Goal: Task Accomplishment & Management: Manage account settings

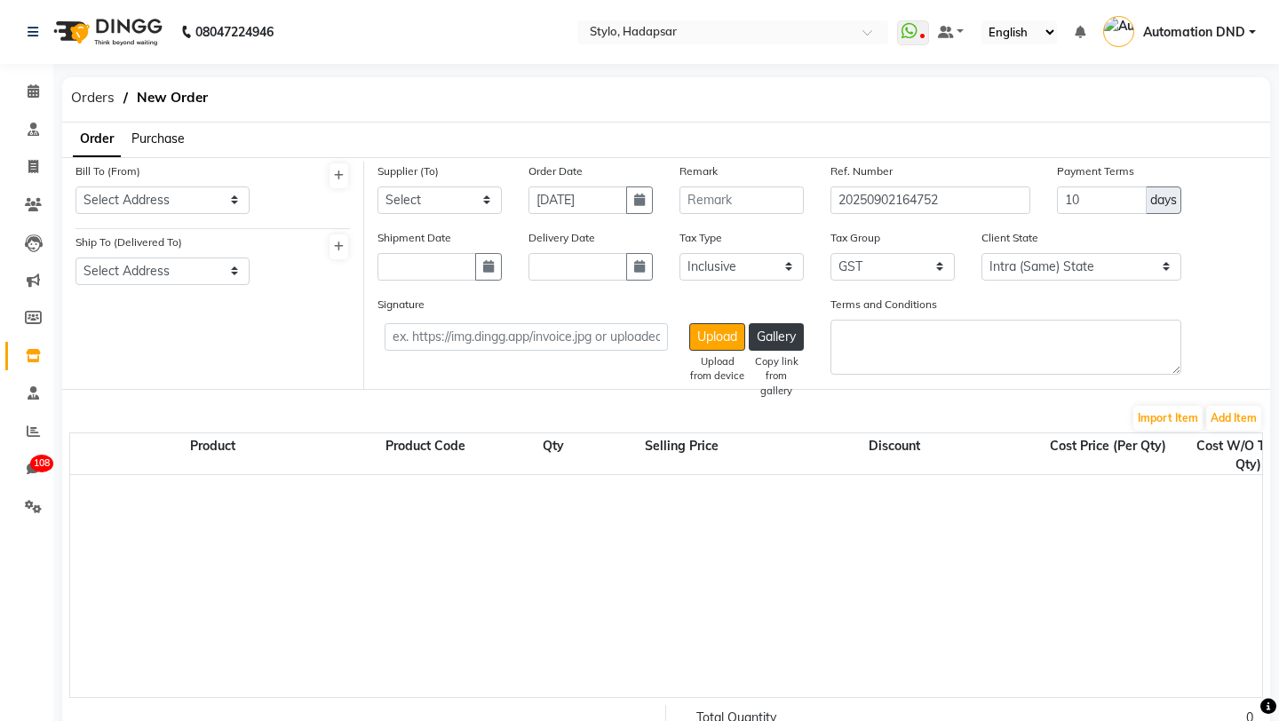
select select "true"
select select "1"
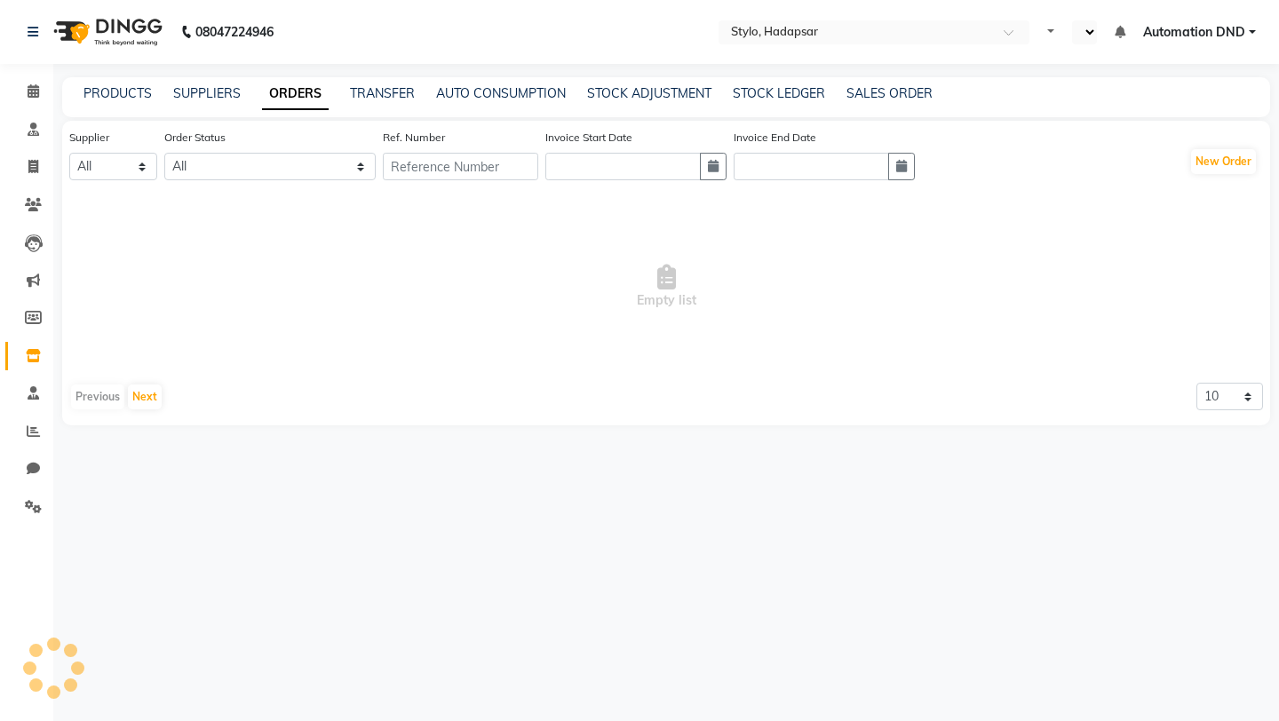
select select "en"
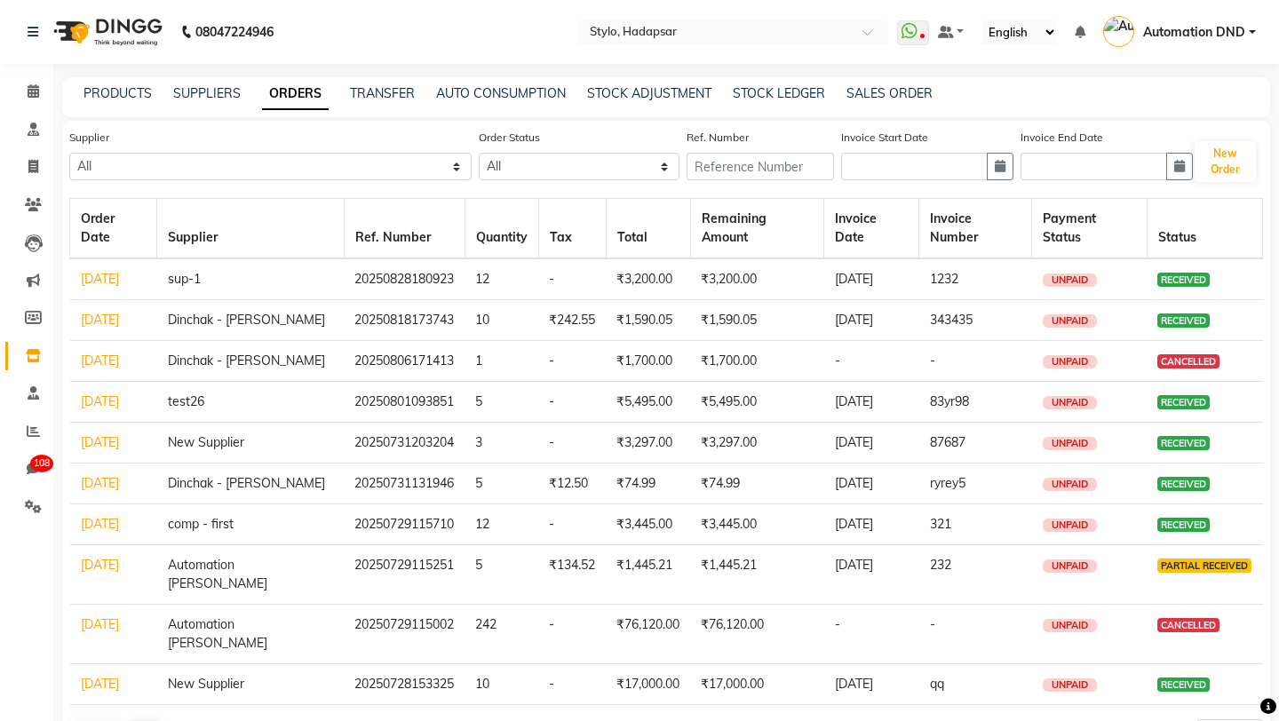
click at [96, 287] on link "Aug 28, 2025" at bounding box center [100, 279] width 38 height 16
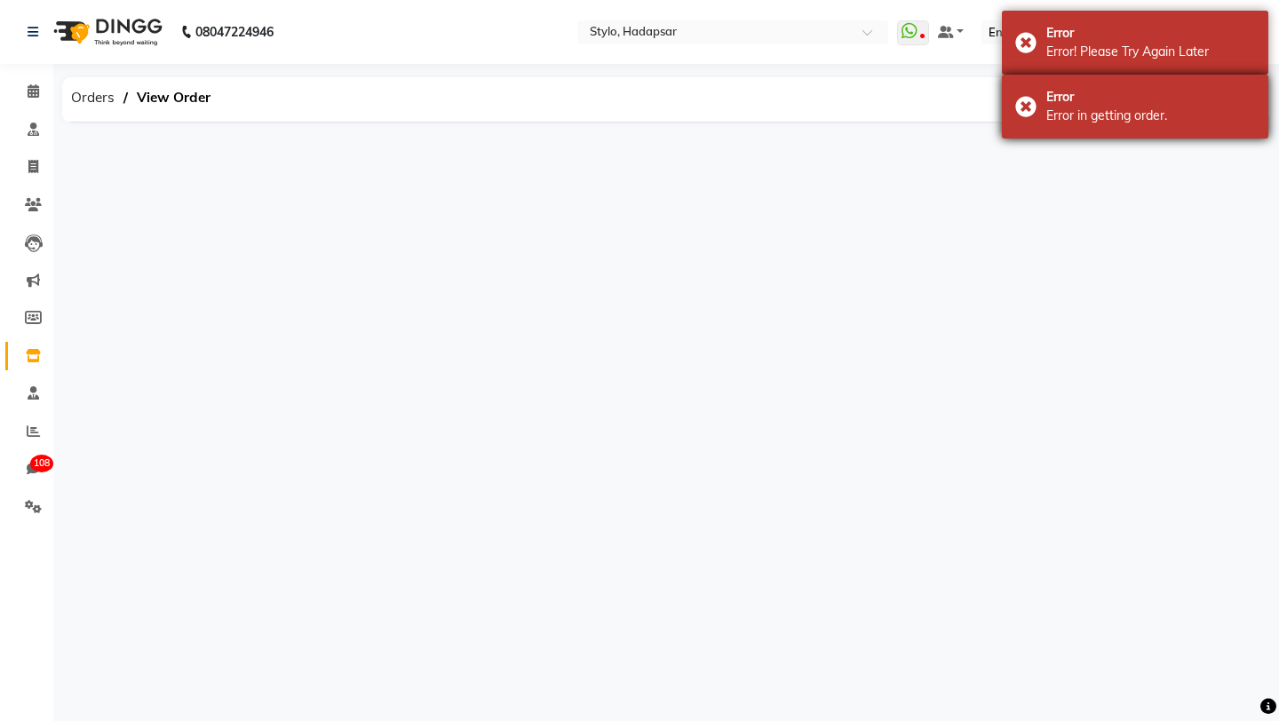
click at [1064, 111] on div "Error in getting order." at bounding box center [1150, 116] width 209 height 19
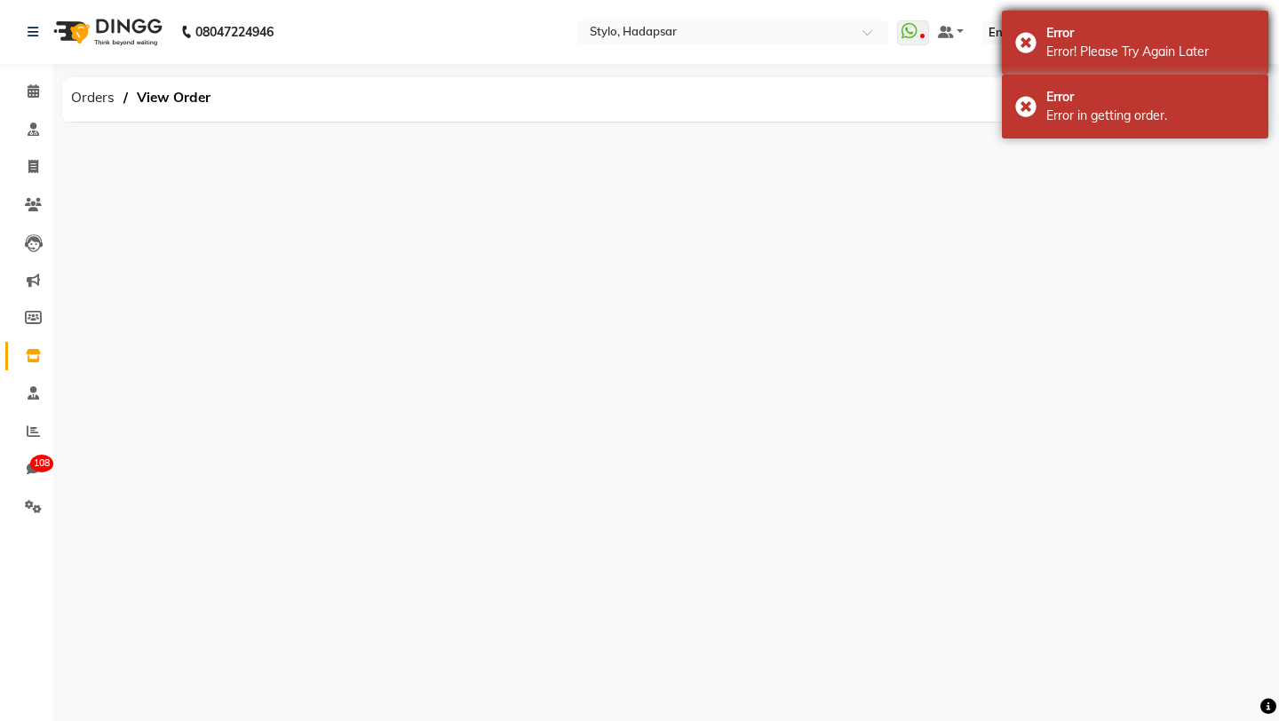
click at [1090, 43] on div "Error! Please Try Again Later" at bounding box center [1150, 52] width 209 height 19
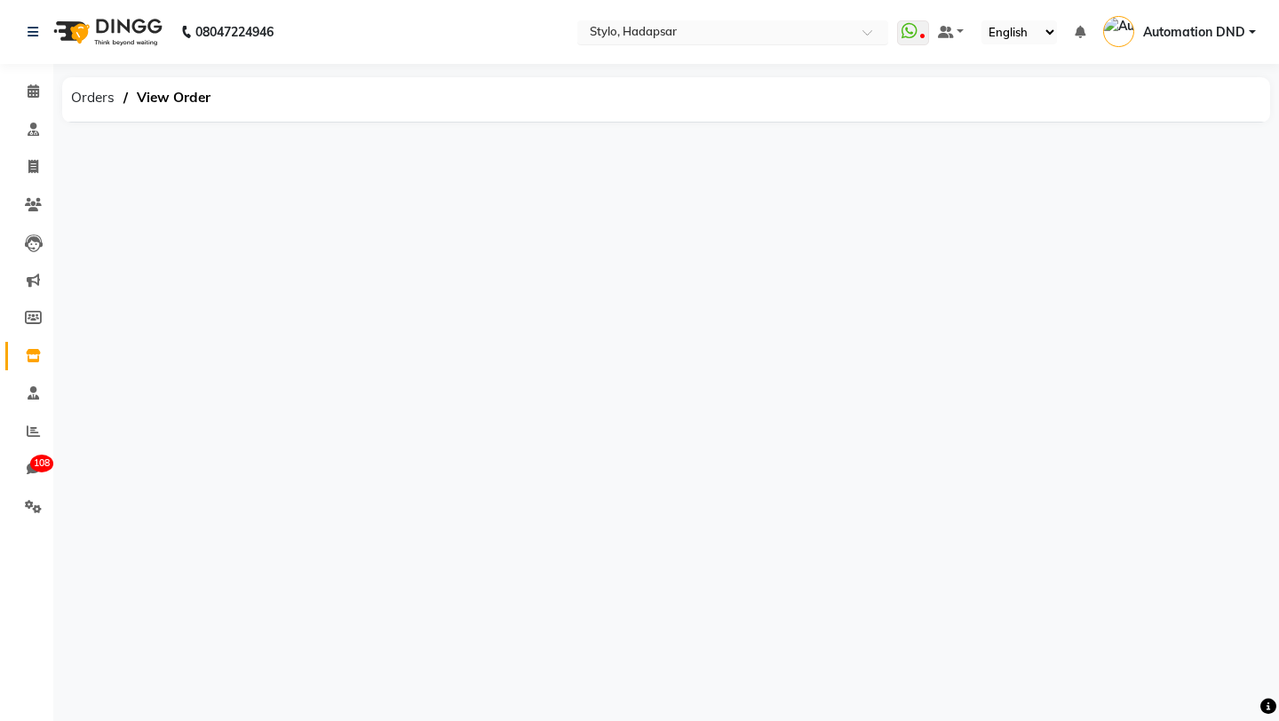
click at [665, 38] on input "text" at bounding box center [715, 34] width 258 height 18
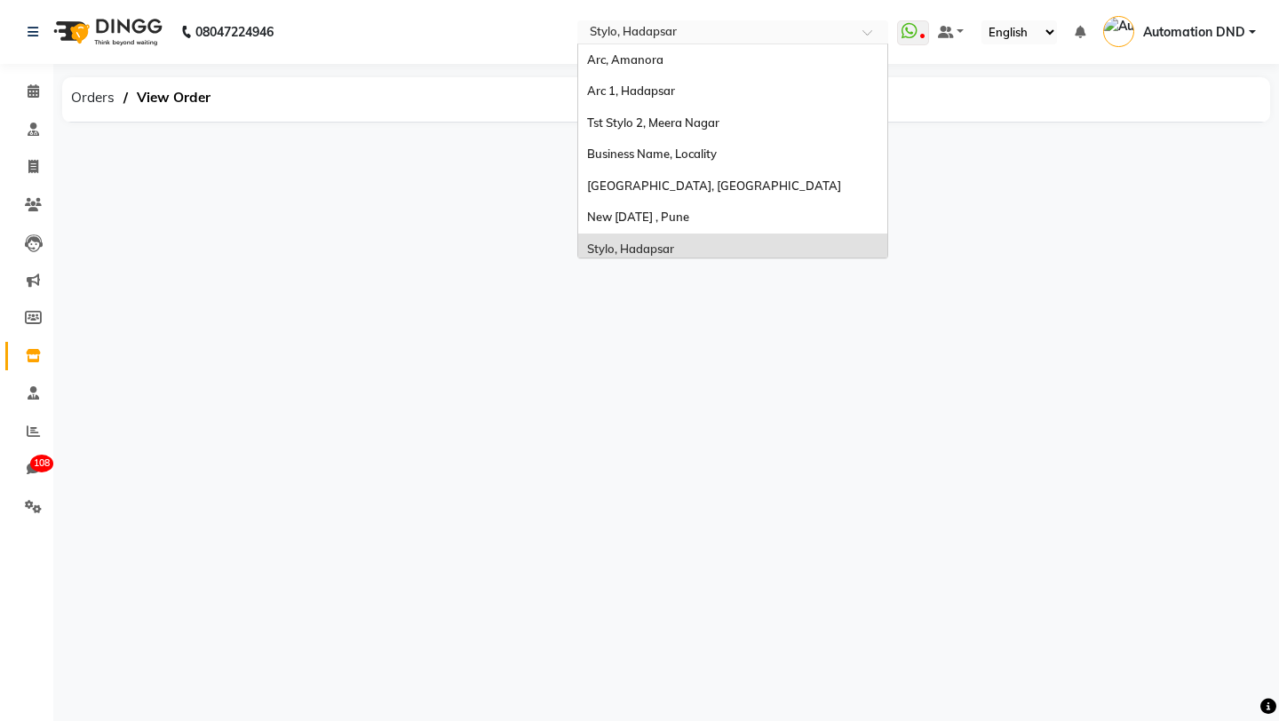
scroll to position [39, 0]
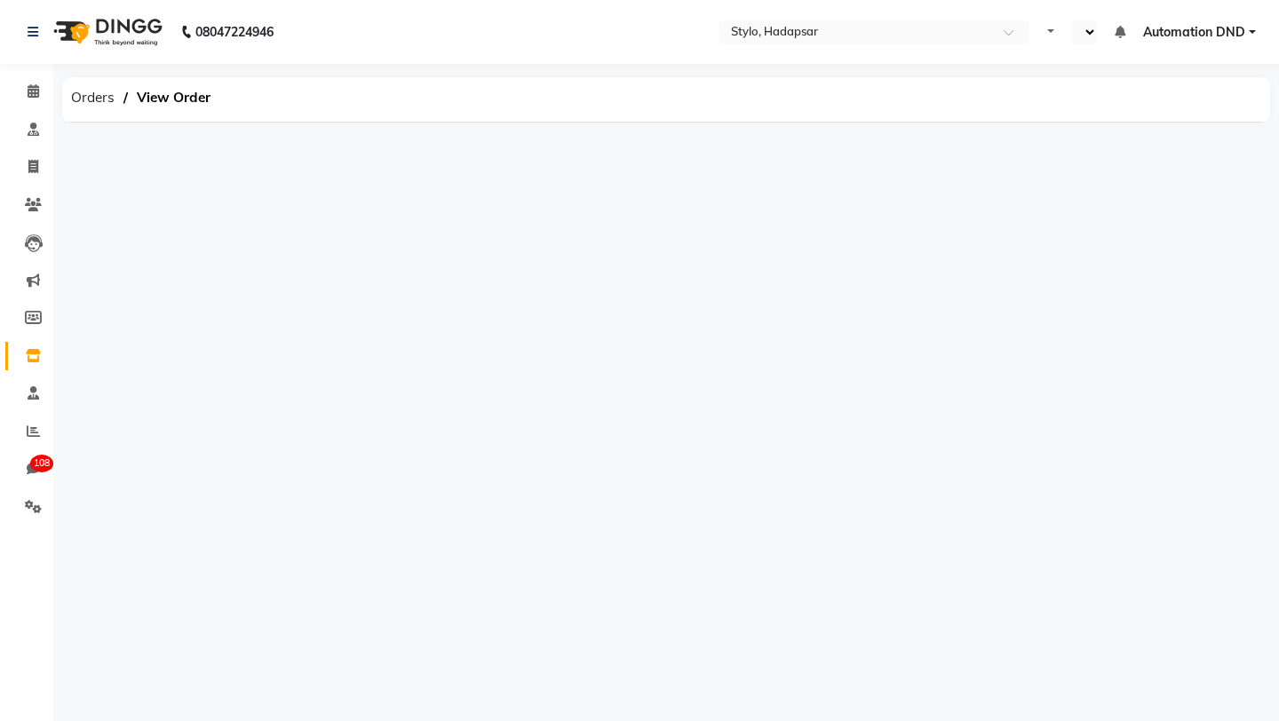
select select "en"
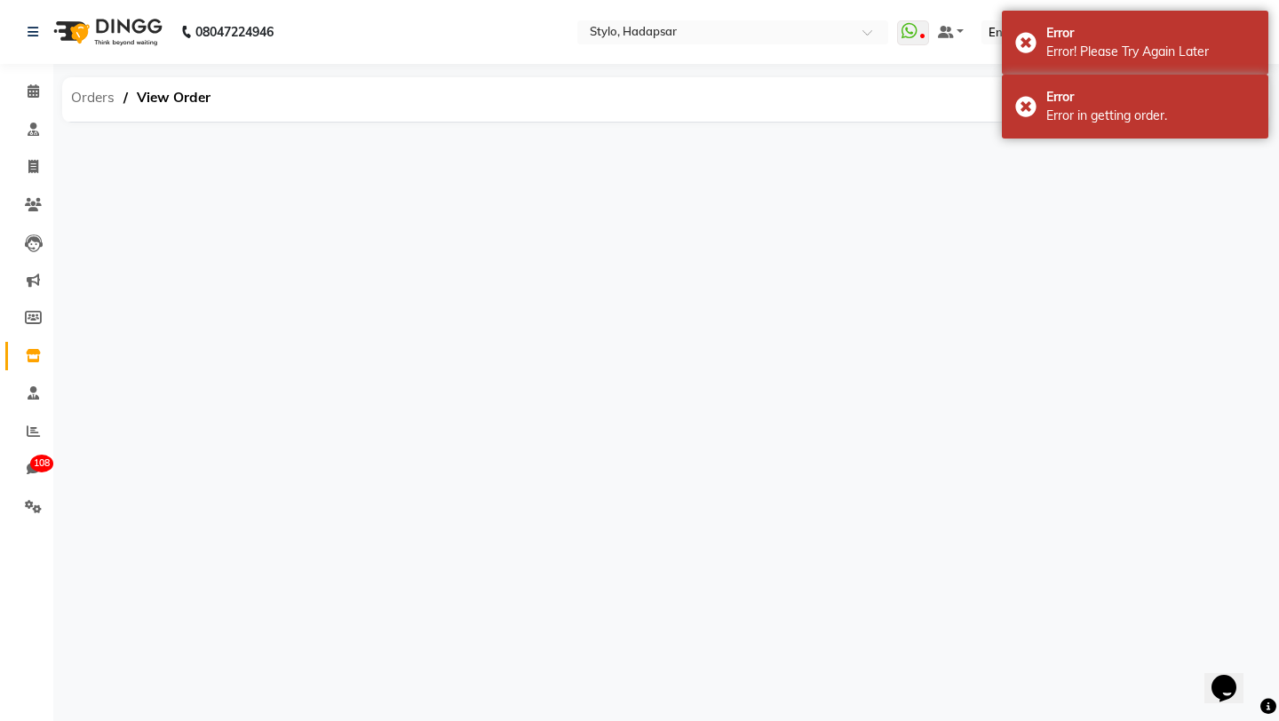
click at [85, 100] on span "Orders" at bounding box center [92, 98] width 61 height 32
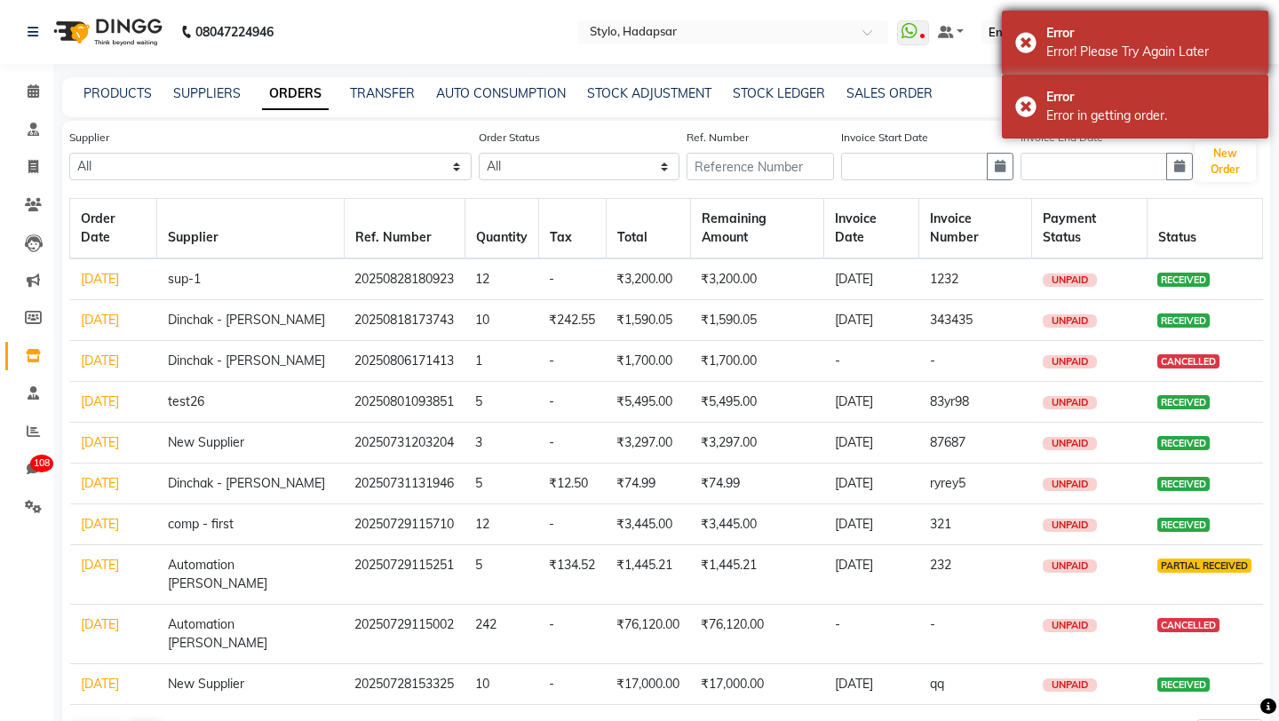
click at [1052, 27] on div "Error" at bounding box center [1150, 33] width 209 height 19
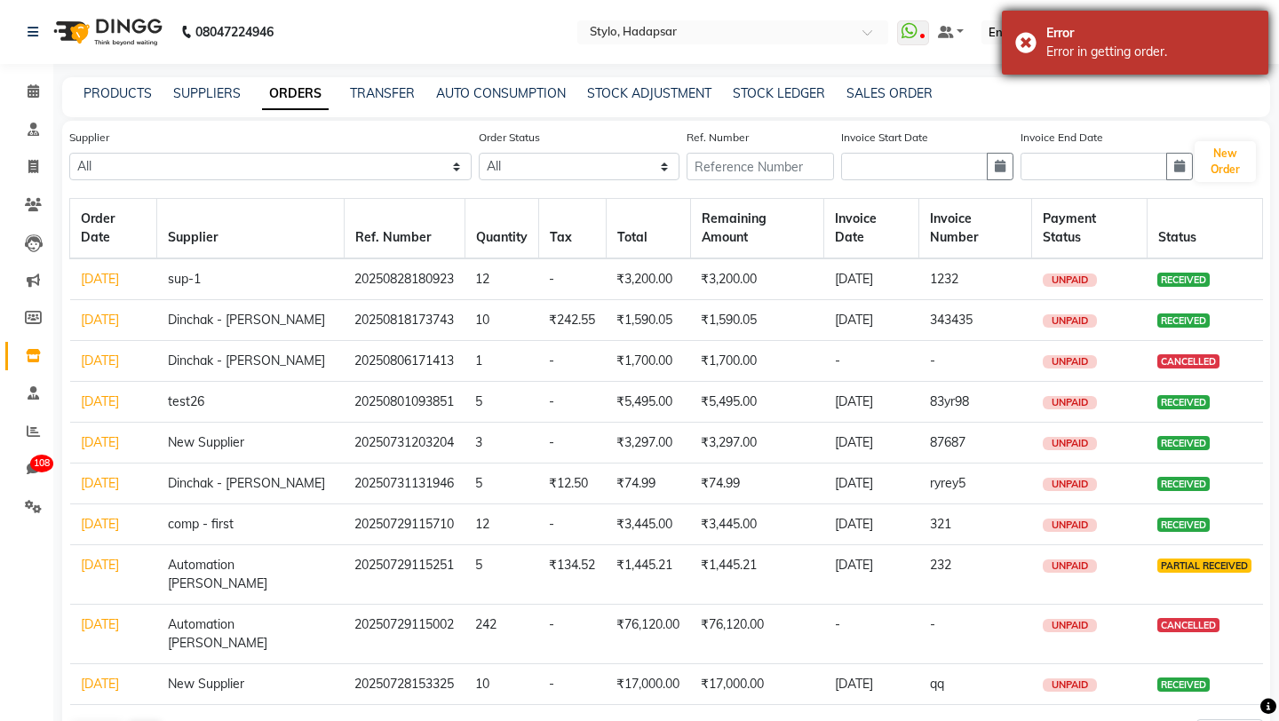
click at [1086, 16] on div "Error Error in getting order." at bounding box center [1135, 43] width 266 height 64
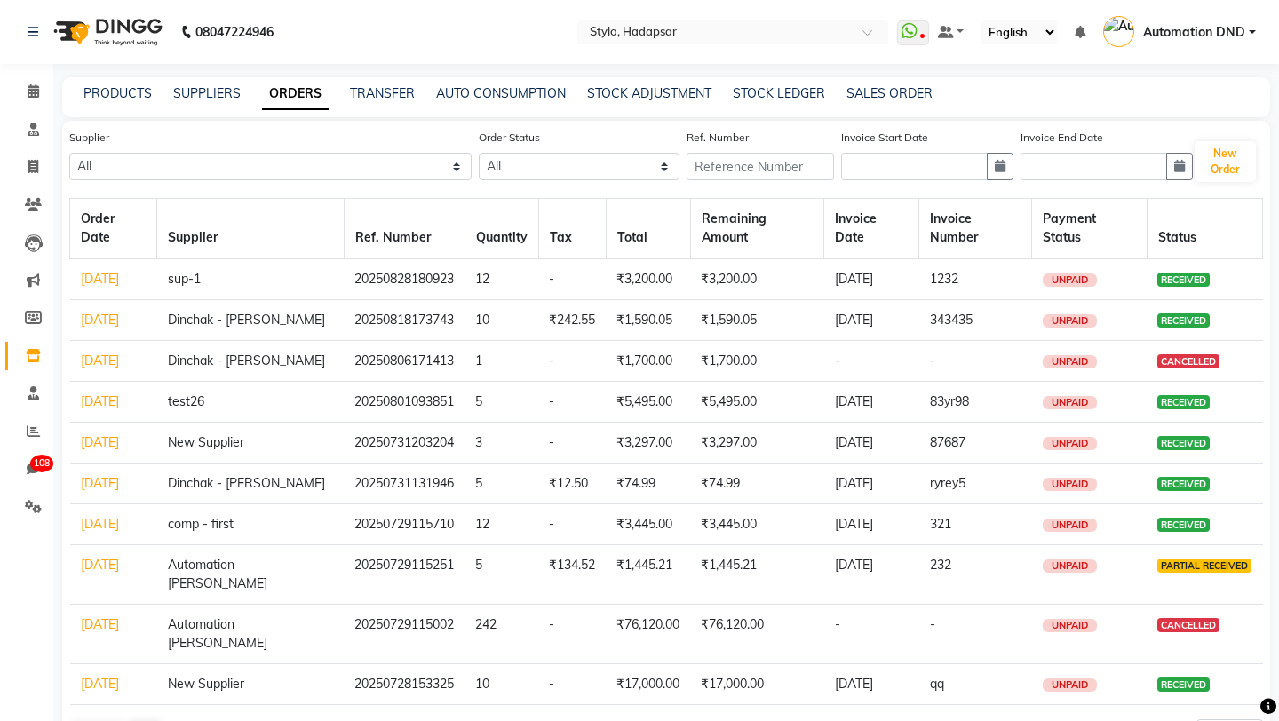
click at [91, 328] on link "[DATE]" at bounding box center [100, 320] width 38 height 16
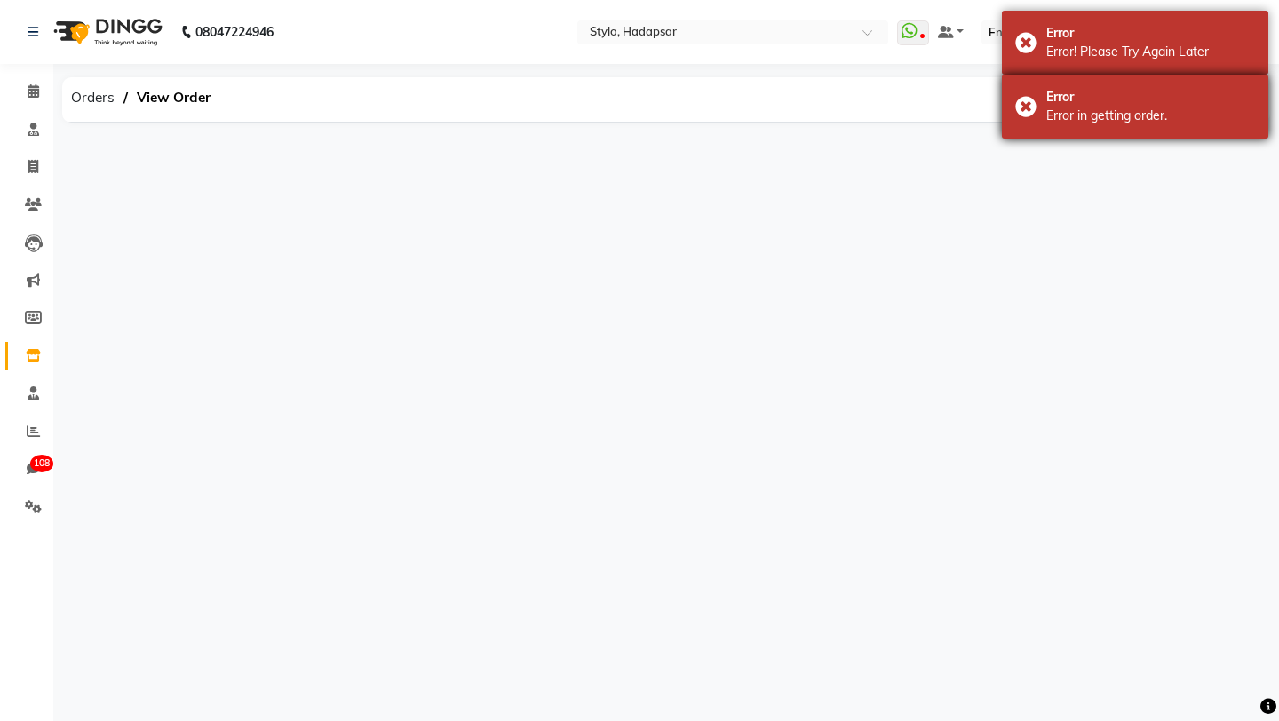
click at [1089, 102] on div "Error" at bounding box center [1150, 97] width 209 height 19
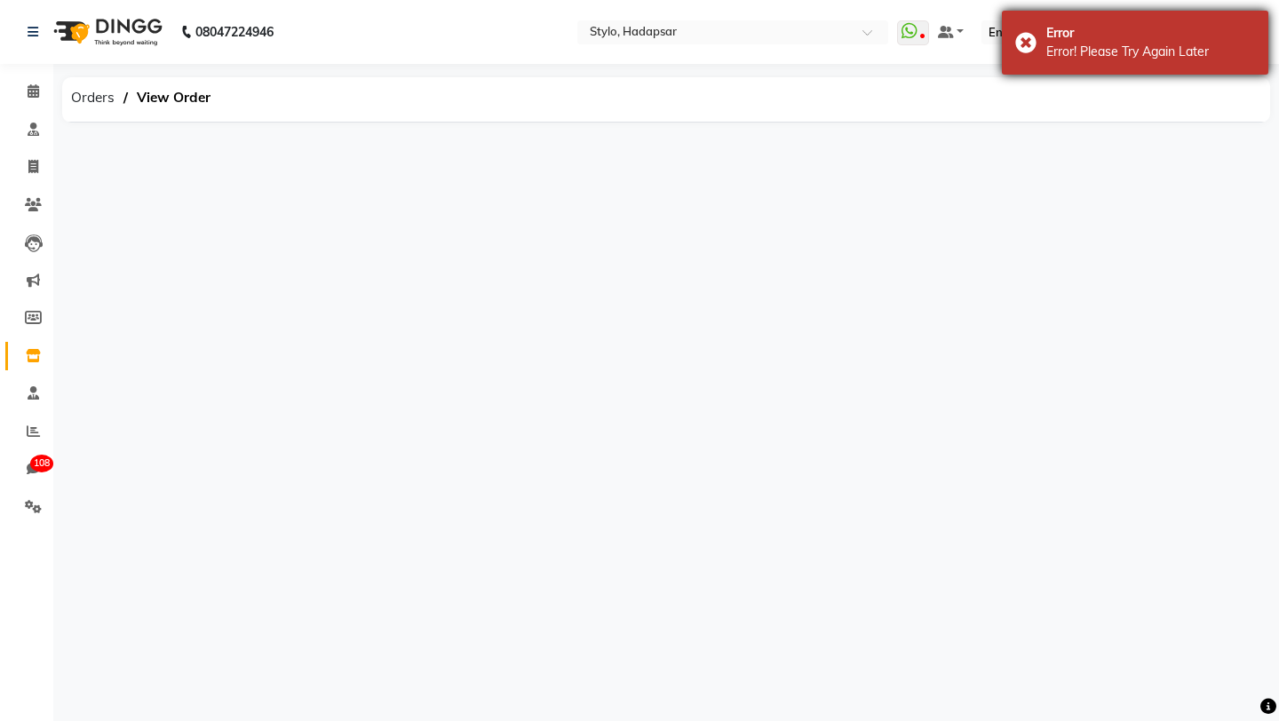
click at [1136, 48] on div "Error! Please Try Again Later" at bounding box center [1150, 52] width 209 height 19
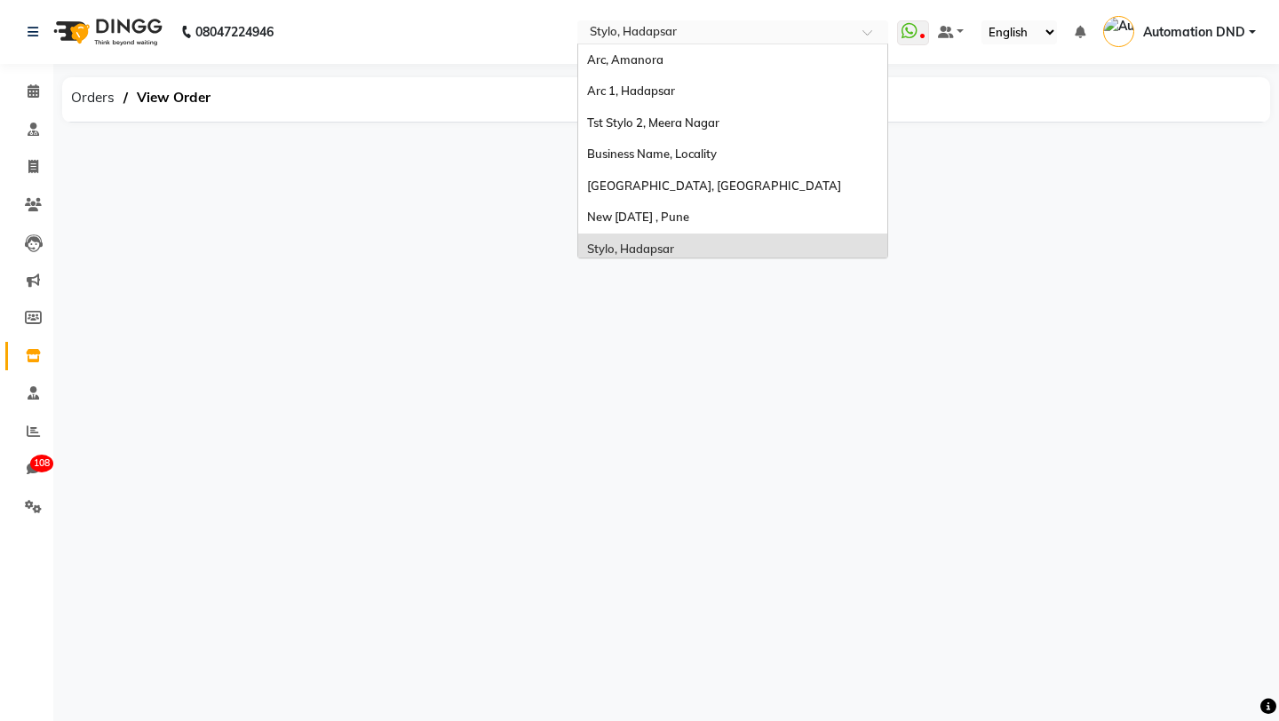
click at [710, 41] on input "text" at bounding box center [715, 34] width 258 height 18
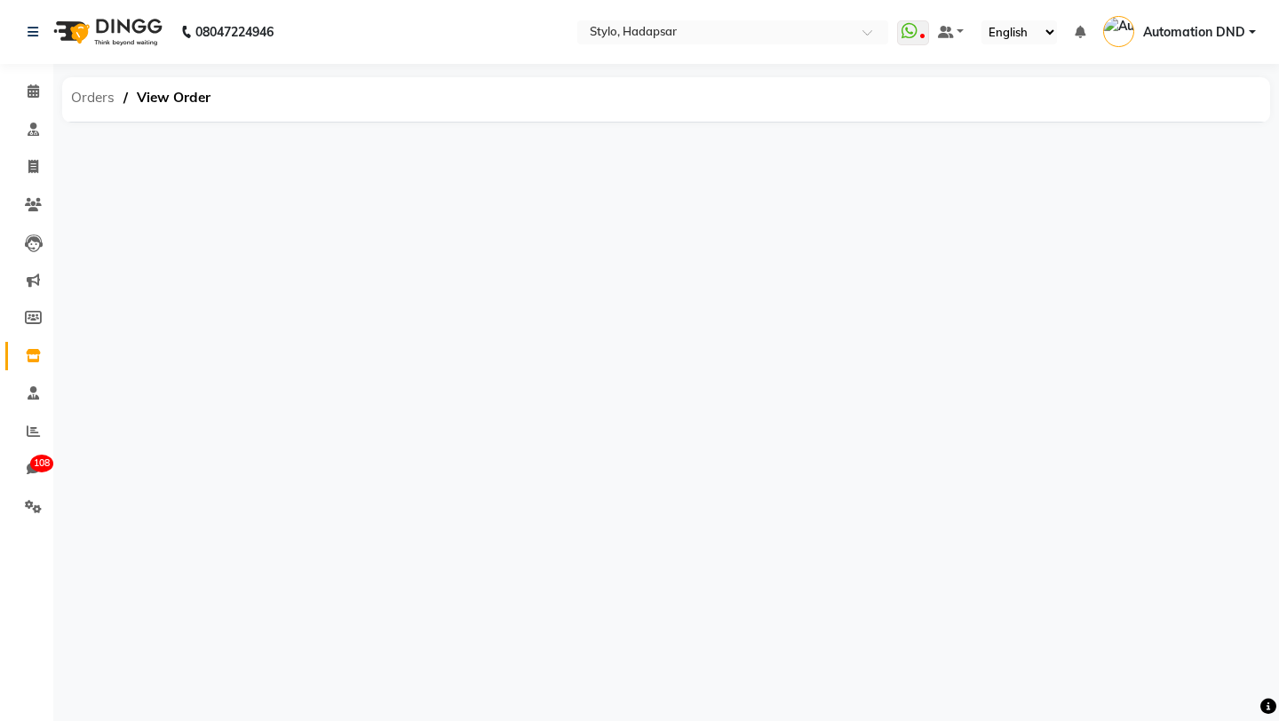
click at [93, 107] on span "Orders" at bounding box center [92, 98] width 61 height 32
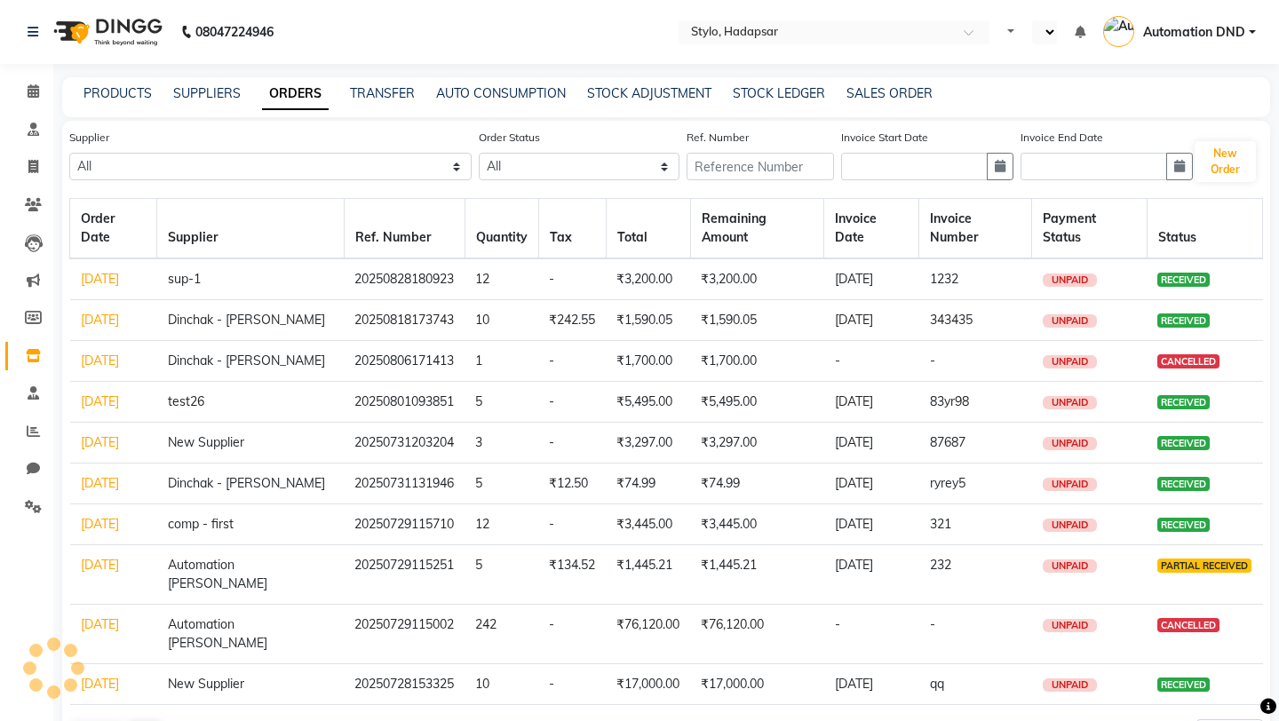
select select "en"
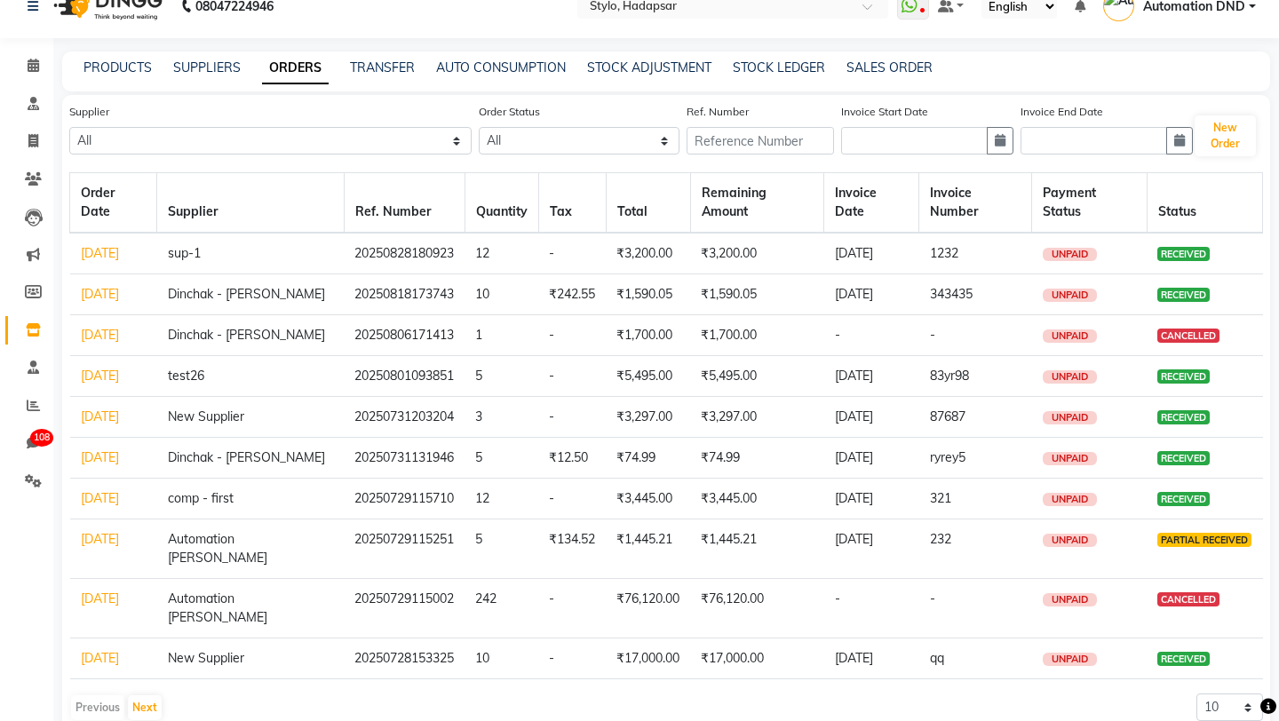
scroll to position [33, 0]
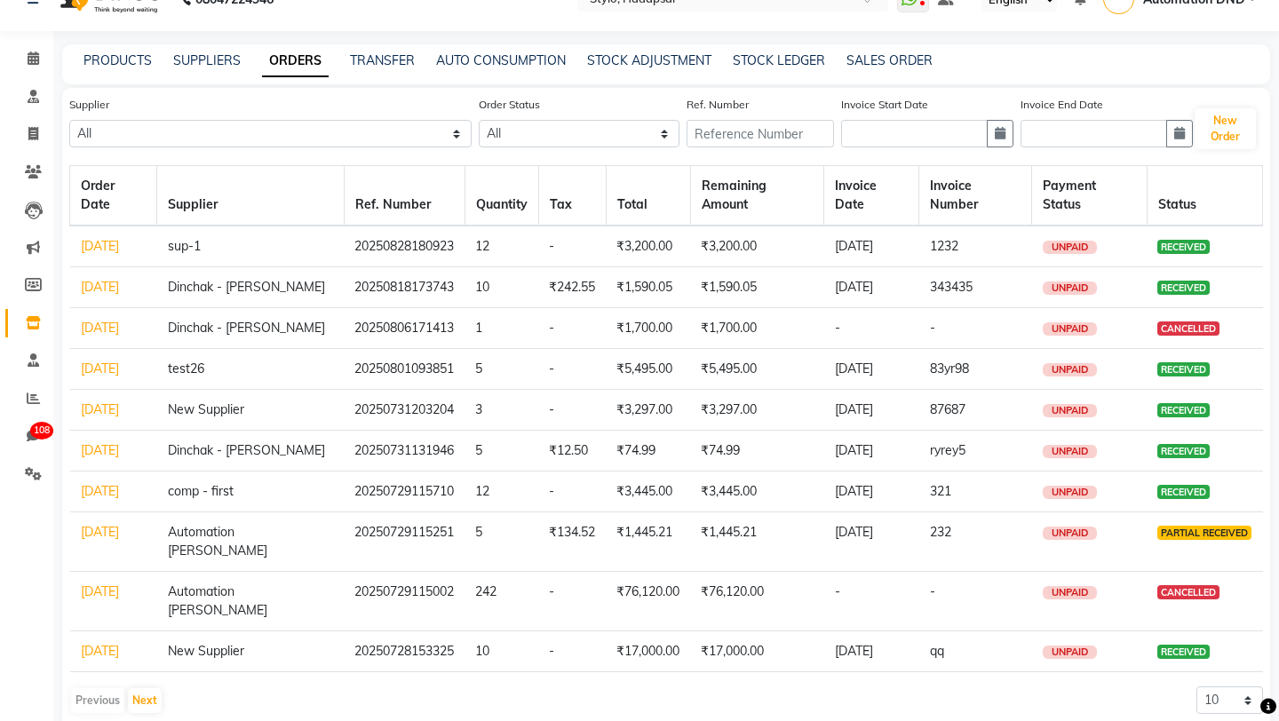
click at [100, 295] on link "Aug 18, 2025" at bounding box center [100, 287] width 38 height 16
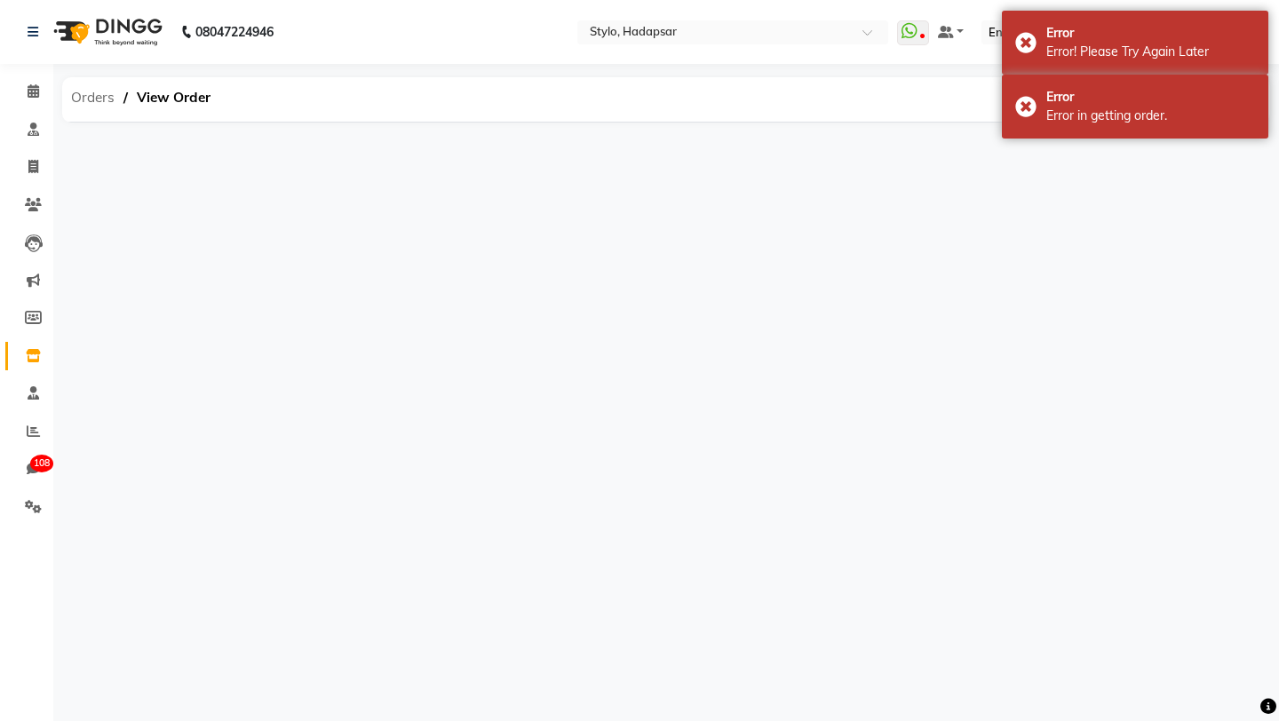
click at [83, 93] on span "Orders" at bounding box center [92, 98] width 61 height 32
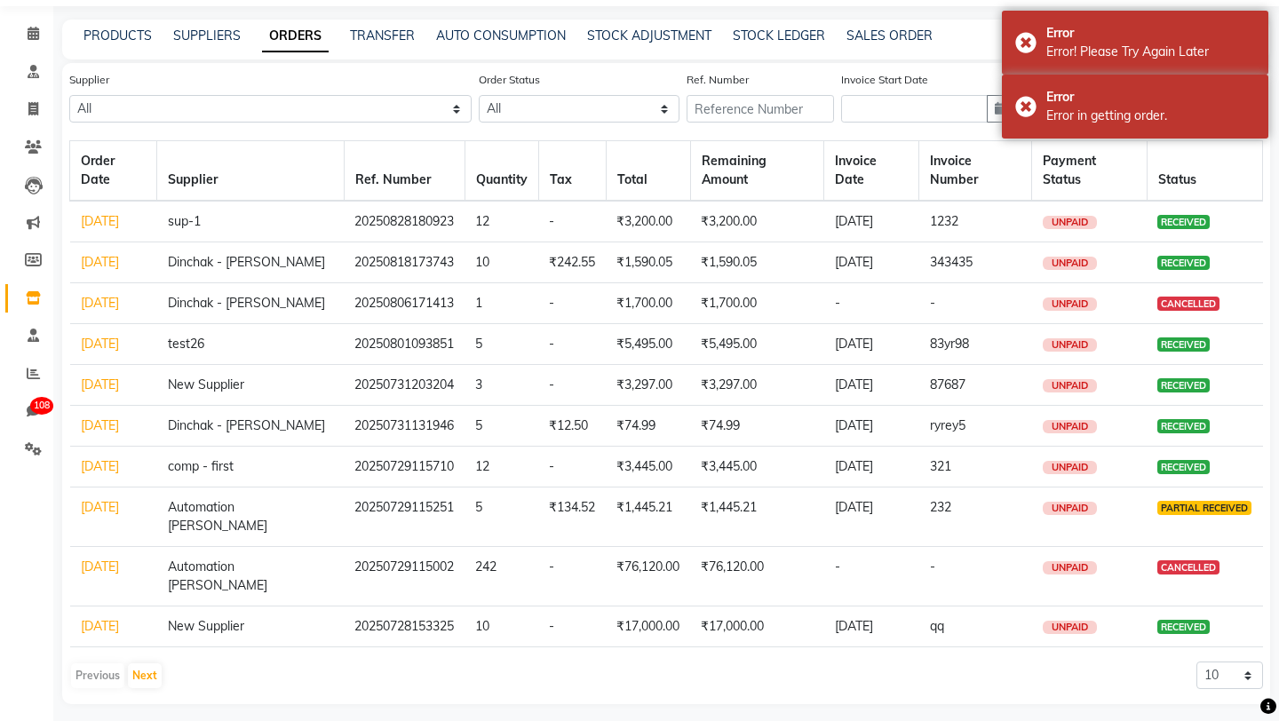
scroll to position [59, 0]
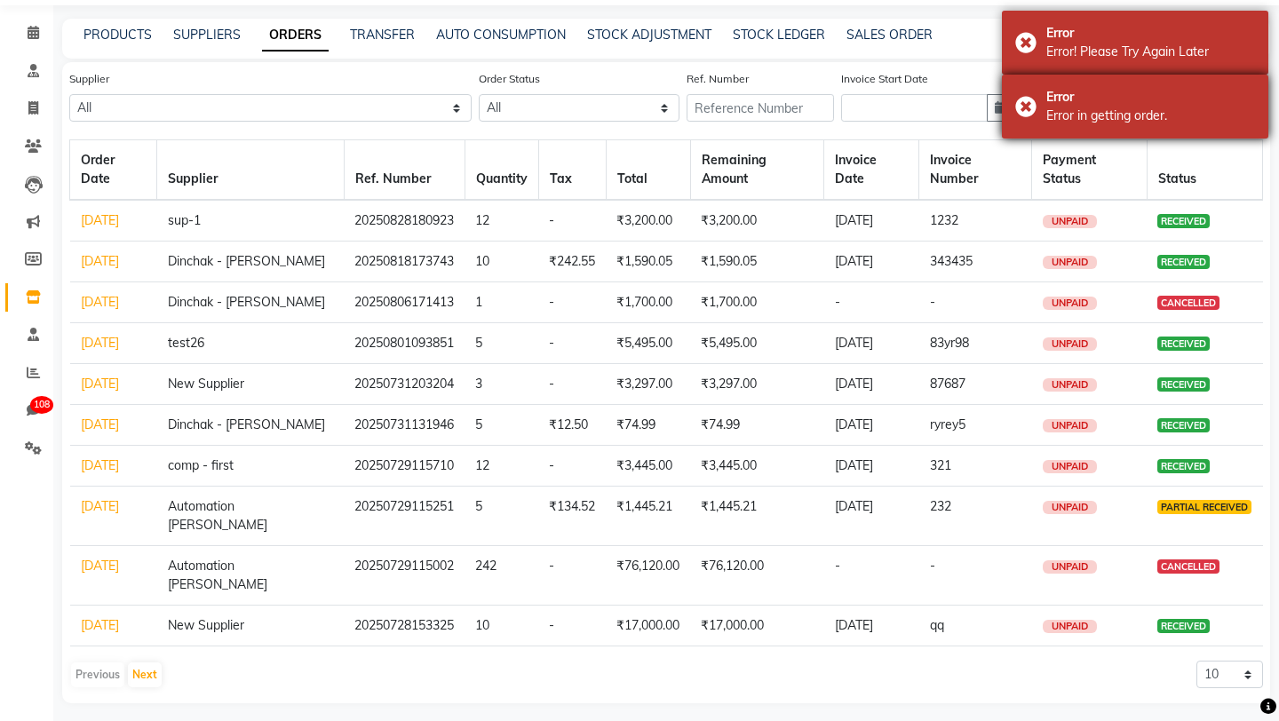
click at [1092, 99] on div "Error" at bounding box center [1150, 97] width 209 height 19
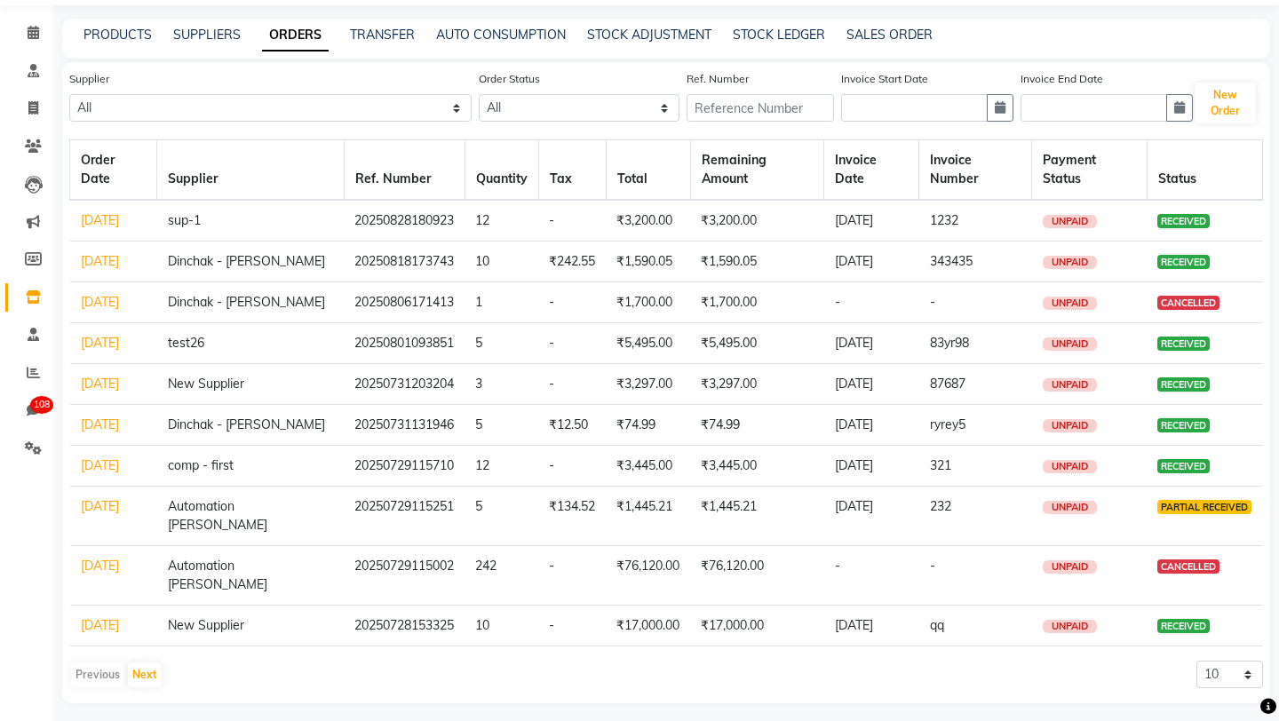
click at [1092, 48] on div "PRODUCTS SUPPLIERS ORDERS TRANSFER AUTO CONSUMPTION STOCK ADJUSTMENT STOCK LEDG…" at bounding box center [666, 39] width 1208 height 40
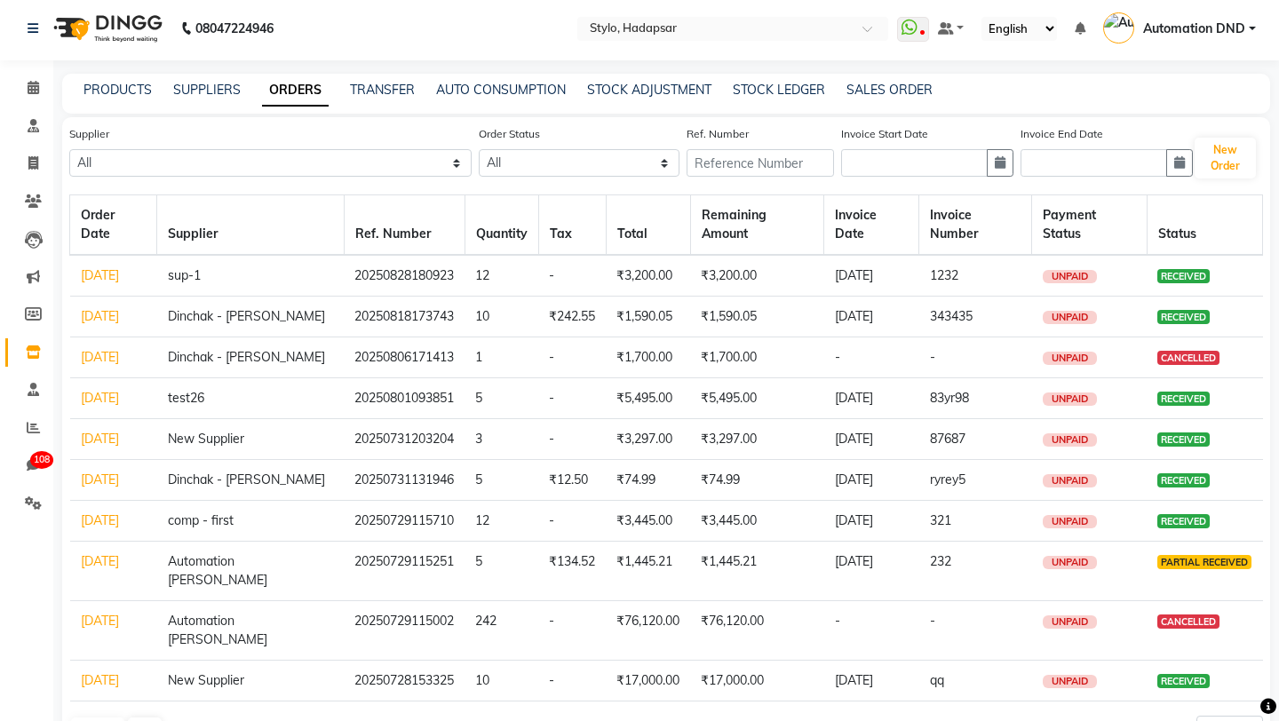
scroll to position [0, 0]
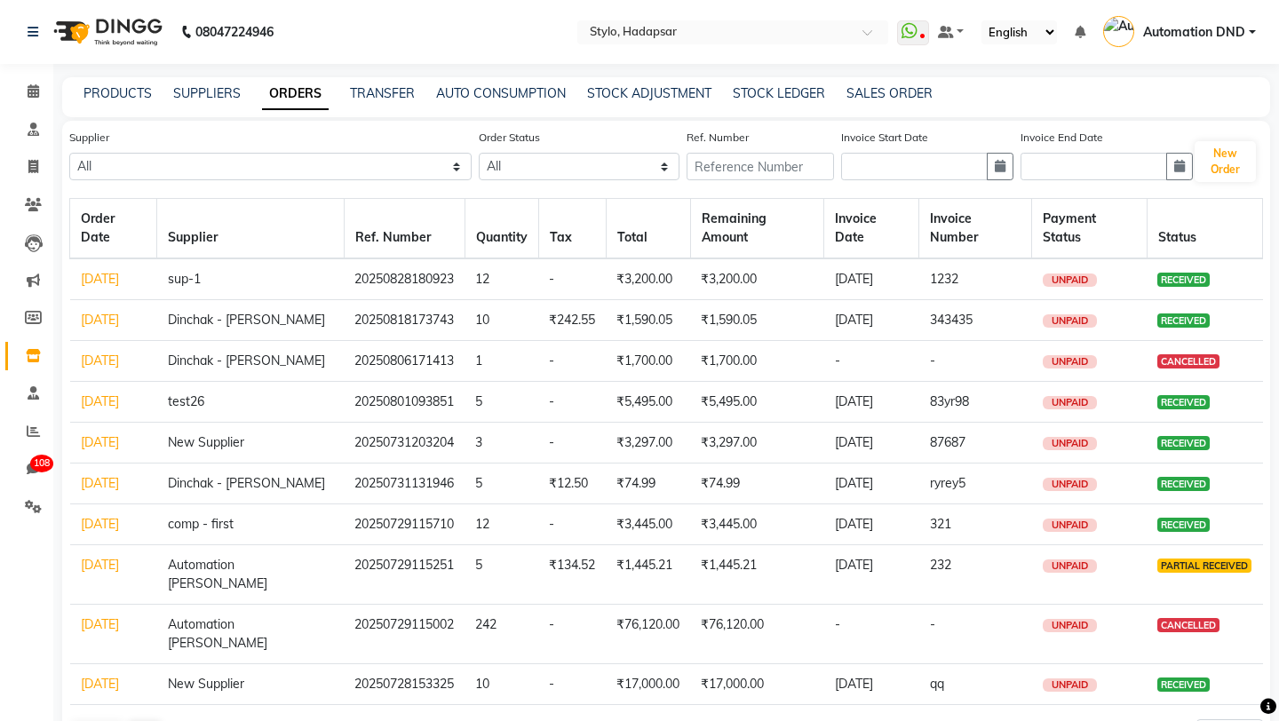
click at [92, 423] on td "[DATE]" at bounding box center [113, 402] width 87 height 41
click at [97, 282] on link "[DATE]" at bounding box center [100, 279] width 38 height 16
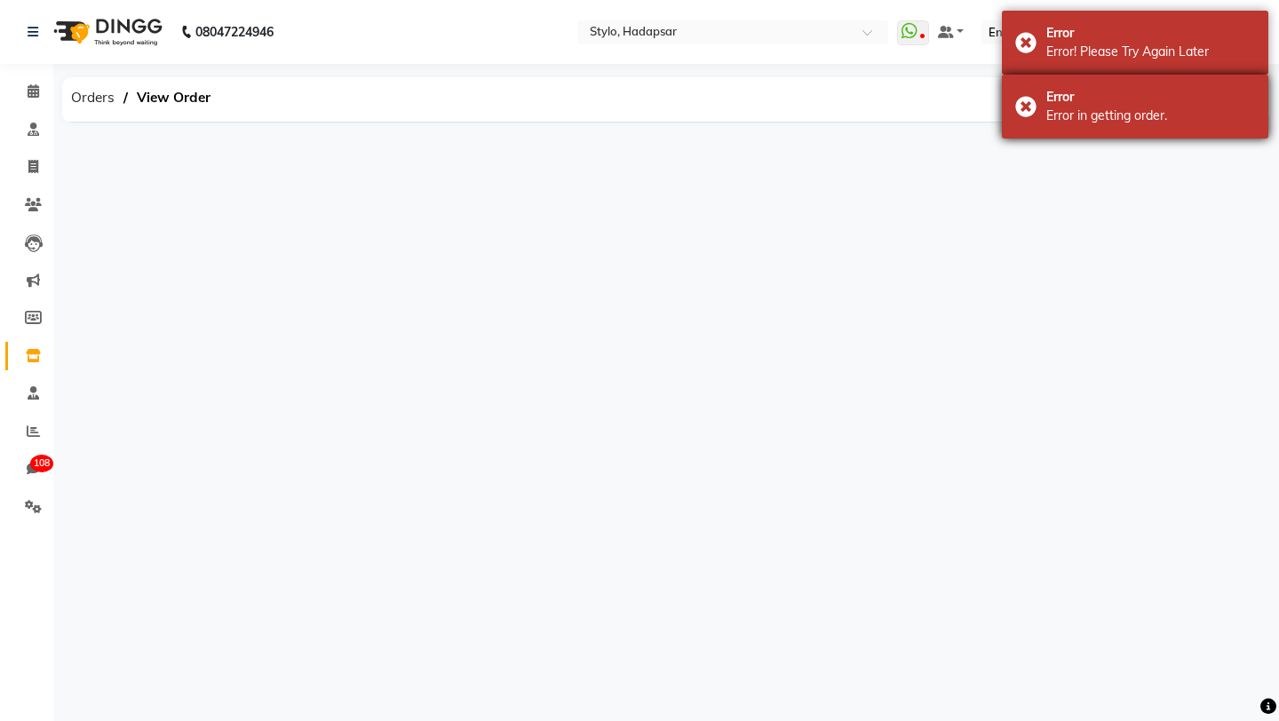
click at [1136, 101] on div "Error" at bounding box center [1150, 97] width 209 height 19
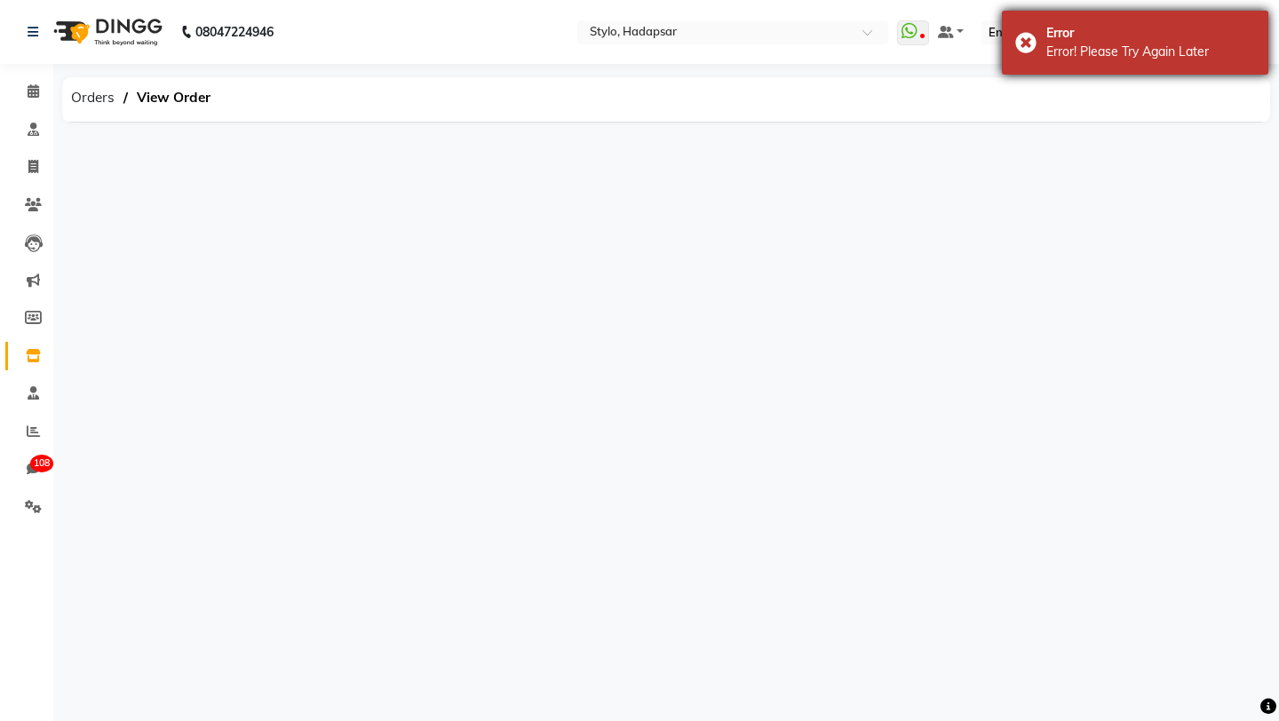
click at [1127, 59] on div "Error! Please Try Again Later" at bounding box center [1150, 52] width 209 height 19
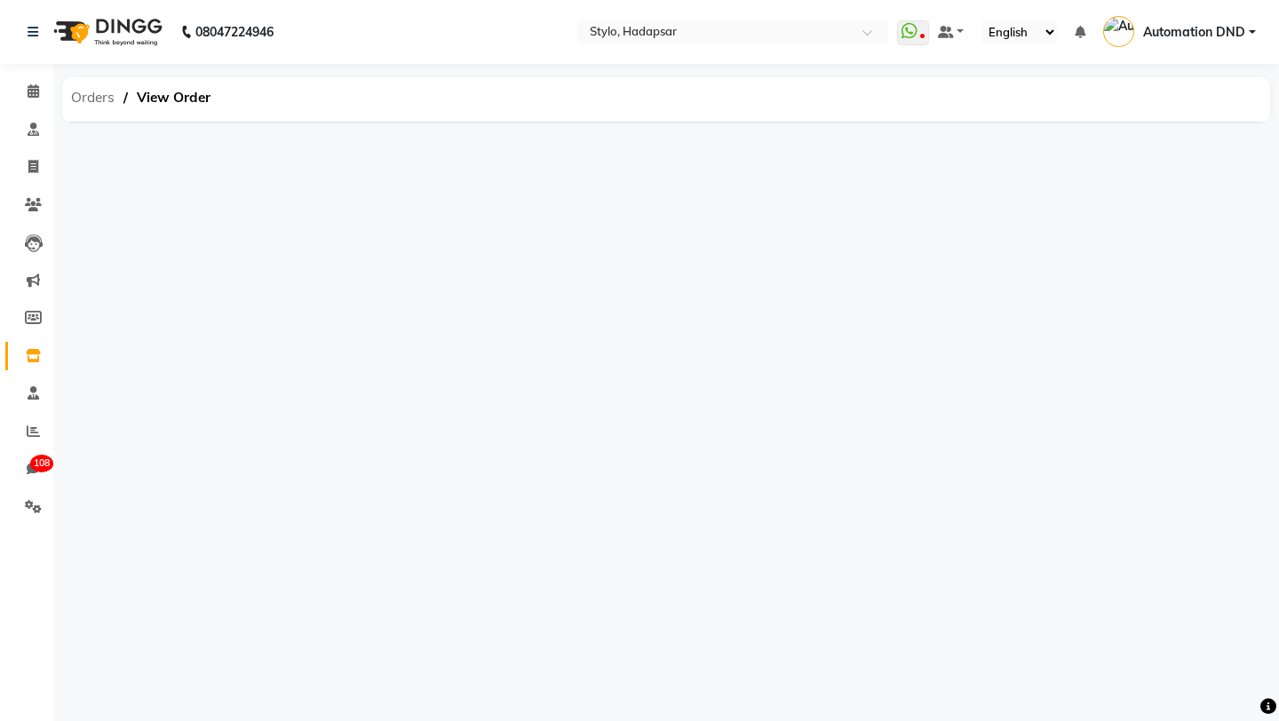
click at [105, 103] on span "Orders" at bounding box center [92, 98] width 61 height 32
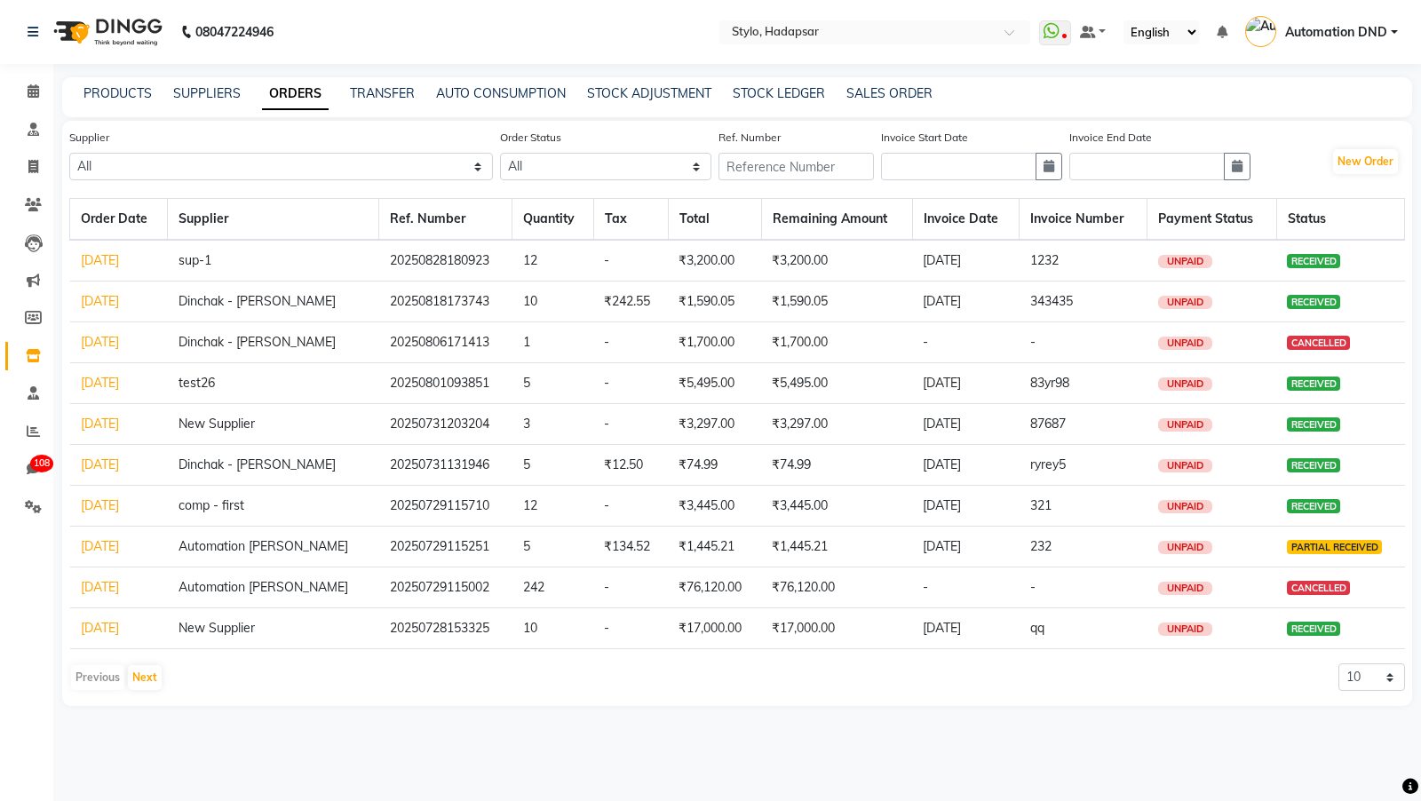
click at [107, 260] on link "[DATE]" at bounding box center [100, 260] width 38 height 16
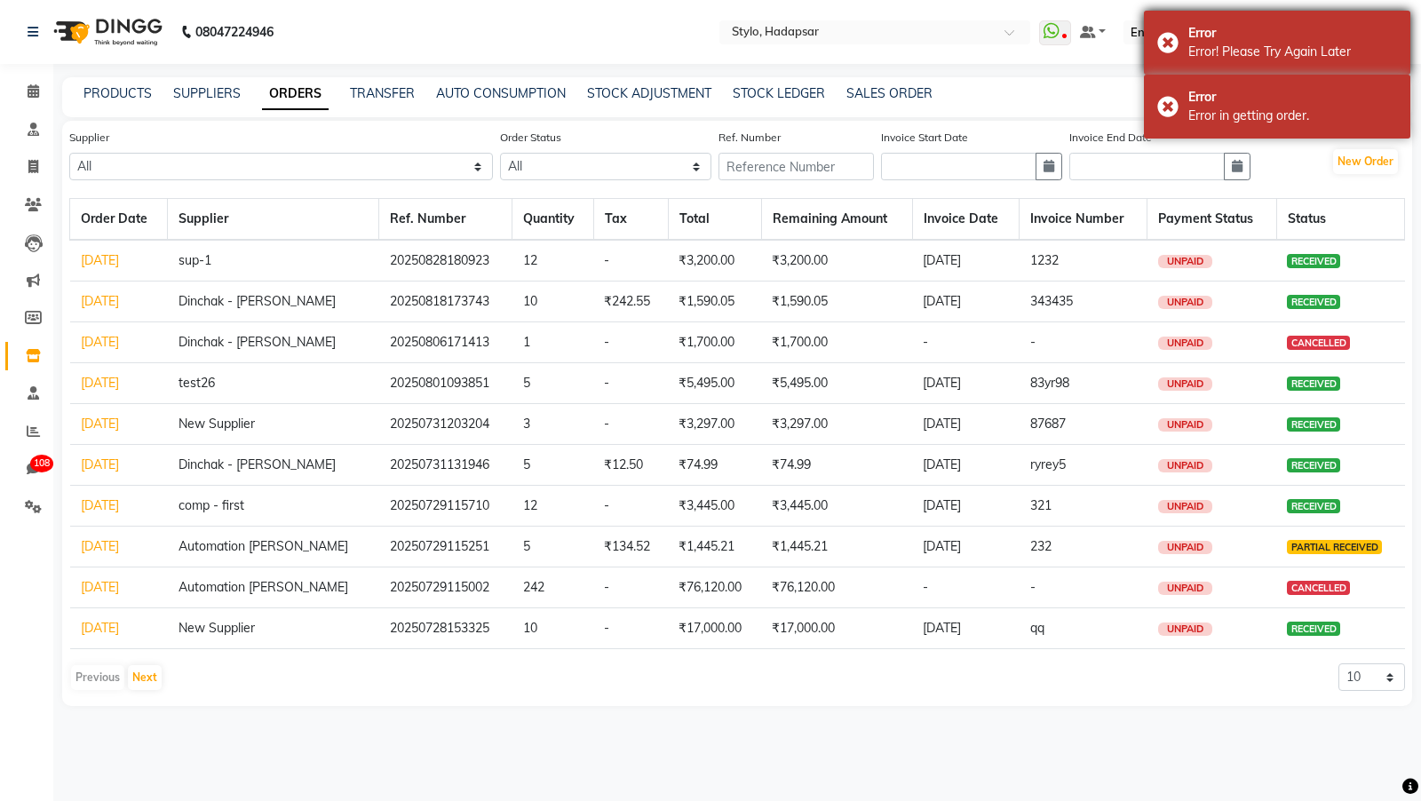
click at [1198, 51] on div "Error! Please Try Again Later" at bounding box center [1292, 52] width 209 height 19
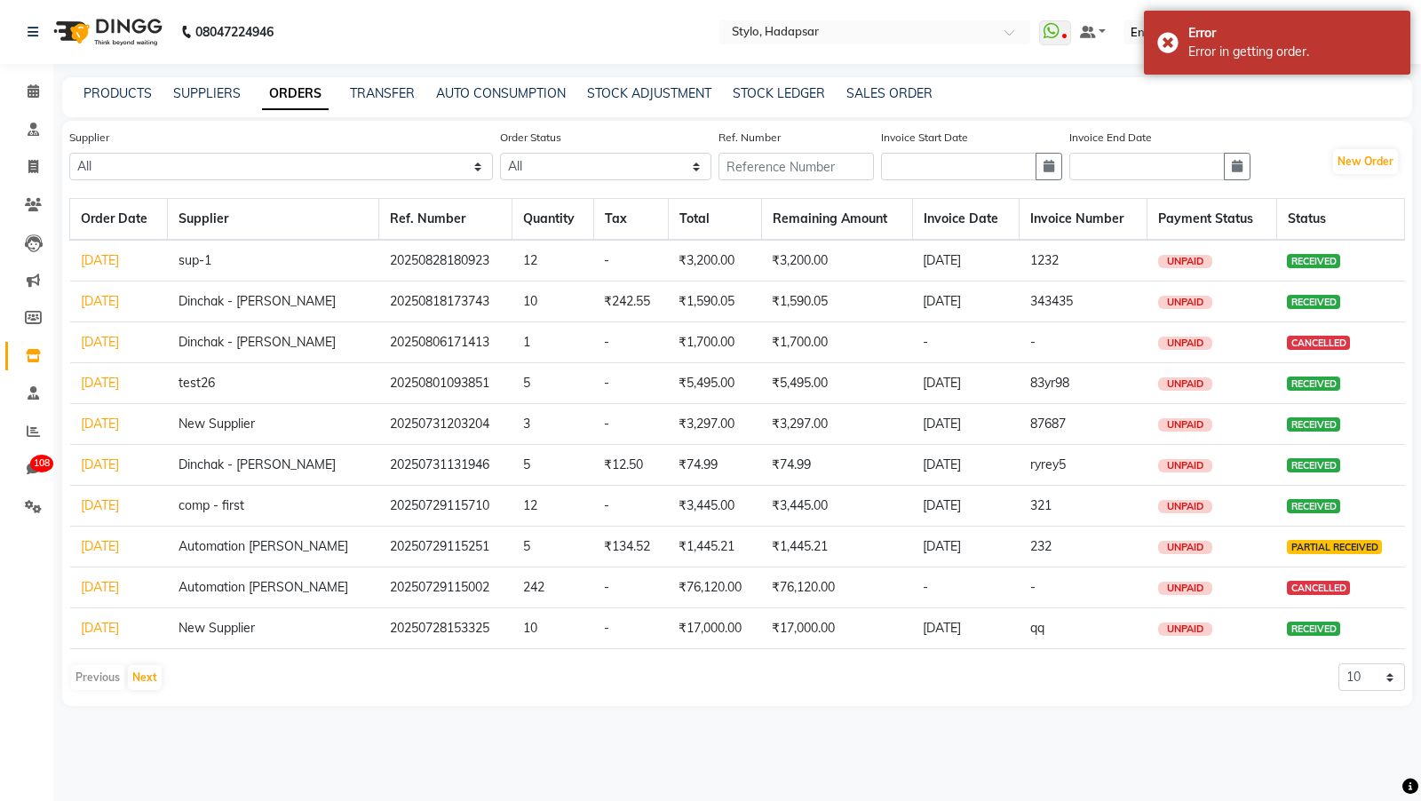
click at [1205, 90] on div "PRODUCTS SUPPLIERS ORDERS TRANSFER AUTO CONSUMPTION STOCK ADJUSTMENT STOCK LEDG…" at bounding box center [726, 93] width 1329 height 19
click at [1218, 44] on div "Error in getting order." at bounding box center [1292, 52] width 209 height 19
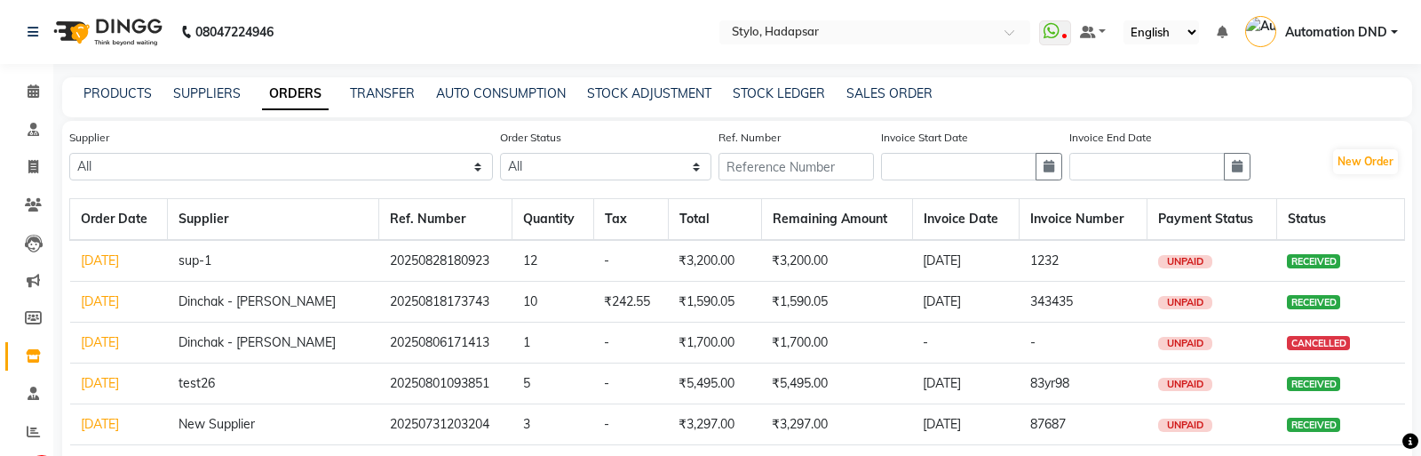
click at [119, 257] on link "[DATE]" at bounding box center [100, 260] width 38 height 16
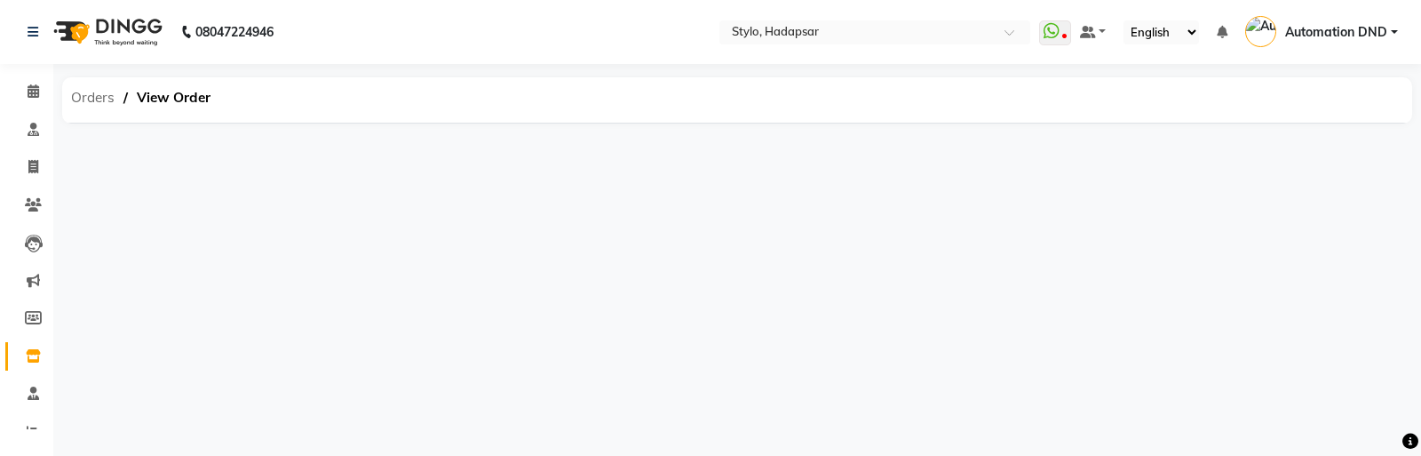
click at [80, 107] on span "Orders" at bounding box center [92, 98] width 61 height 32
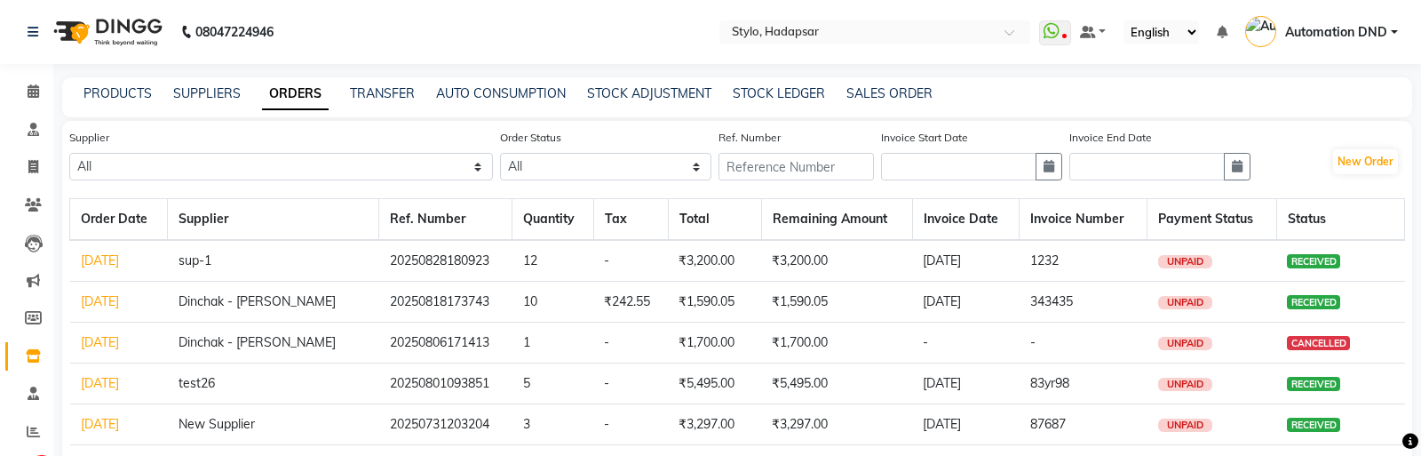
click at [117, 256] on link "Aug 28, 2025" at bounding box center [100, 260] width 38 height 16
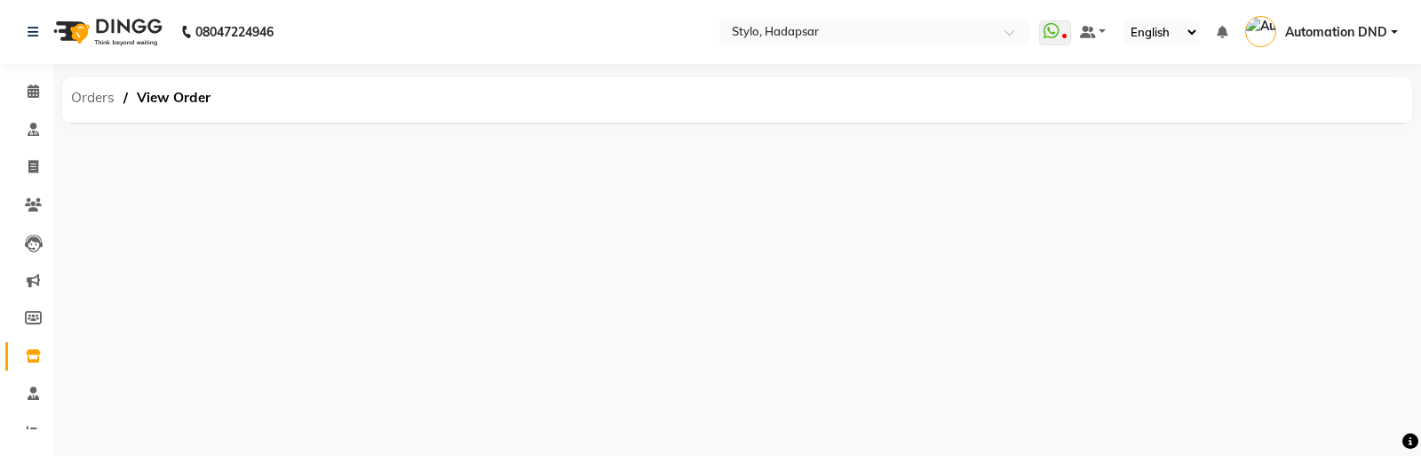
click at [89, 91] on span "Orders" at bounding box center [92, 98] width 61 height 32
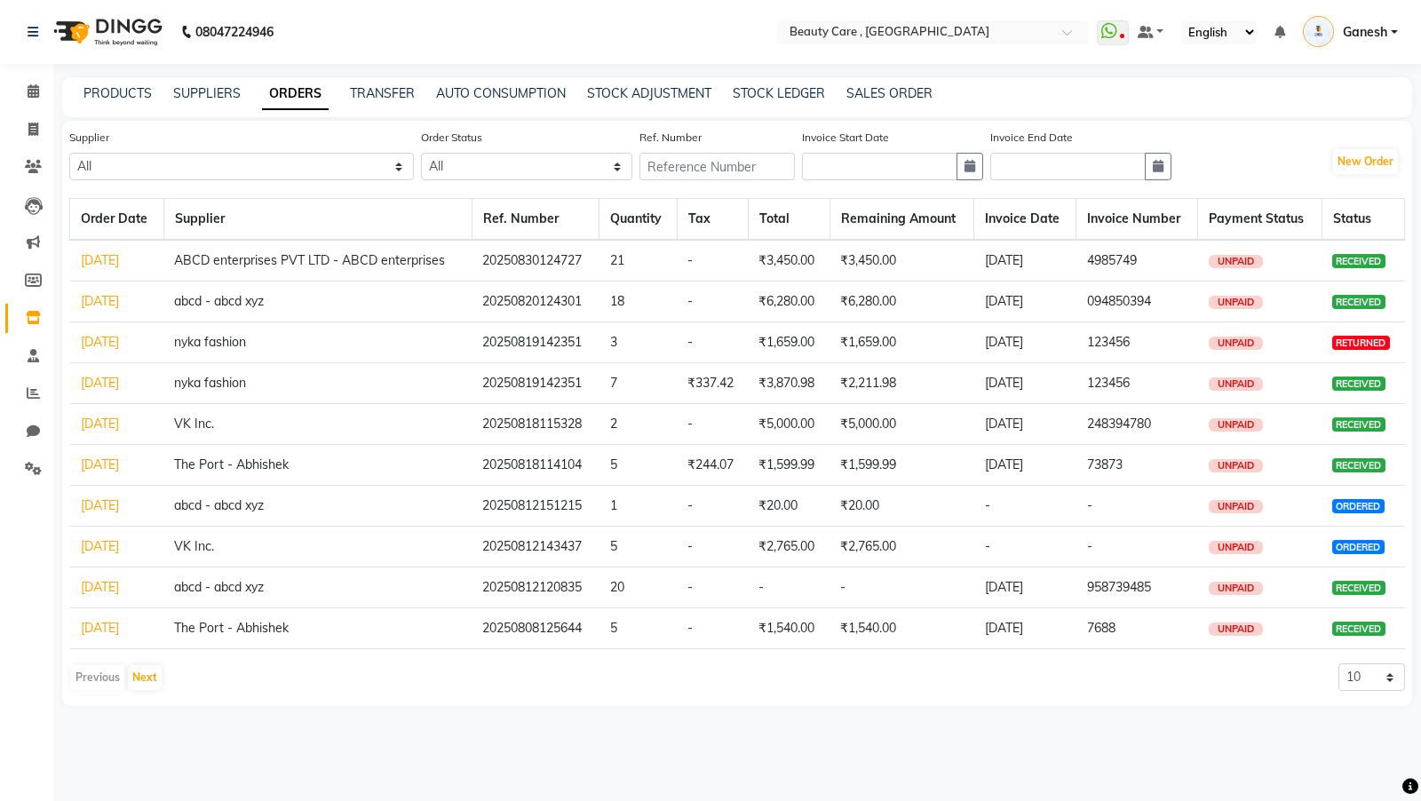
click at [108, 264] on link "[DATE]" at bounding box center [100, 260] width 38 height 16
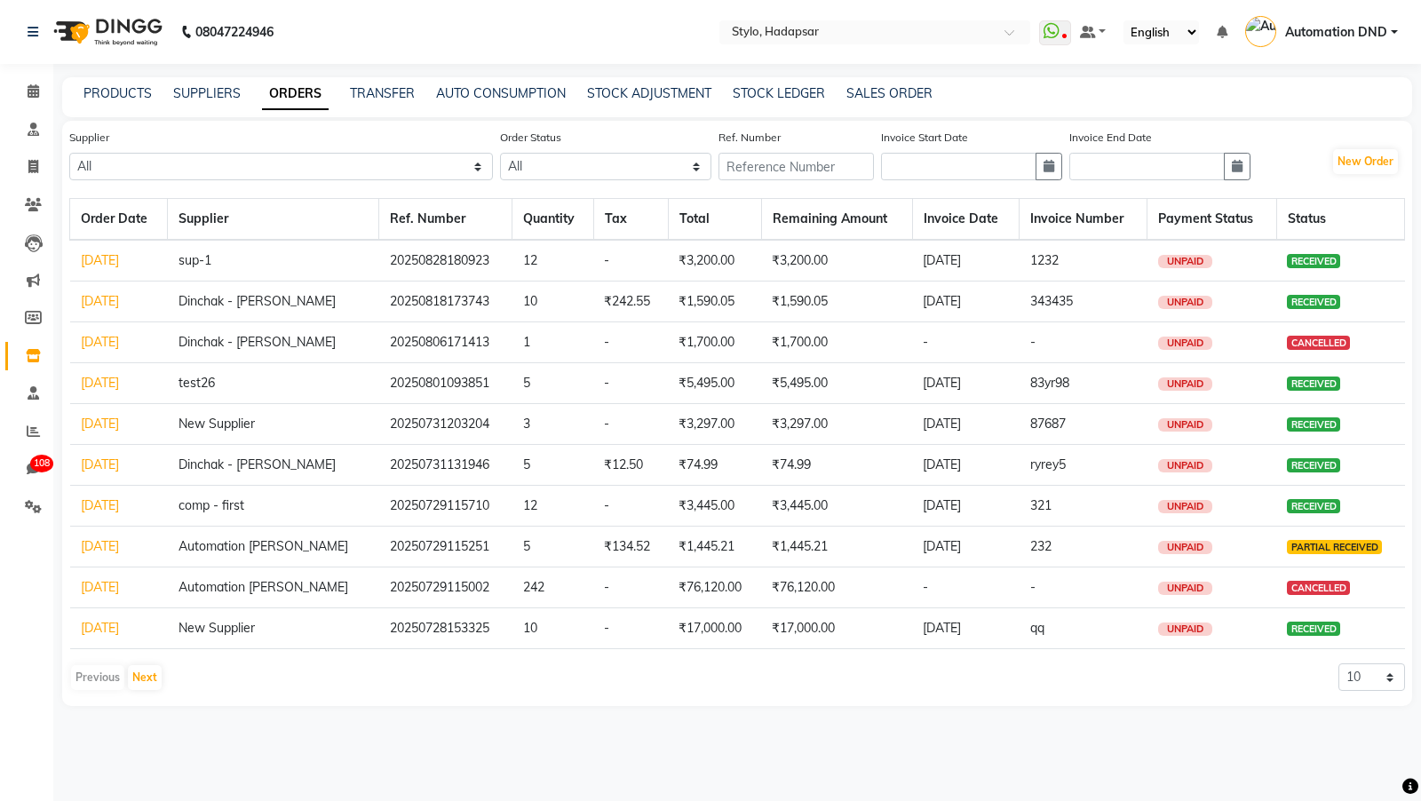
click at [1414, 788] on icon at bounding box center [1410, 787] width 16 height 16
click at [1408, 779] on icon at bounding box center [1410, 787] width 16 height 16
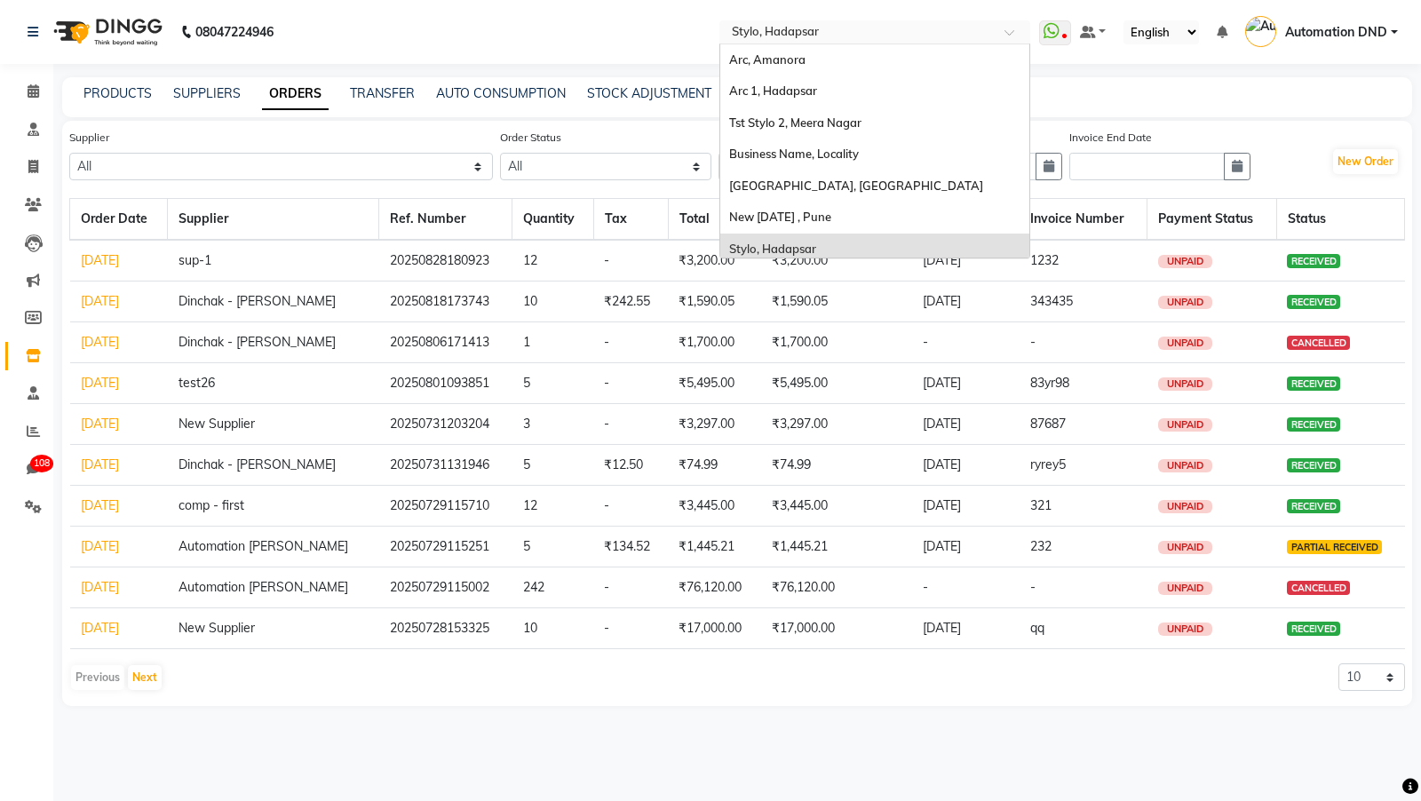
click at [901, 30] on input "text" at bounding box center [857, 34] width 258 height 18
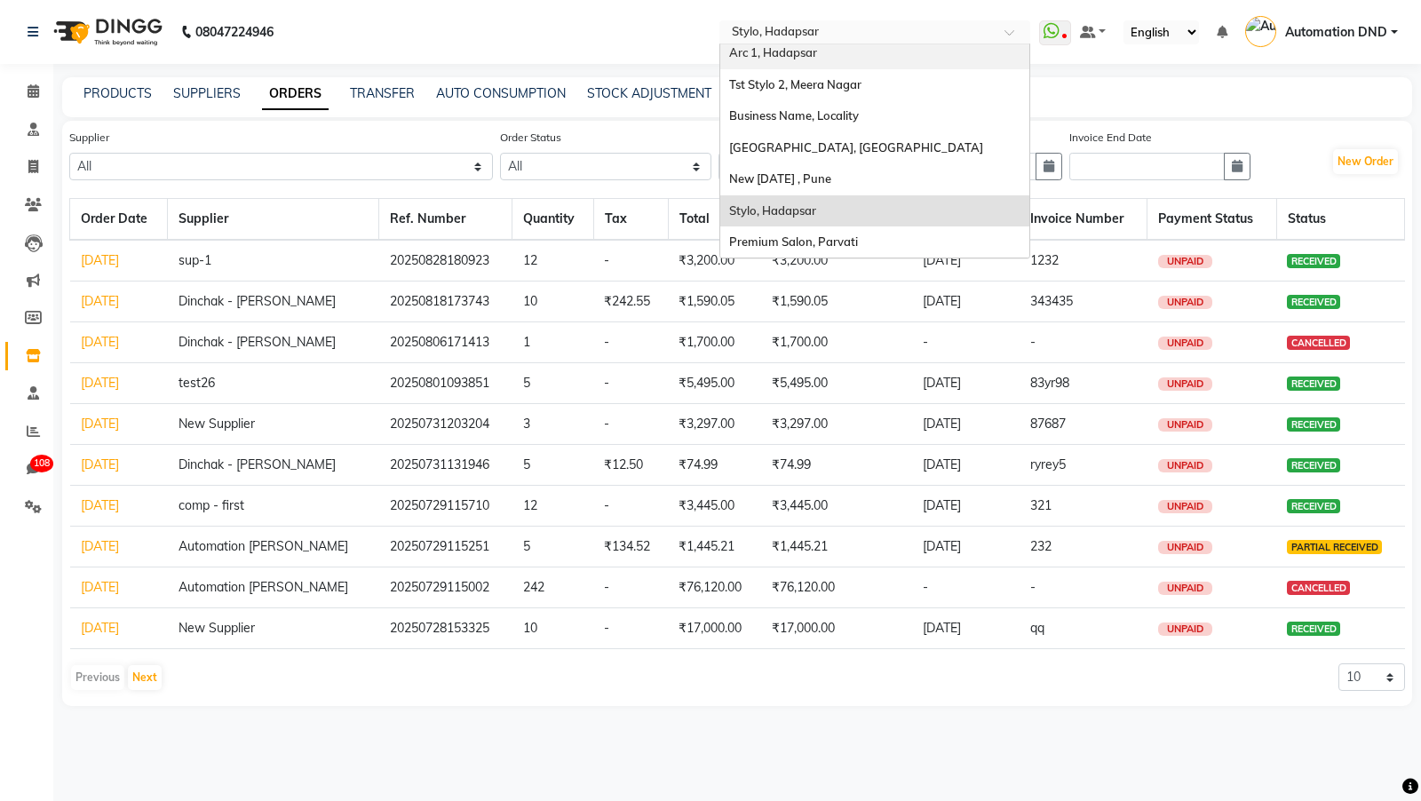
click at [805, 63] on div "Arc 1, Hadapsar" at bounding box center [874, 53] width 309 height 32
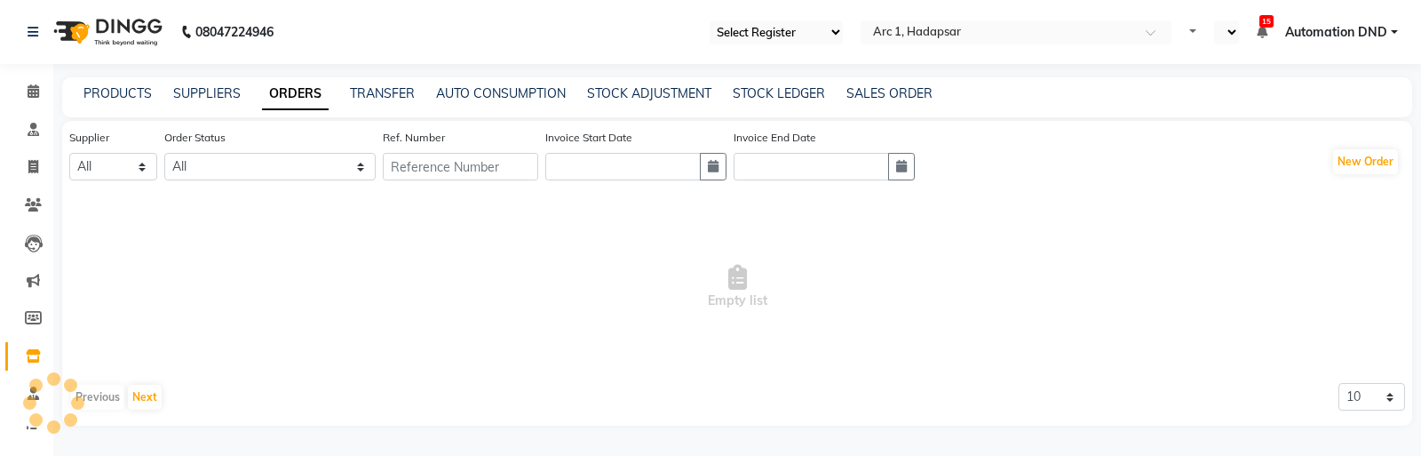
select select "83"
select select "en"
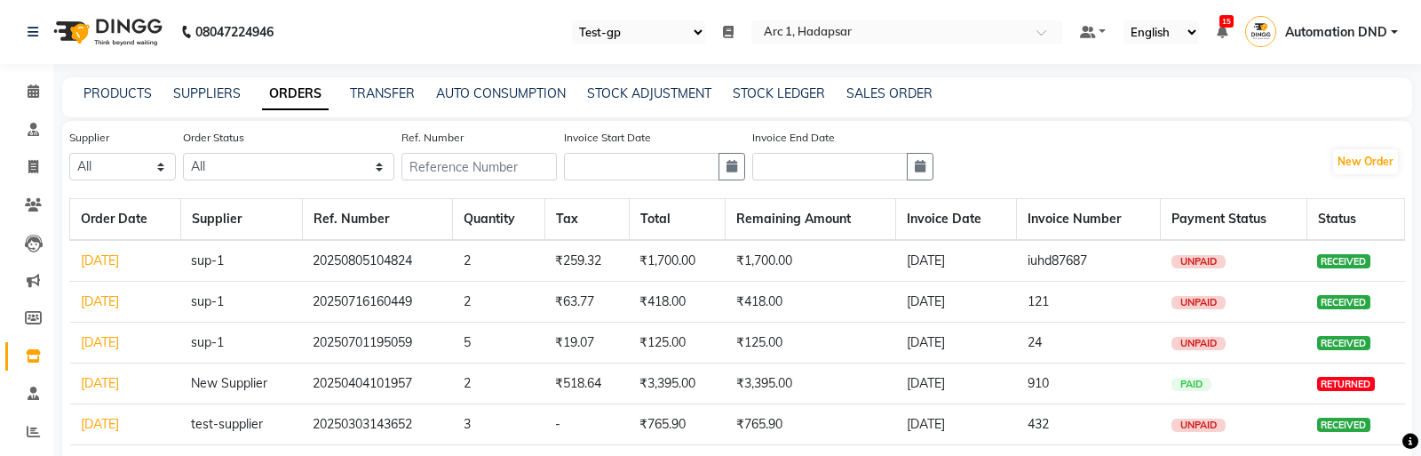
click at [664, 36] on select "Select Register Test-gp Abhi Register Test1 Ganesh P Service Register" at bounding box center [638, 32] width 133 height 24
click at [845, 33] on input "text" at bounding box center [889, 34] width 258 height 18
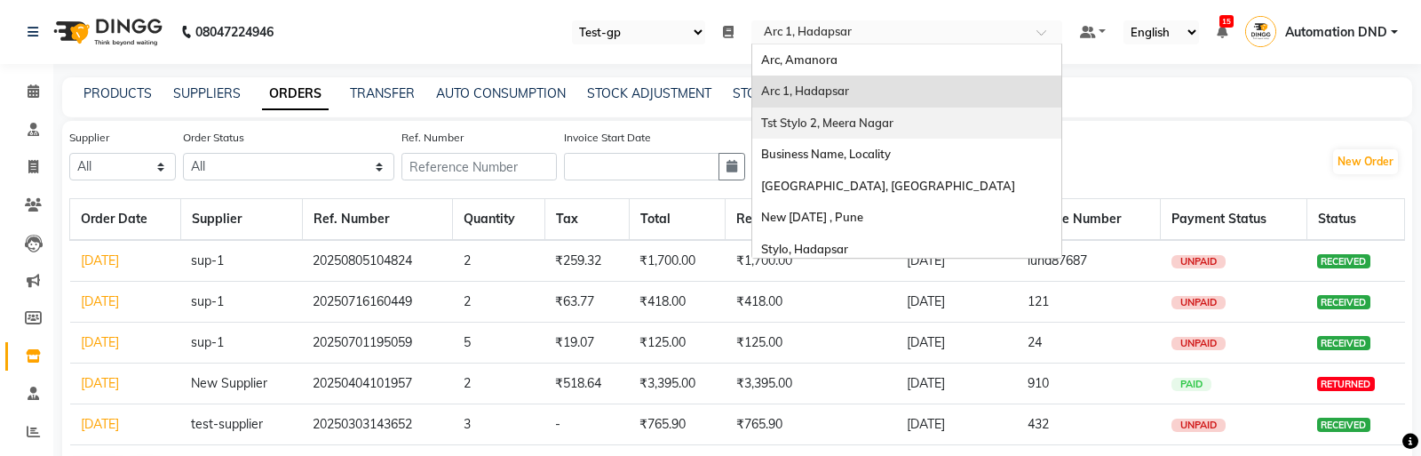
click at [840, 123] on span "Tst Stylo 2, Meera Nagar" at bounding box center [827, 122] width 132 height 14
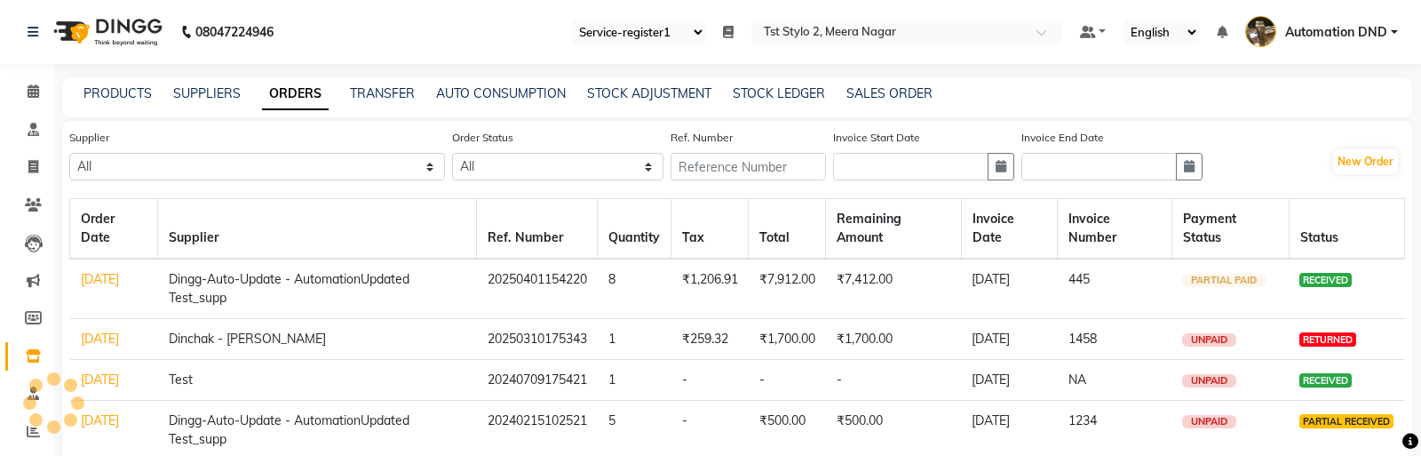
select select "84"
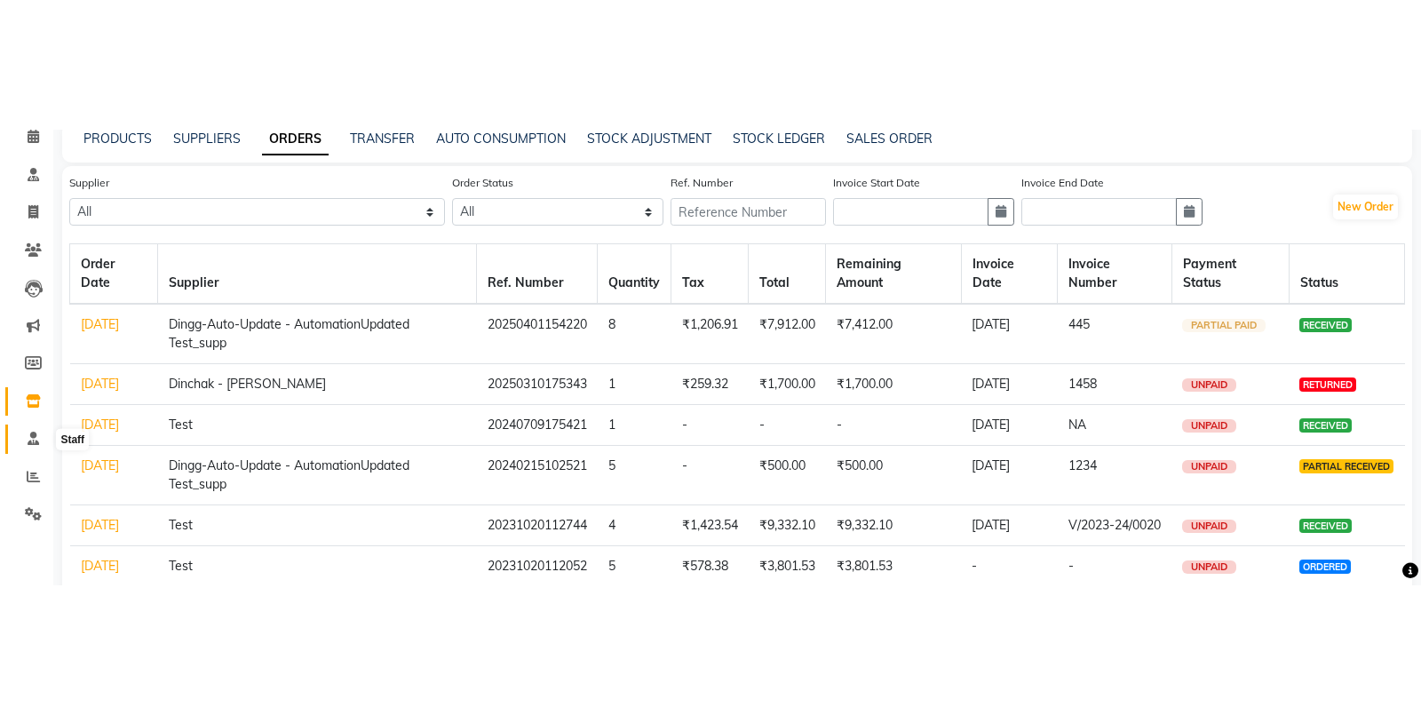
scroll to position [90, 0]
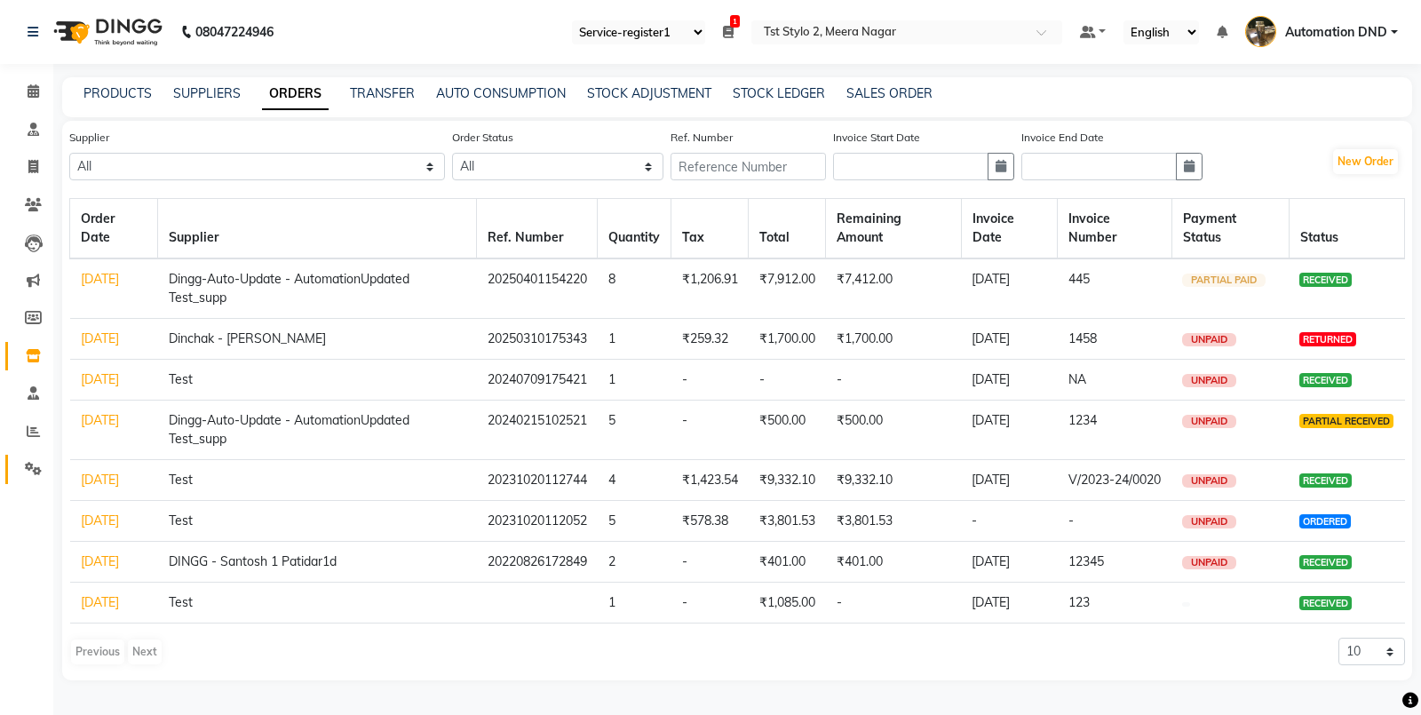
click at [34, 455] on icon at bounding box center [33, 468] width 17 height 13
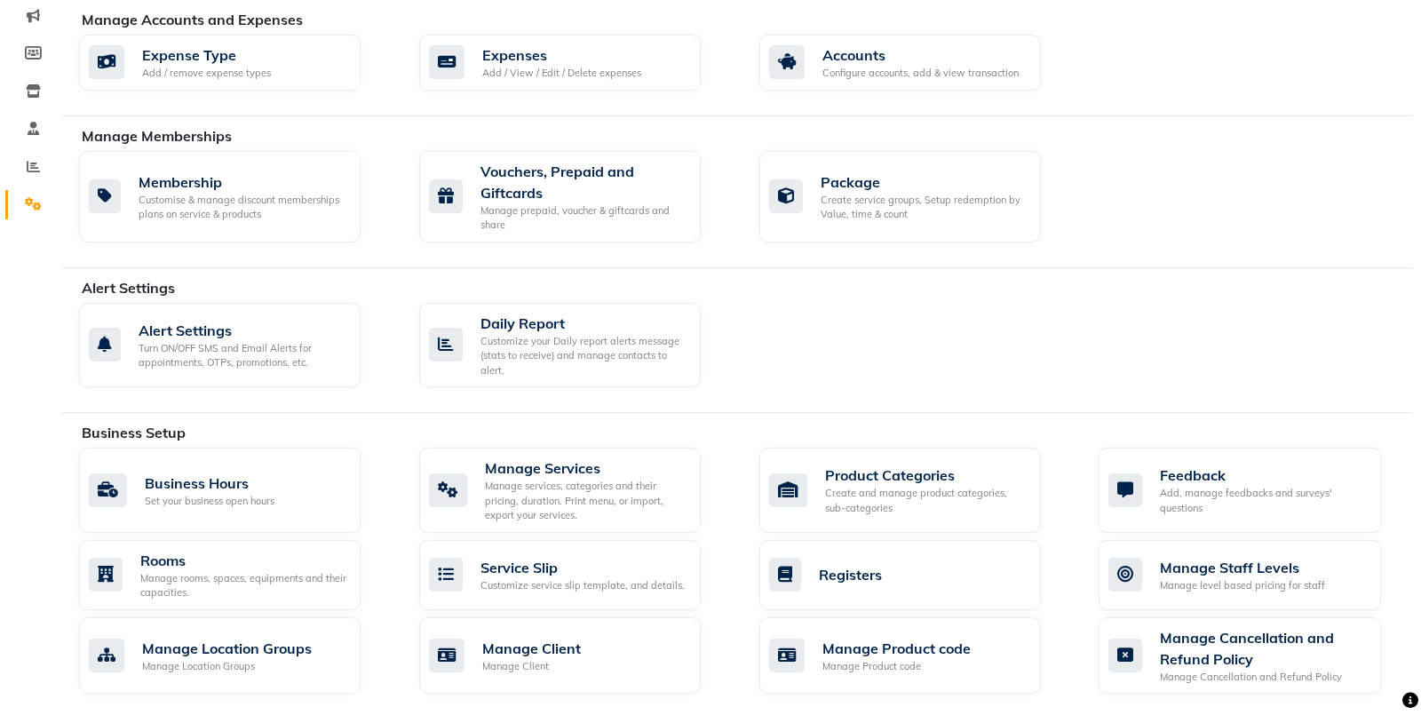
scroll to position [284, 0]
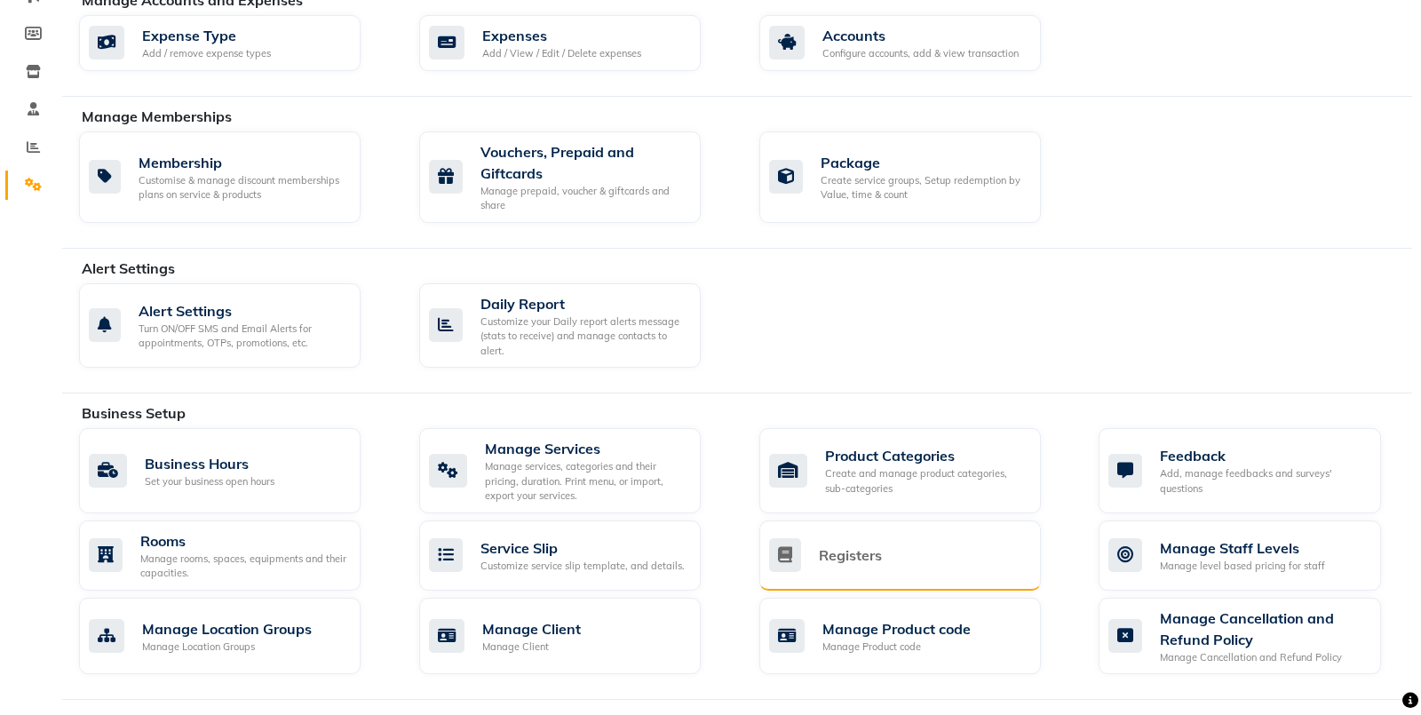
click at [827, 455] on div "Registers" at bounding box center [850, 554] width 63 height 21
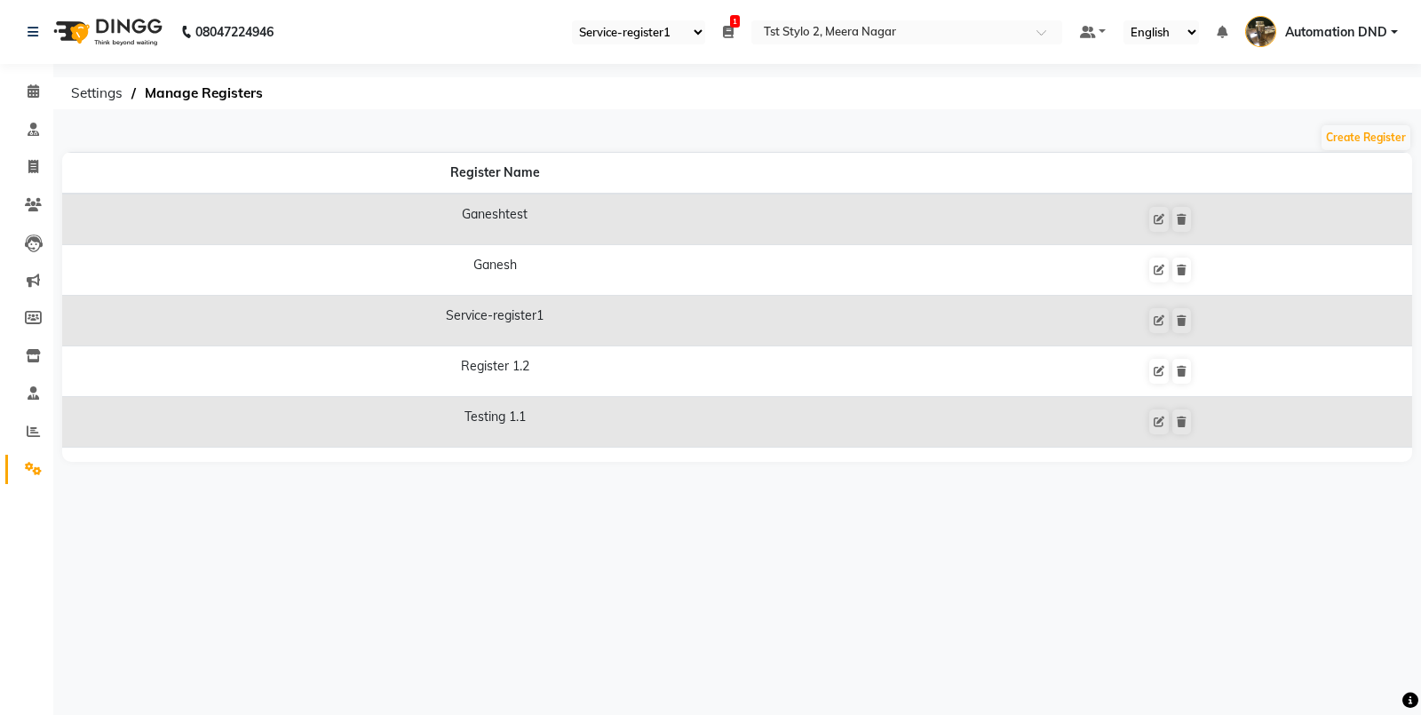
click at [647, 25] on select "Select Register Ganeshtest Ganesh Service-register1 Register 1.2 Testing 1.1" at bounding box center [638, 32] width 133 height 24
click at [1181, 219] on icon at bounding box center [1182, 219] width 10 height 11
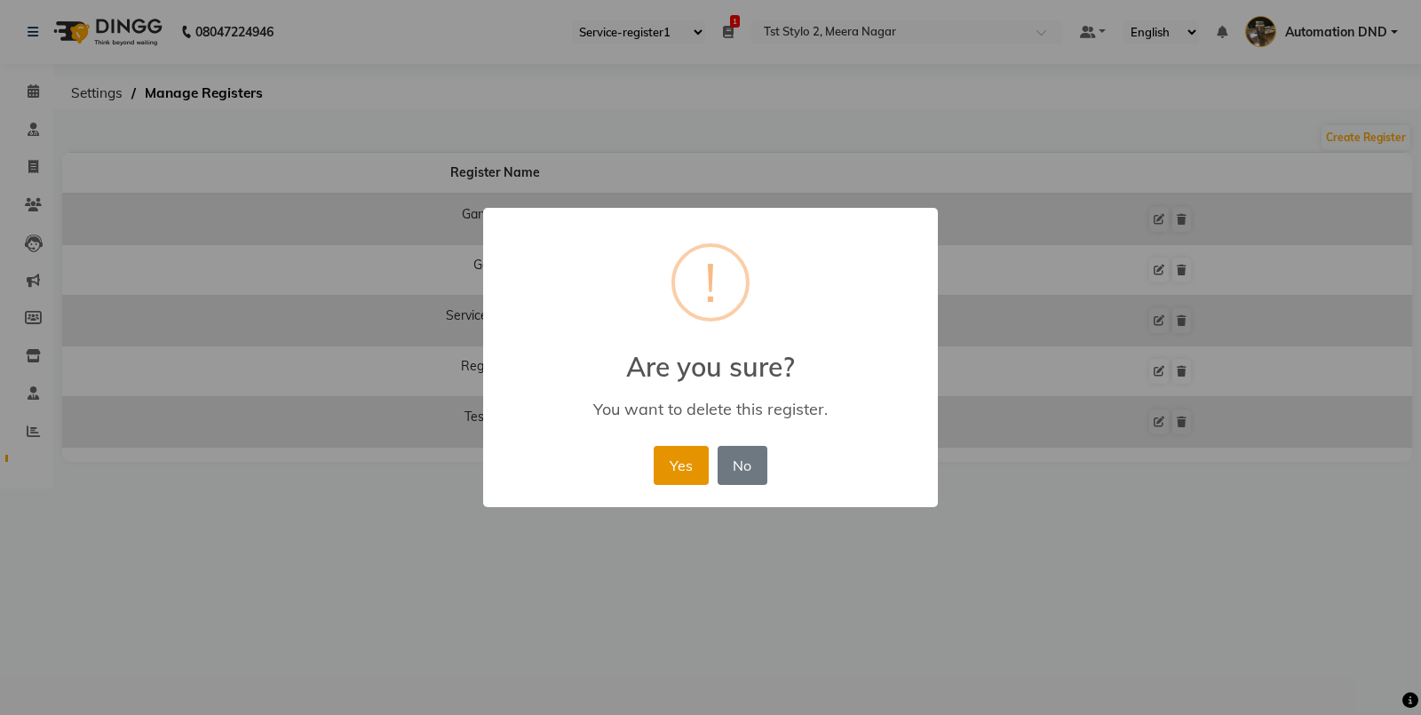
click at [692, 455] on button "Yes" at bounding box center [681, 465] width 54 height 39
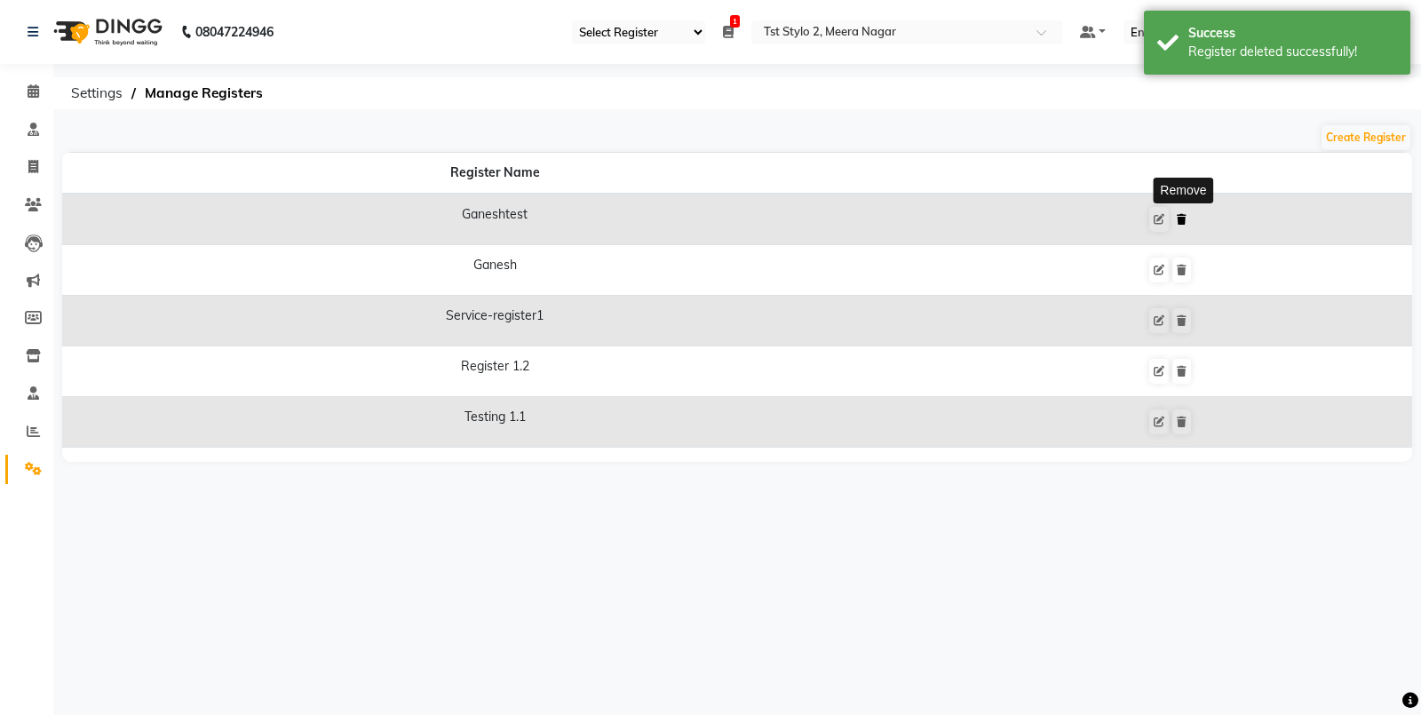
click at [1185, 222] on icon at bounding box center [1182, 219] width 10 height 11
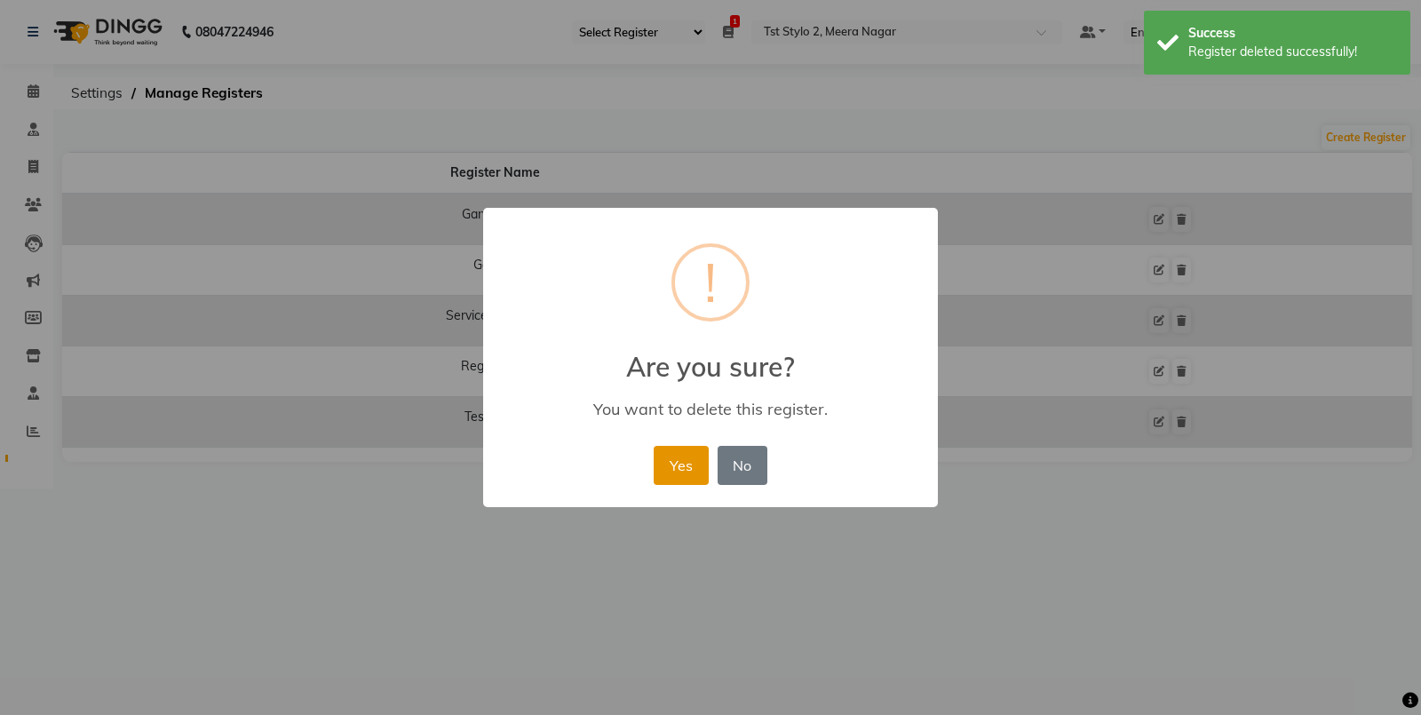
click at [681, 455] on button "Yes" at bounding box center [681, 465] width 54 height 39
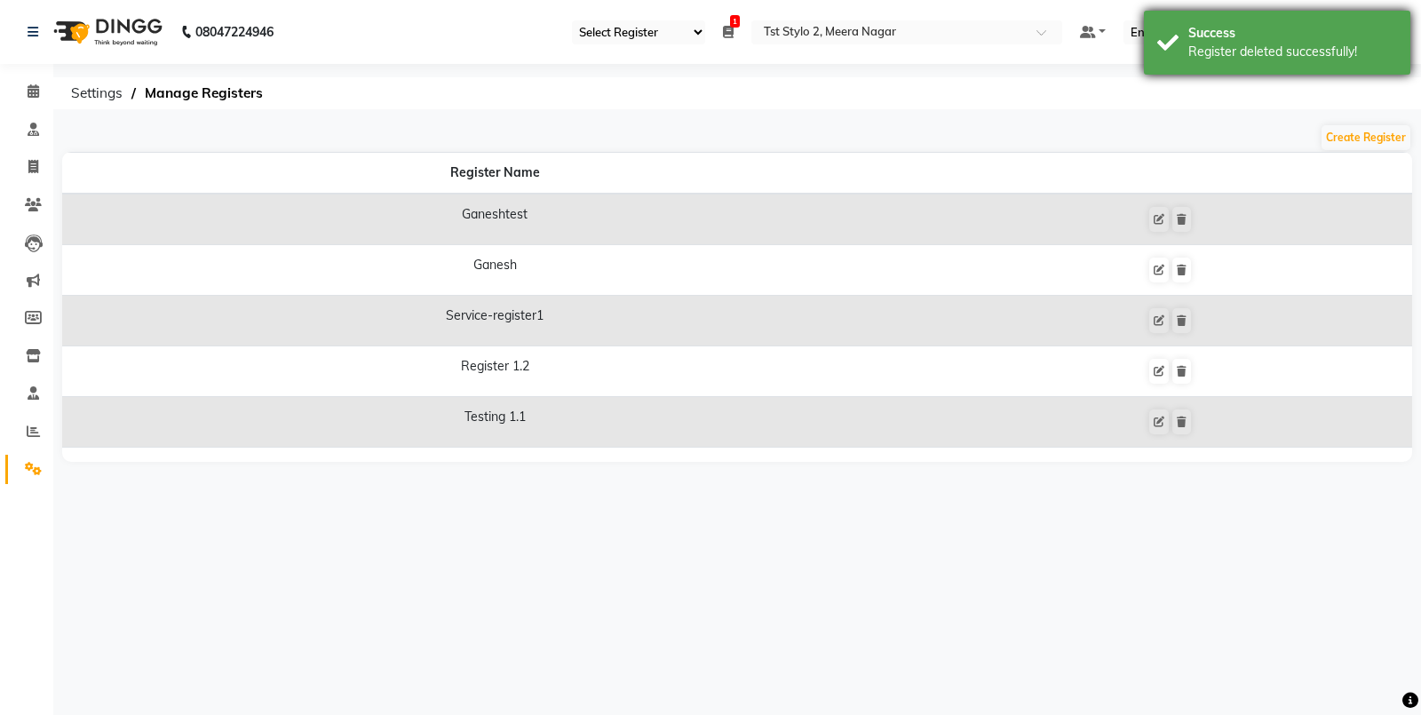
click at [1263, 37] on div "Success" at bounding box center [1292, 33] width 209 height 19
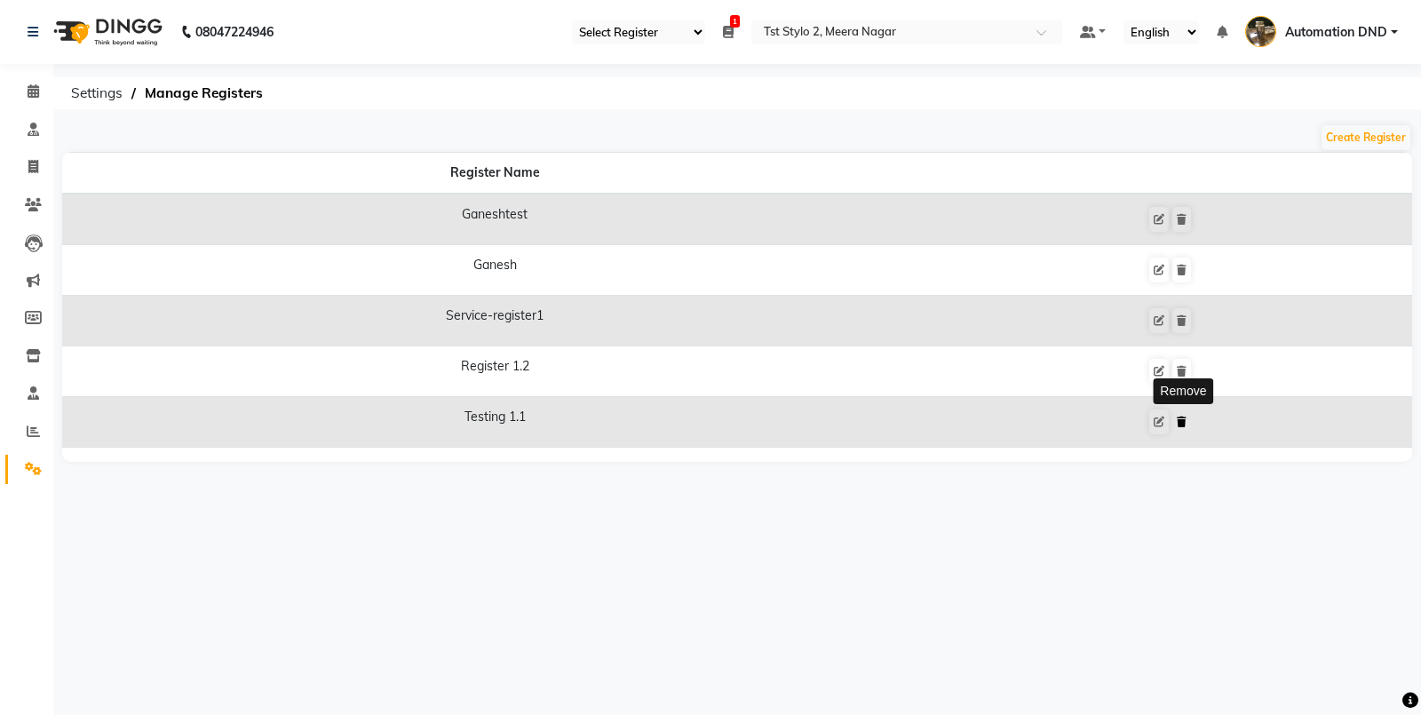
click at [1186, 417] on icon at bounding box center [1182, 421] width 10 height 11
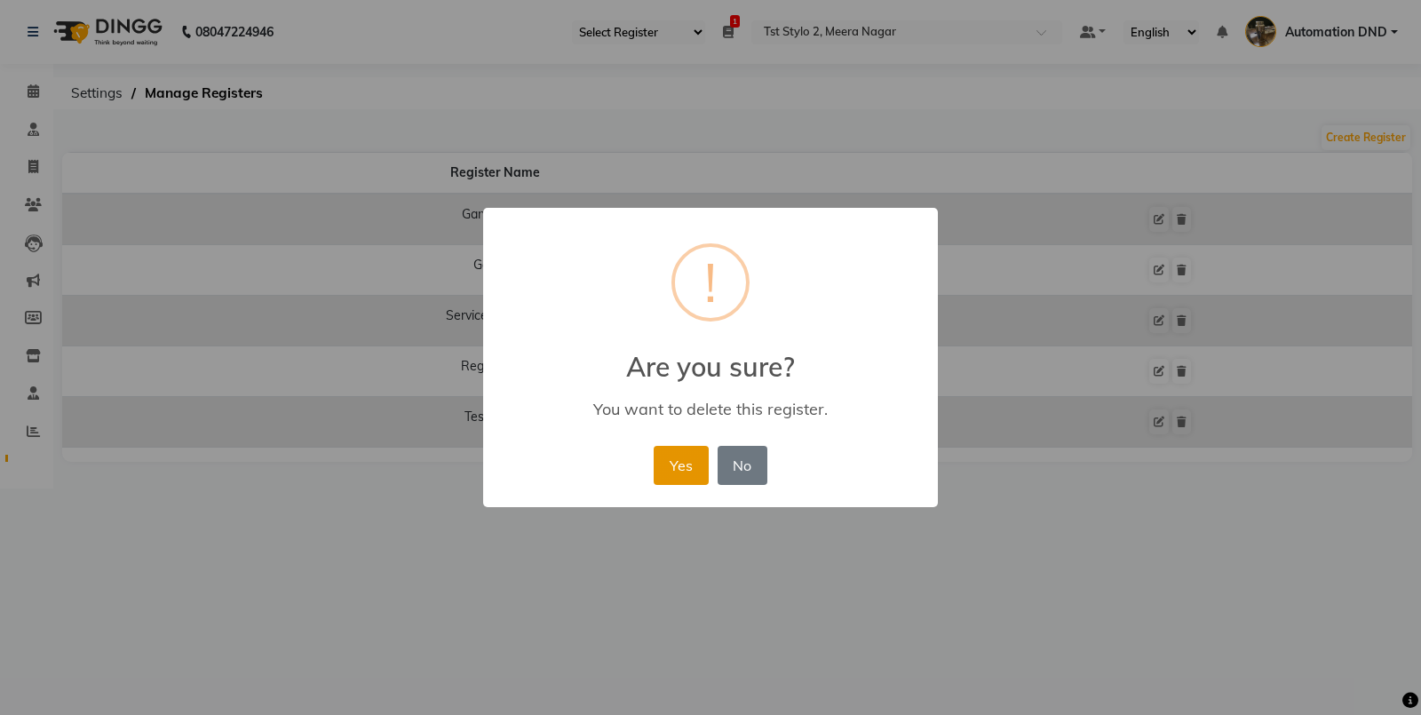
click at [658, 455] on button "Yes" at bounding box center [681, 465] width 54 height 39
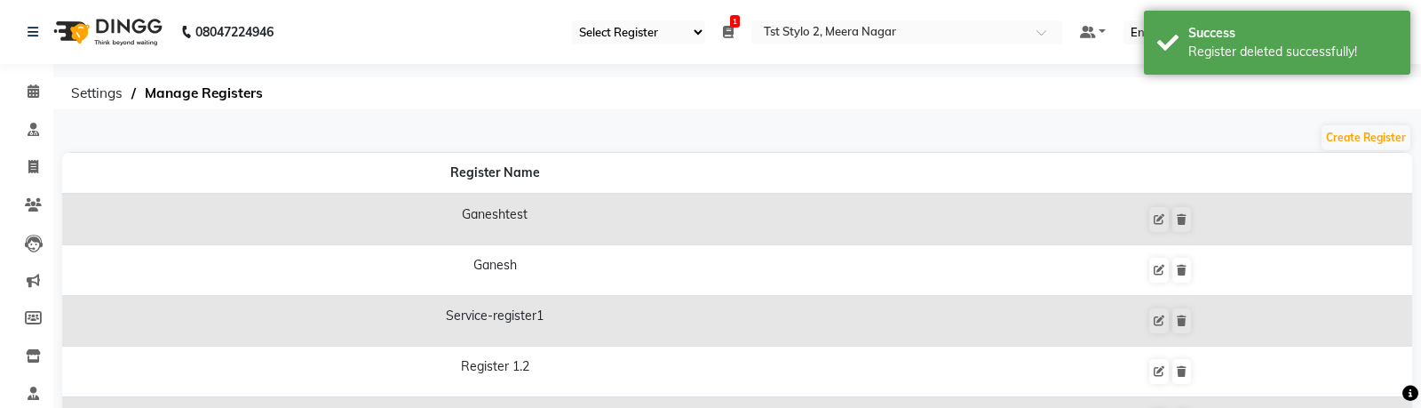
scroll to position [77, 0]
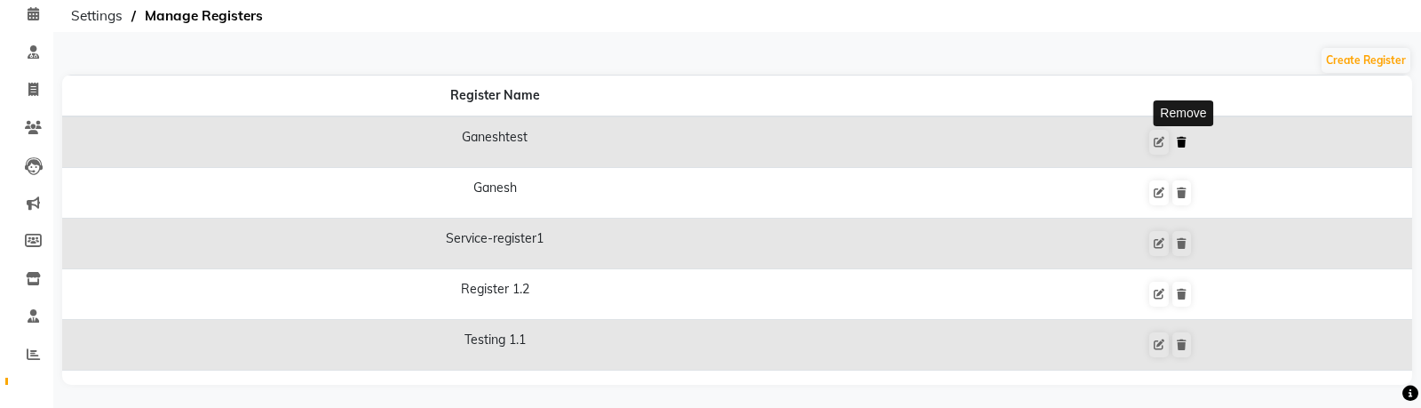
click at [1186, 137] on icon at bounding box center [1182, 142] width 10 height 11
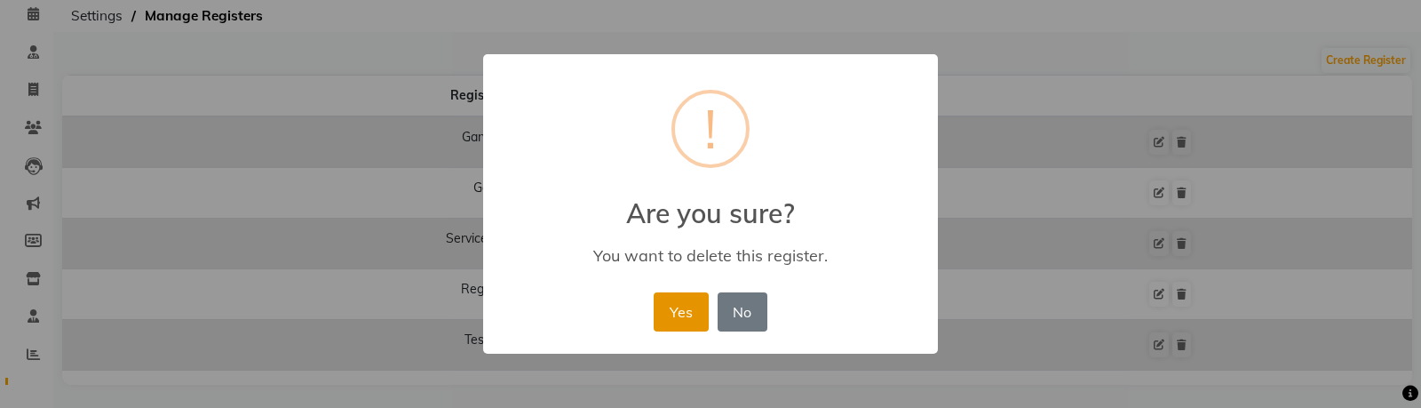
click at [686, 321] on button "Yes" at bounding box center [681, 311] width 54 height 39
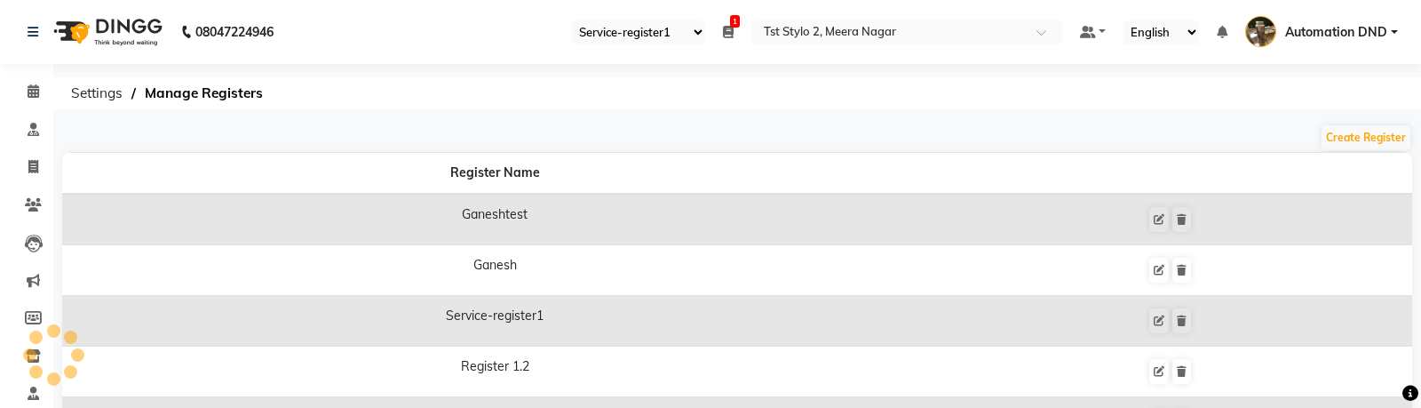
select select "84"
click at [673, 36] on select "Select Register Ganeshtest Ganesh Service-register1 Register 1.2 Testing 1.1" at bounding box center [638, 32] width 133 height 24
click at [717, 34] on ul "Select Register Ganeshtest Ganesh Service-register1 Register 1.2 Testing 1.1 1 …" at bounding box center [817, 32] width 508 height 24
click at [727, 33] on icon at bounding box center [728, 32] width 11 height 12
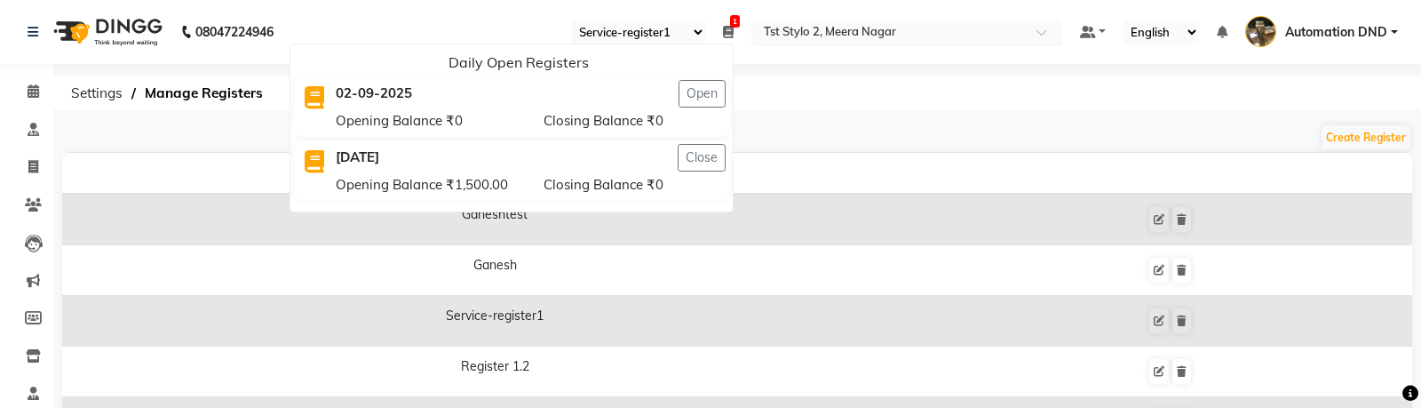
click at [816, 31] on input "text" at bounding box center [889, 34] width 258 height 18
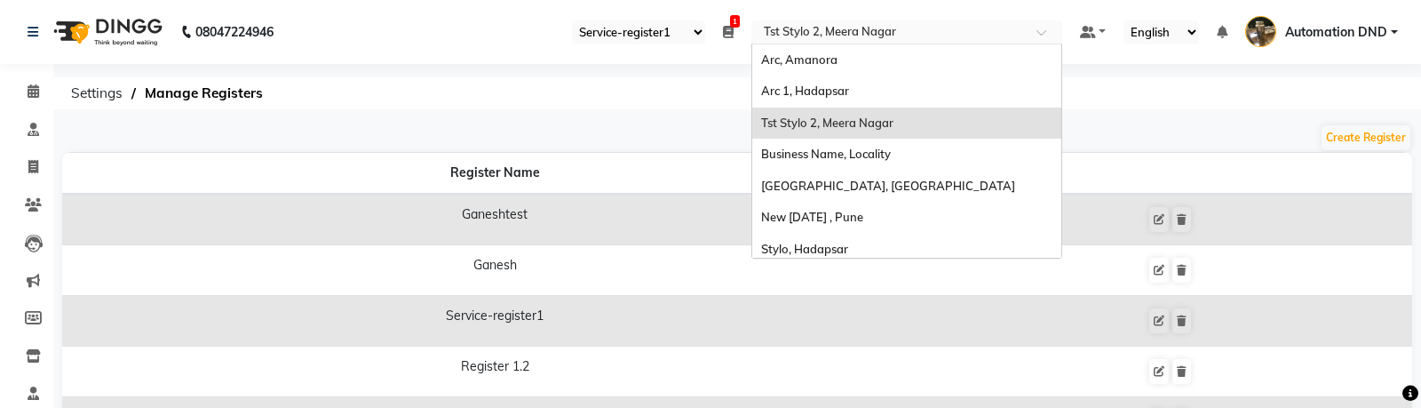
click at [730, 40] on li "1 Daily Open Registers 02-09-2025 Open Opening Balance ₹0 Closing Balance ₹0 22…" at bounding box center [728, 32] width 11 height 19
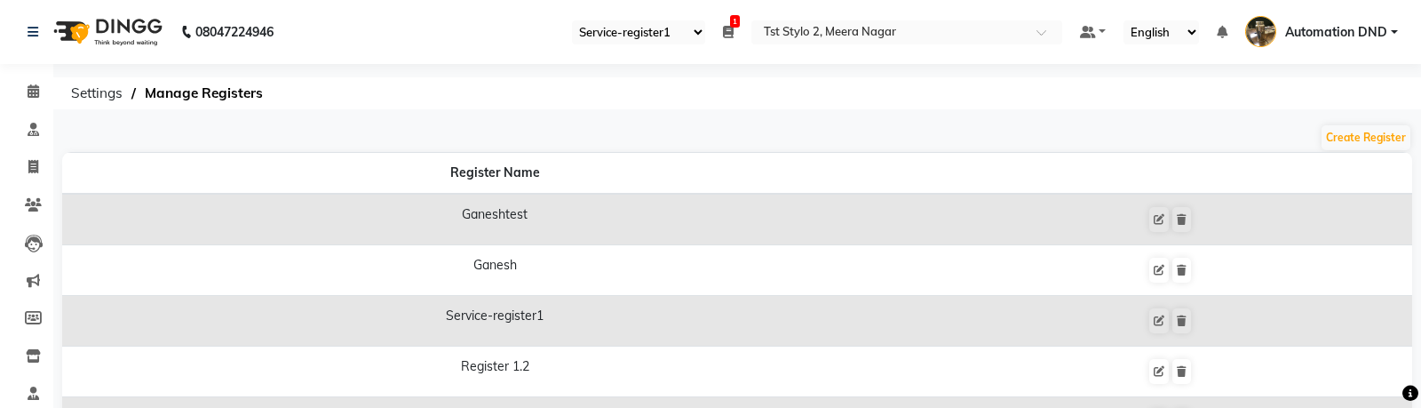
click at [730, 40] on li "1 Daily Open Registers 02-09-2025 Open Opening Balance ₹0 Closing Balance ₹0 22…" at bounding box center [728, 32] width 11 height 19
click at [730, 27] on icon at bounding box center [728, 32] width 11 height 12
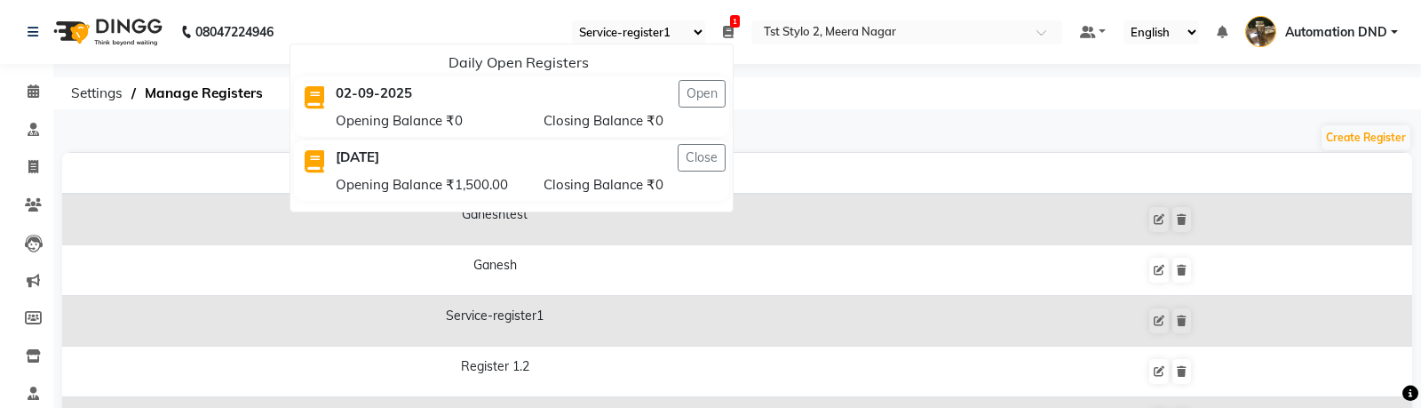
click at [817, 78] on ol "Settings Manage Registers" at bounding box center [734, 93] width 1344 height 32
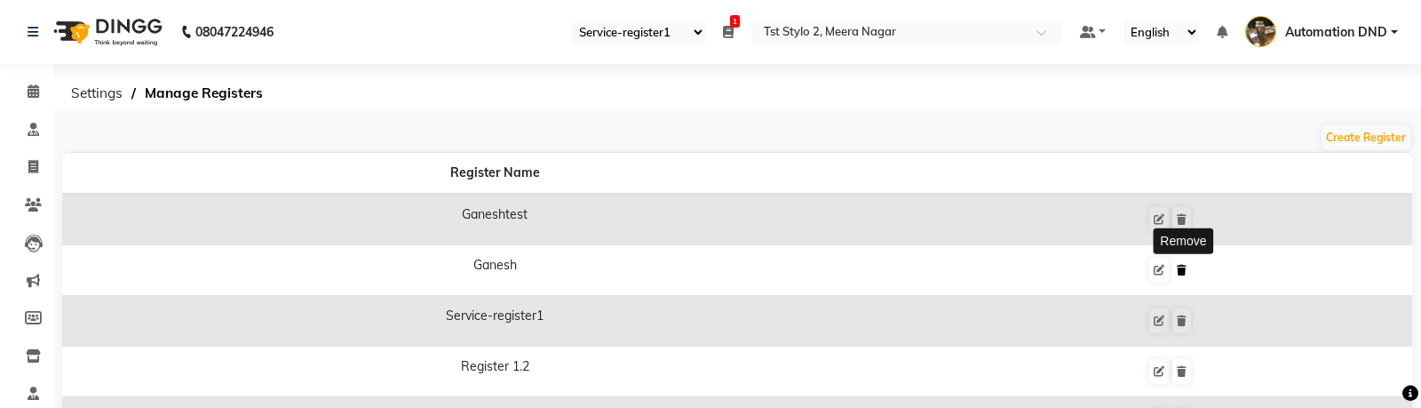
click at [1186, 266] on icon at bounding box center [1182, 270] width 10 height 11
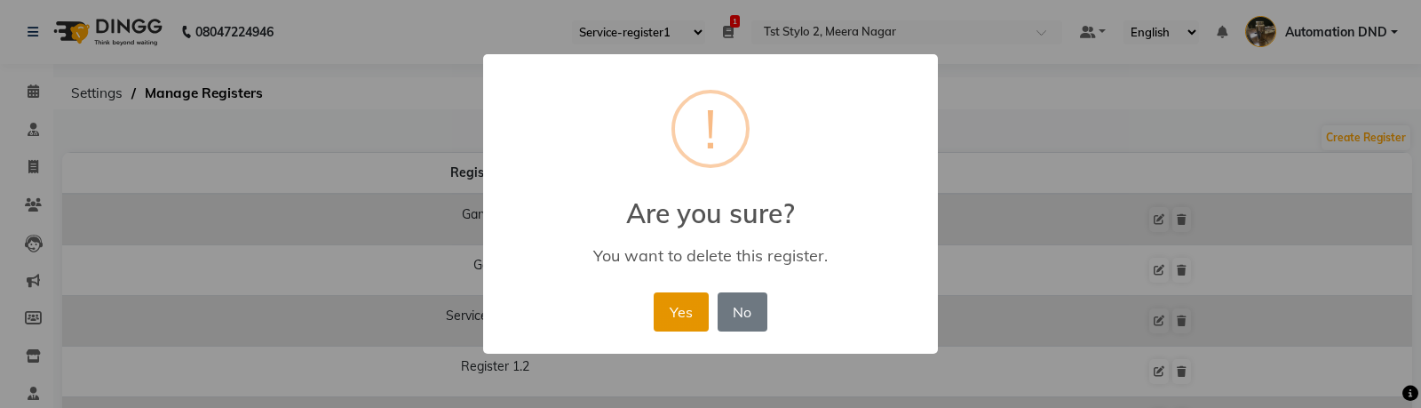
click at [686, 302] on button "Yes" at bounding box center [681, 311] width 54 height 39
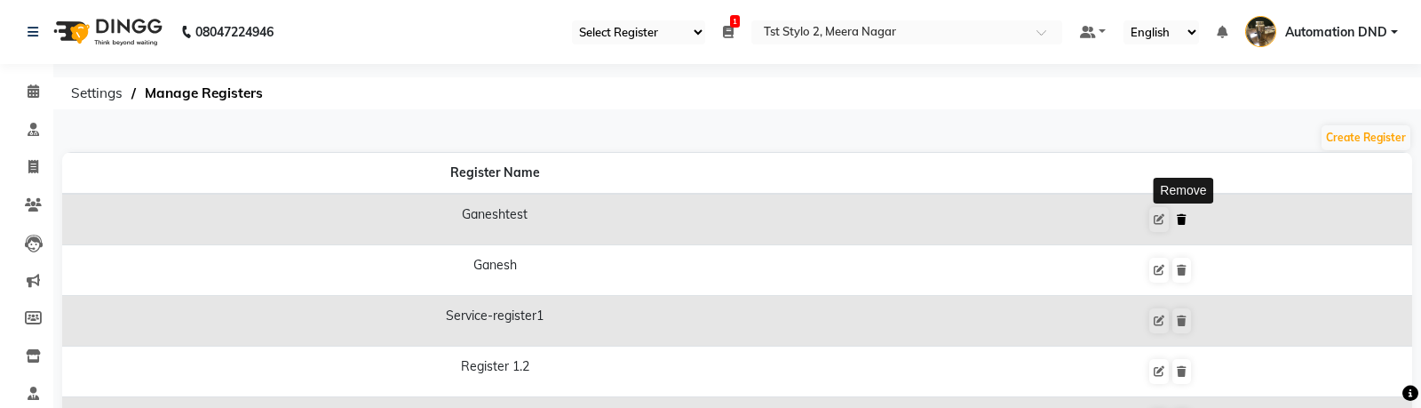
click at [1182, 214] on icon at bounding box center [1182, 219] width 10 height 11
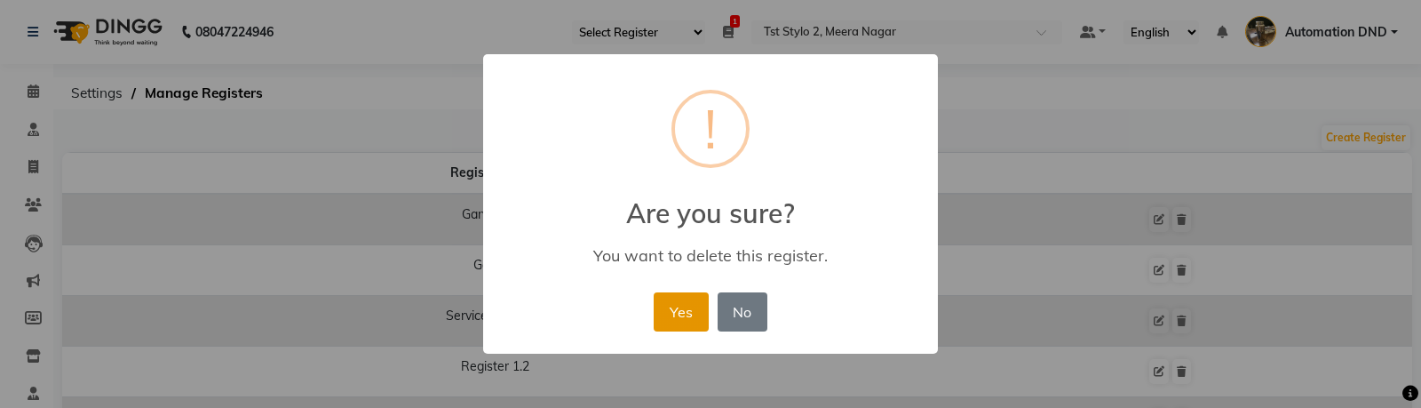
click at [672, 311] on button "Yes" at bounding box center [681, 311] width 54 height 39
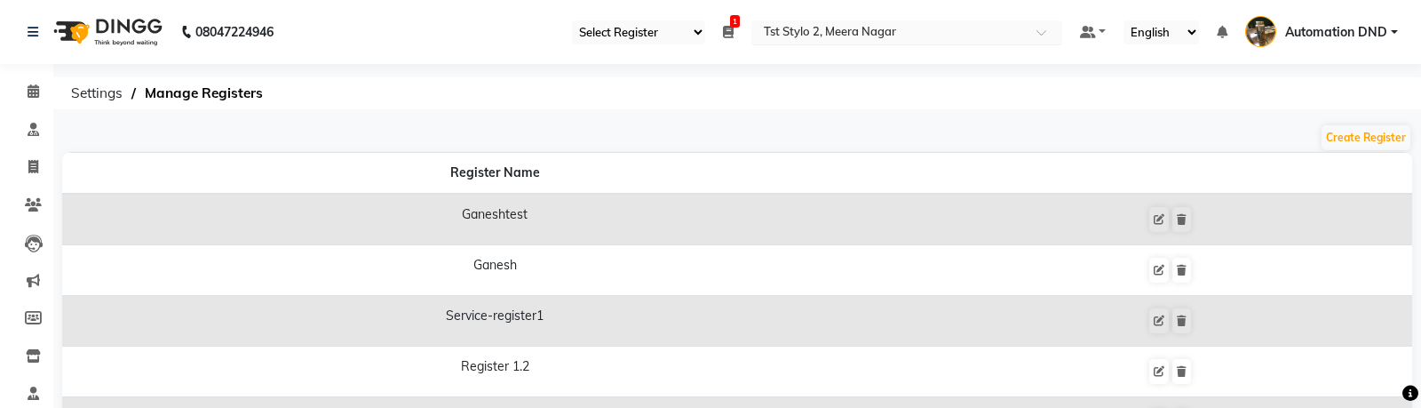
click at [789, 42] on nav "08047224946 Select Register Ganeshtest Ganesh Service-register1 Register 1.2 Te…" at bounding box center [710, 32] width 1421 height 64
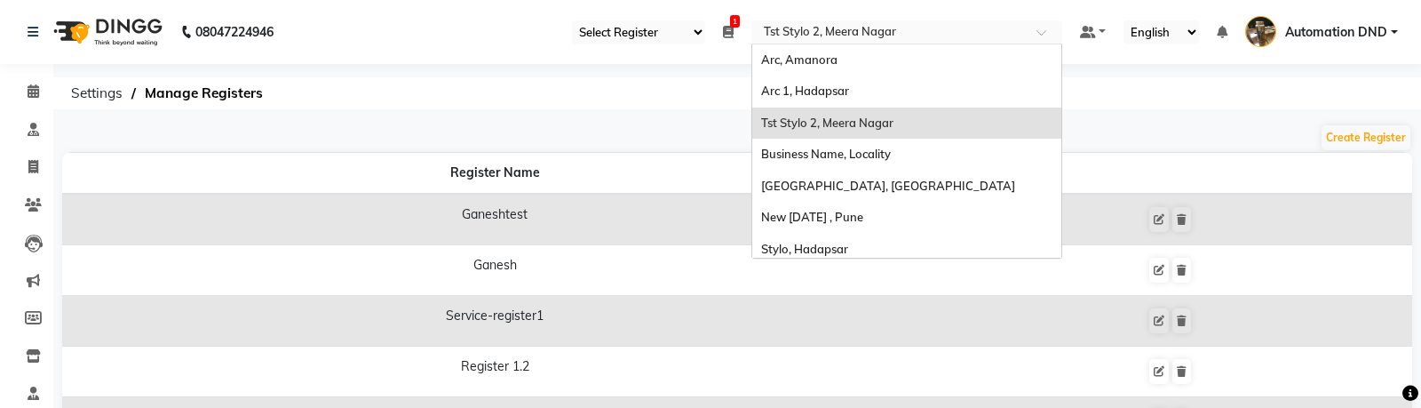
click at [799, 33] on input "text" at bounding box center [889, 34] width 258 height 18
click at [795, 53] on span "Arc, Amanora" at bounding box center [799, 59] width 76 height 14
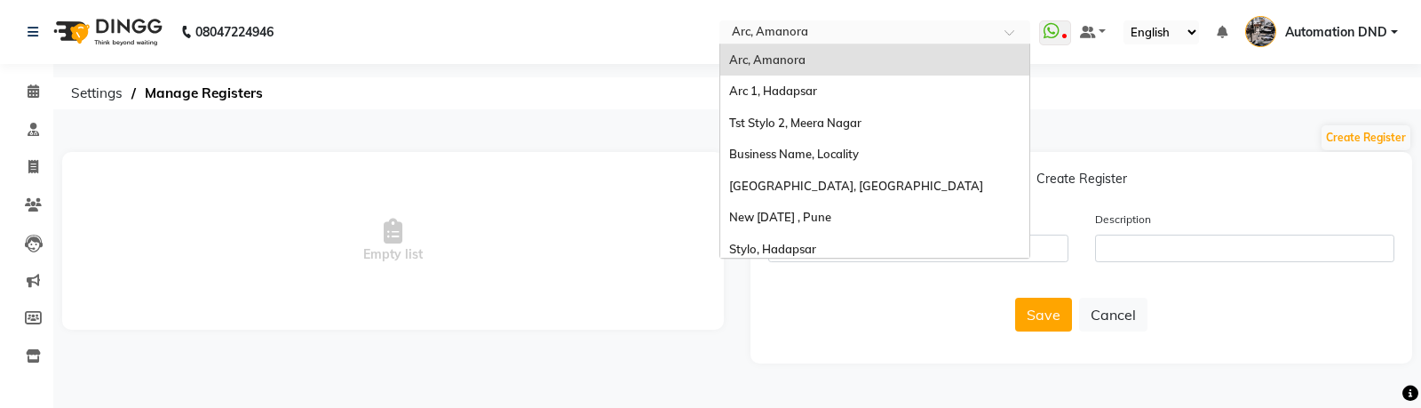
click at [853, 21] on div "Select Location × [GEOGRAPHIC_DATA], [GEOGRAPHIC_DATA]" at bounding box center [874, 32] width 311 height 24
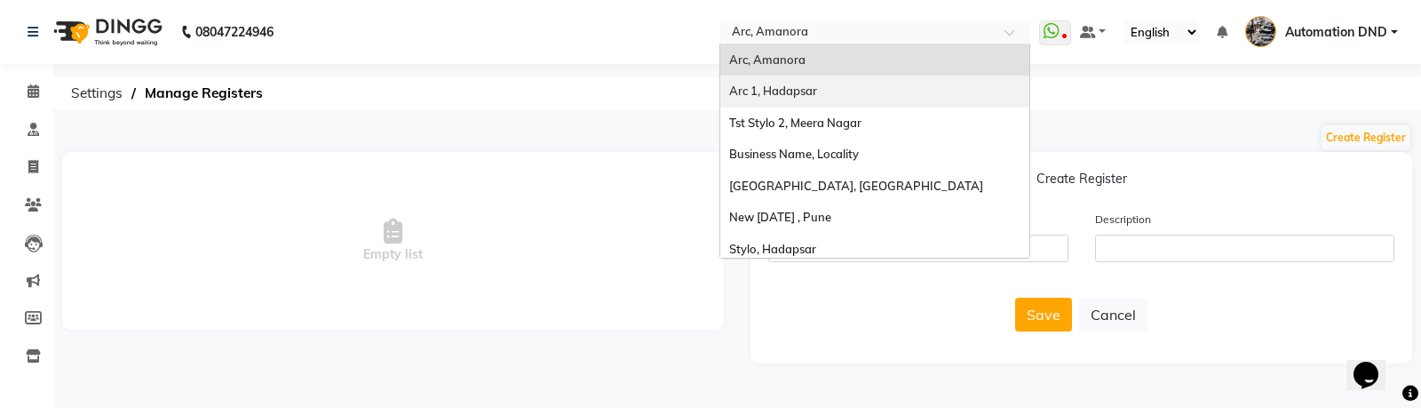
click at [766, 94] on span "Arc 1, Hadapsar" at bounding box center [773, 90] width 88 height 14
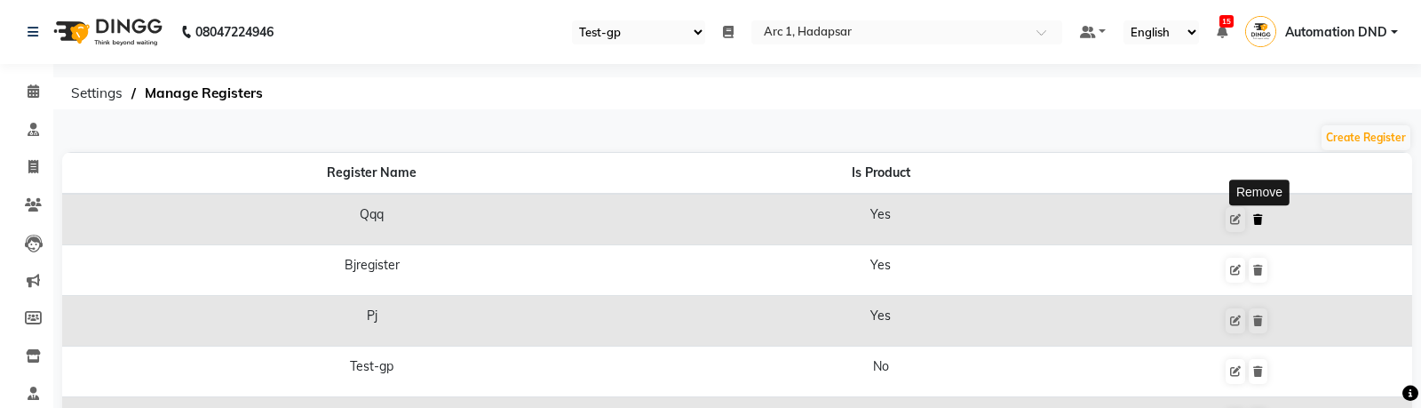
click at [1259, 217] on icon at bounding box center [1258, 219] width 10 height 11
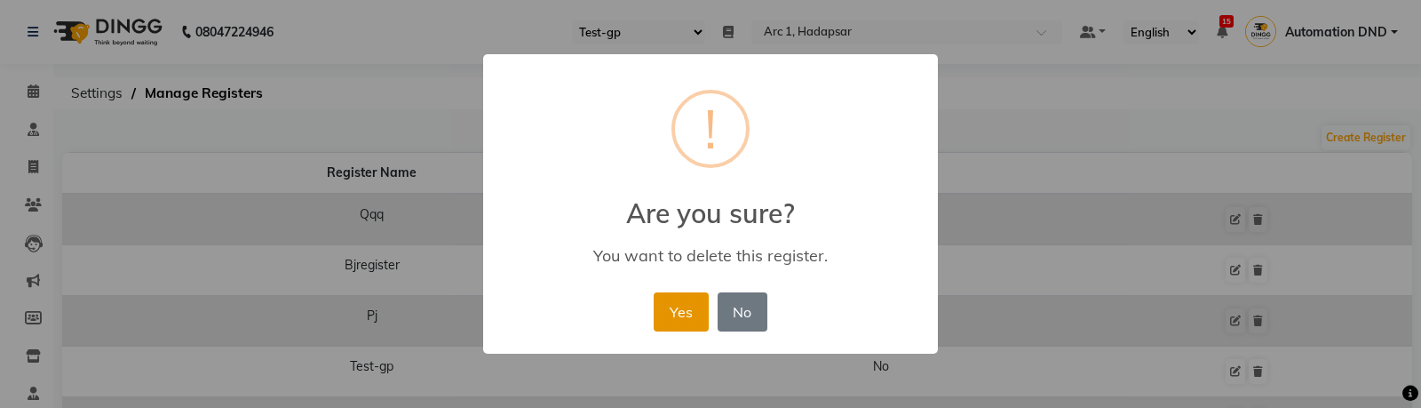
click at [693, 313] on button "Yes" at bounding box center [681, 311] width 54 height 39
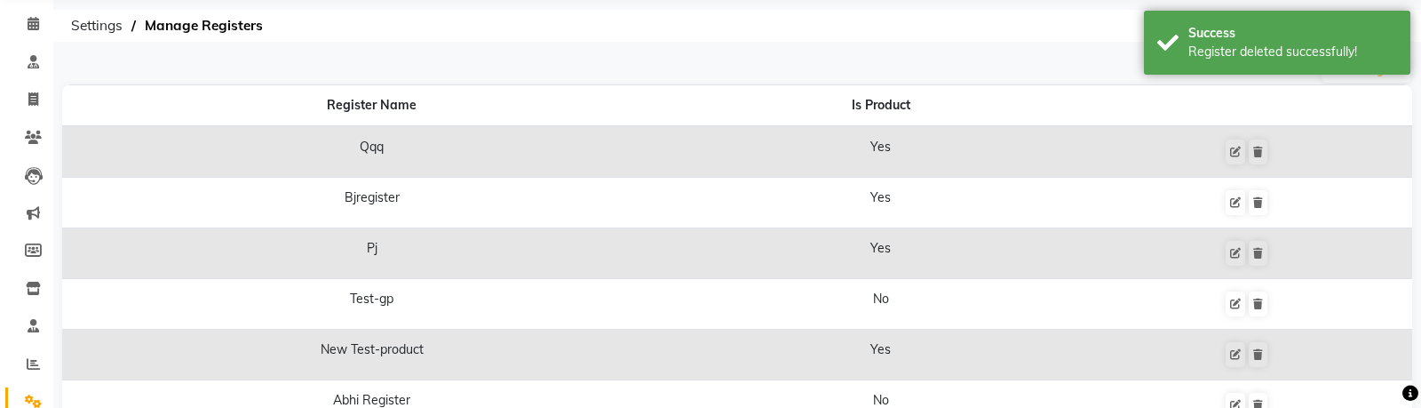
scroll to position [69, 0]
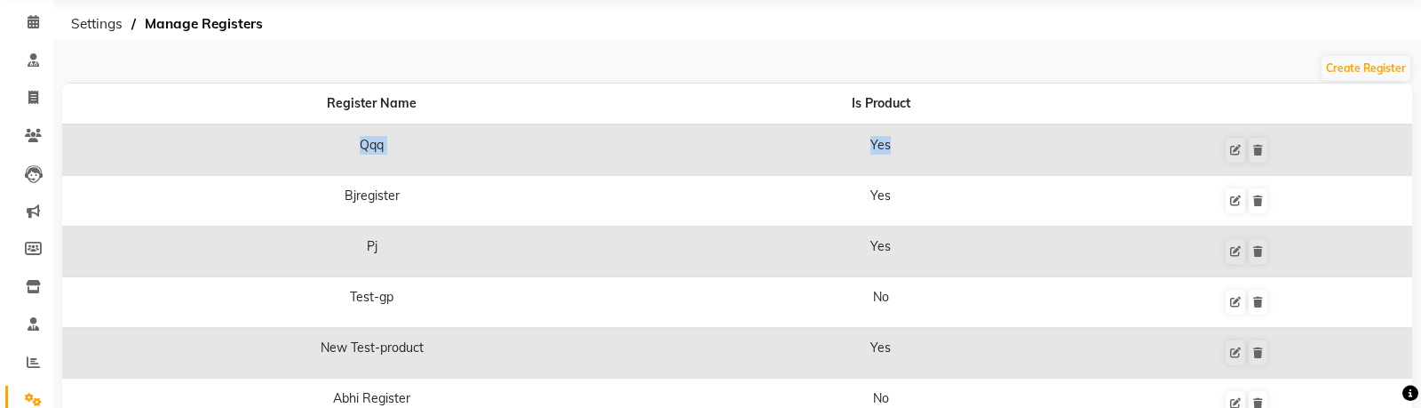
drag, startPoint x: 347, startPoint y: 135, endPoint x: 1304, endPoint y: 139, distance: 956.4
click at [1304, 139] on tr "Qqq Yes" at bounding box center [737, 150] width 1350 height 52
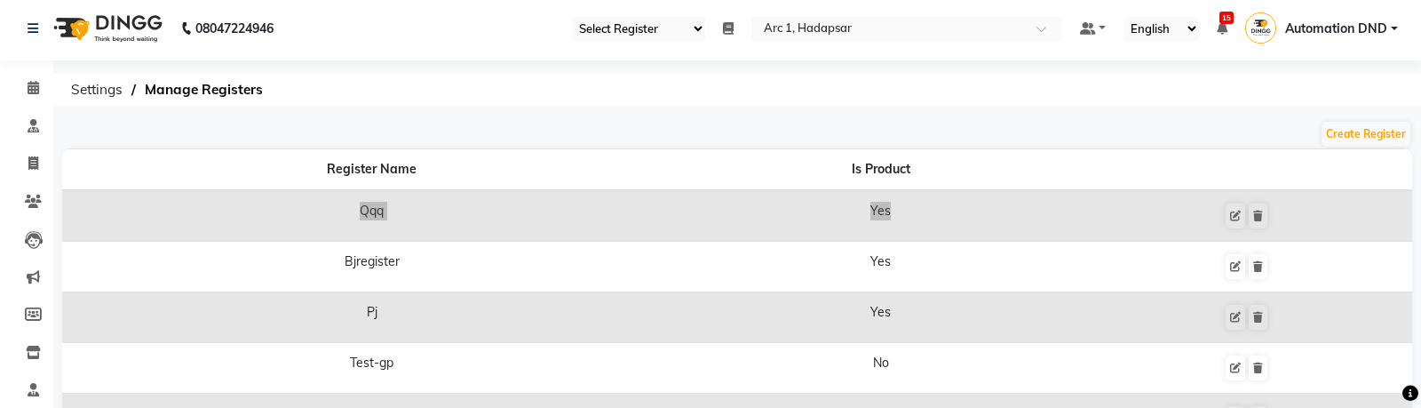
scroll to position [0, 0]
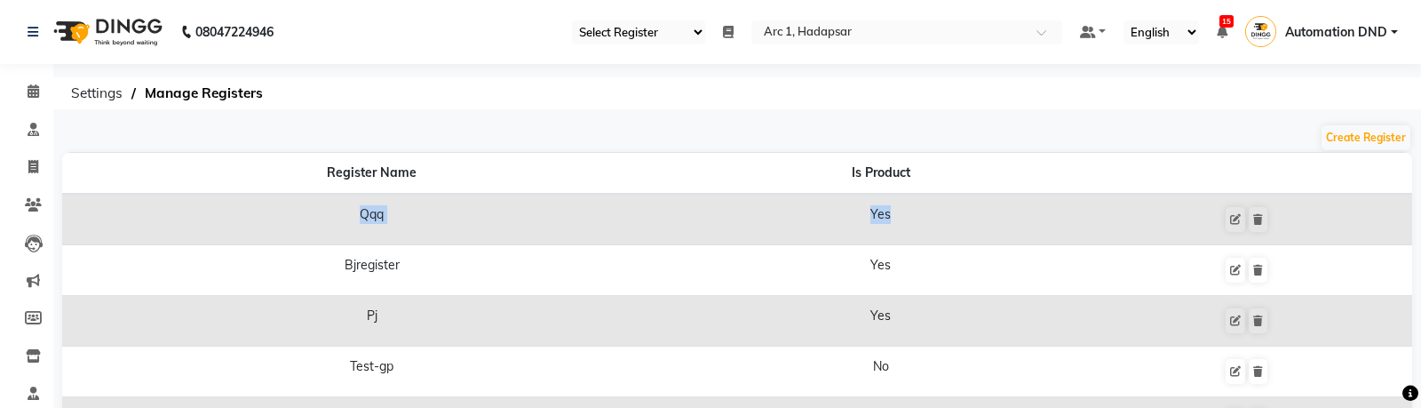
click at [642, 31] on select "Select Register Test-gp Abhi Register Test1 Ganesh P Service Register" at bounding box center [638, 32] width 133 height 24
click at [640, 23] on select "Select Register Test-gp Abhi Register Test1 Ganesh P Service Register" at bounding box center [638, 32] width 133 height 24
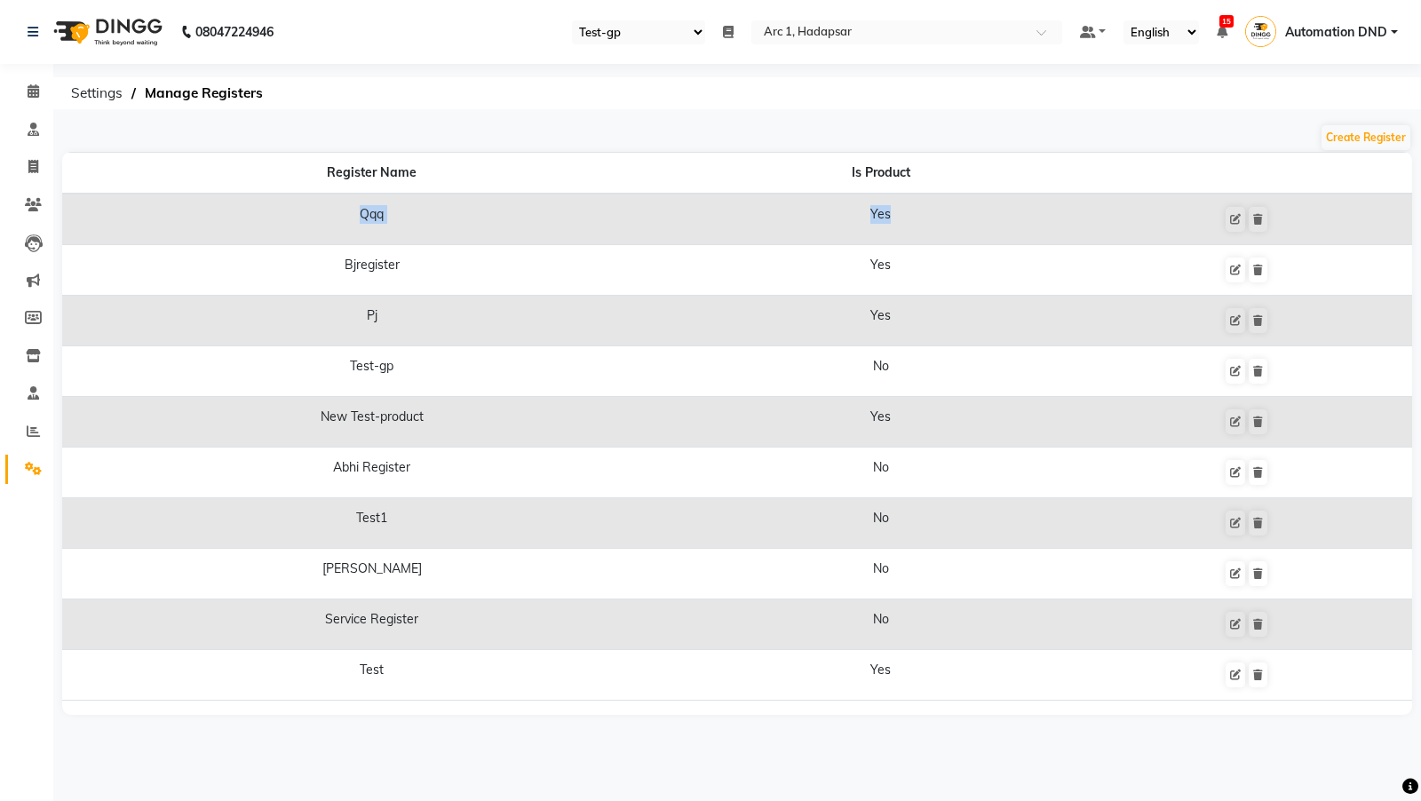
click at [601, 37] on select "Select Register Test-gp Abhi Register Test1 Ganesh P Service Register" at bounding box center [638, 32] width 133 height 24
select select "83"
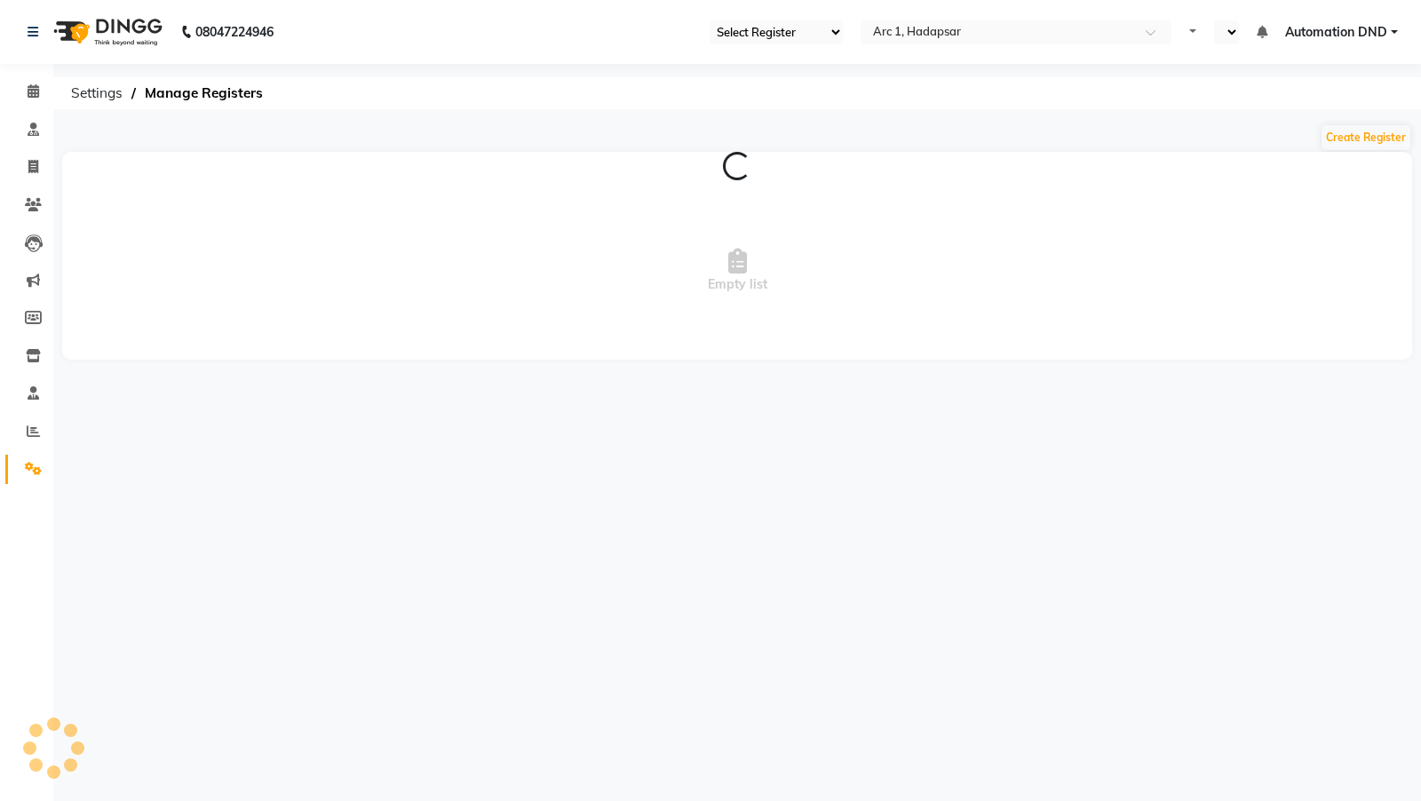
select select "83"
select select "en"
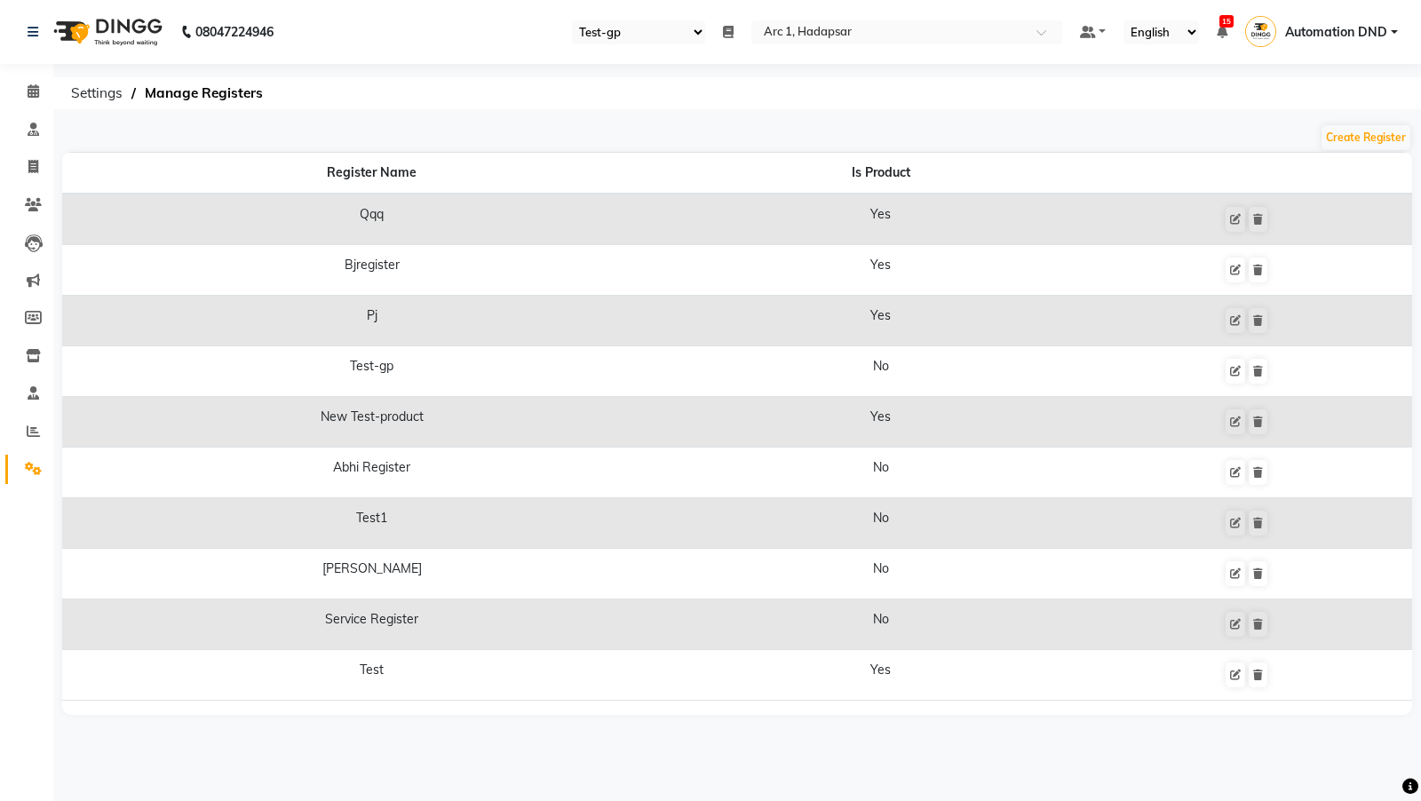
click at [646, 31] on select "Select Register Test-gp Abhi Register Test1 Ganesh P Service Register" at bounding box center [638, 32] width 133 height 24
click at [723, 40] on li "Daily Open Registers nothing to show" at bounding box center [728, 32] width 11 height 19
click at [723, 36] on icon at bounding box center [728, 32] width 11 height 12
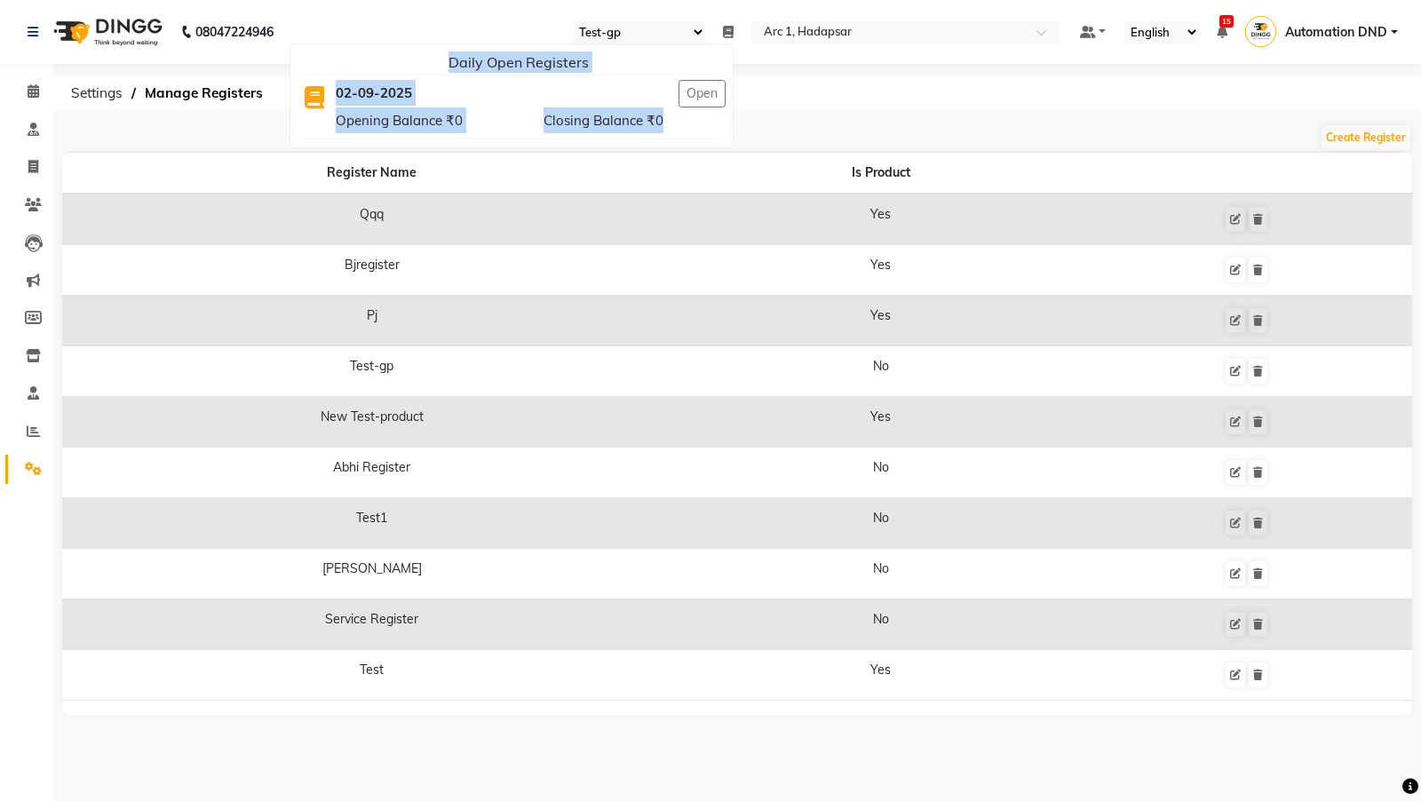
click at [653, 30] on select "Select Register Test-gp Abhi Register Test1 Ganesh P Service Register" at bounding box center [638, 32] width 133 height 24
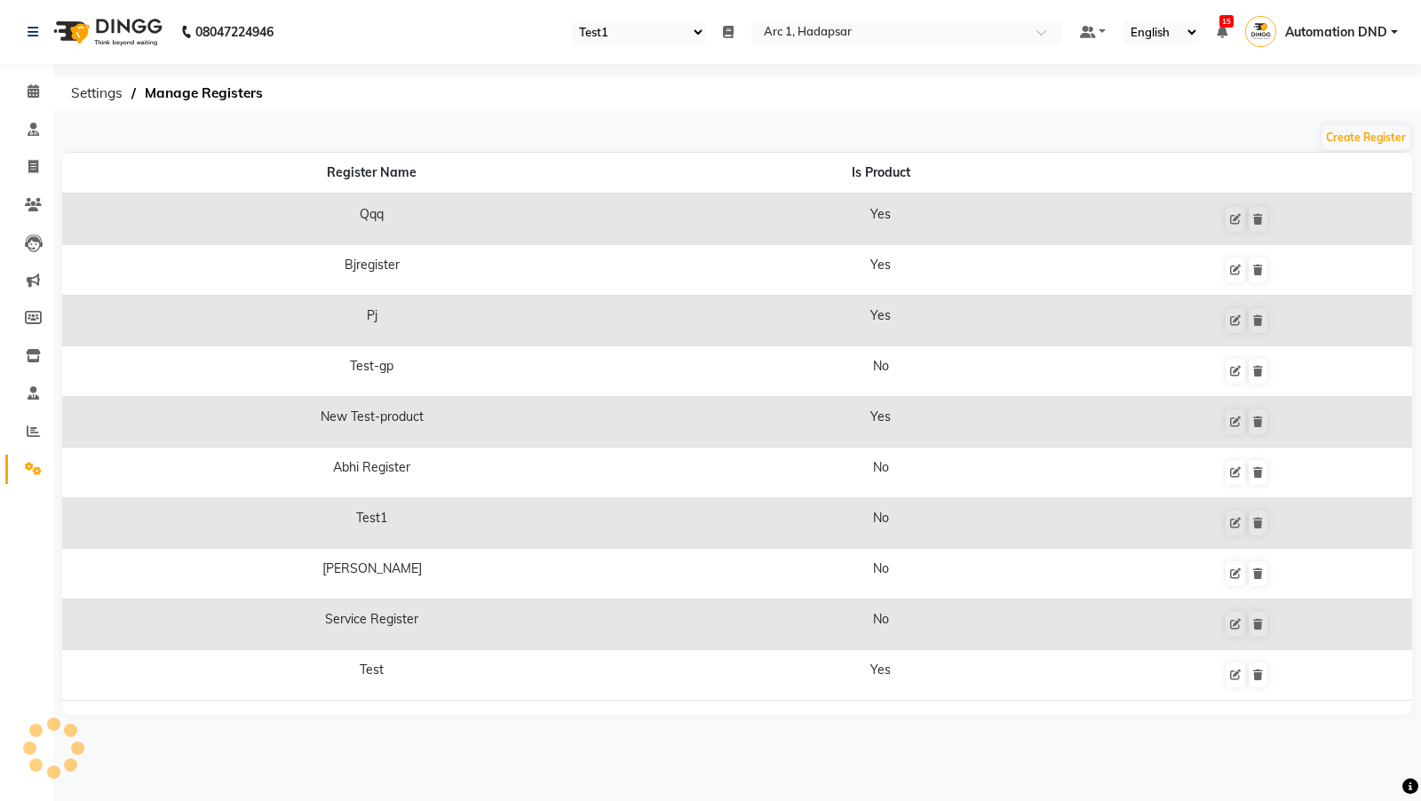
select select "83"
click at [624, 27] on select "Select Register Test-gp Abhi Register Test1 Ganesh P Service Register" at bounding box center [638, 32] width 133 height 24
click at [1255, 568] on icon at bounding box center [1258, 573] width 10 height 11
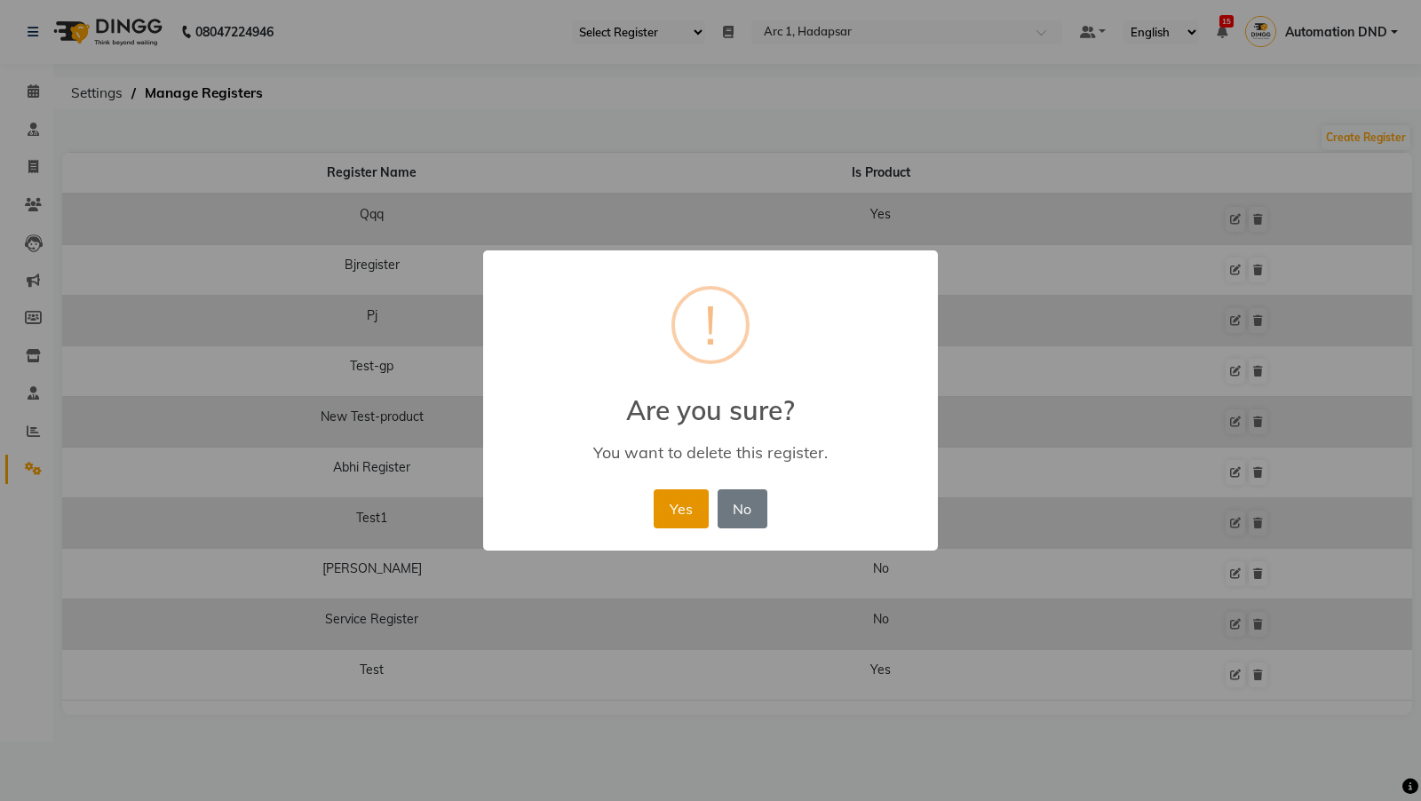
click at [674, 507] on button "Yes" at bounding box center [681, 508] width 54 height 39
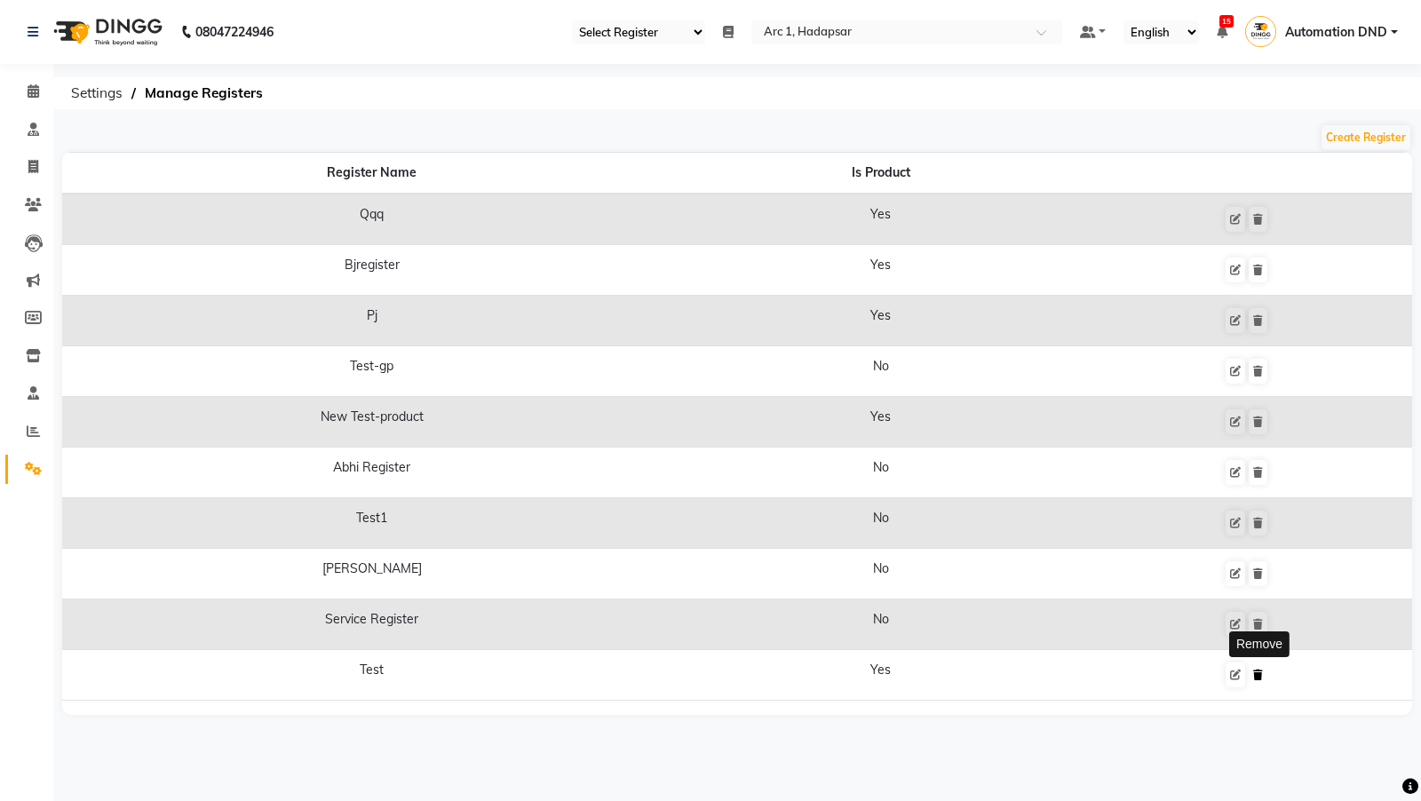
click at [1252, 663] on button at bounding box center [1258, 674] width 19 height 25
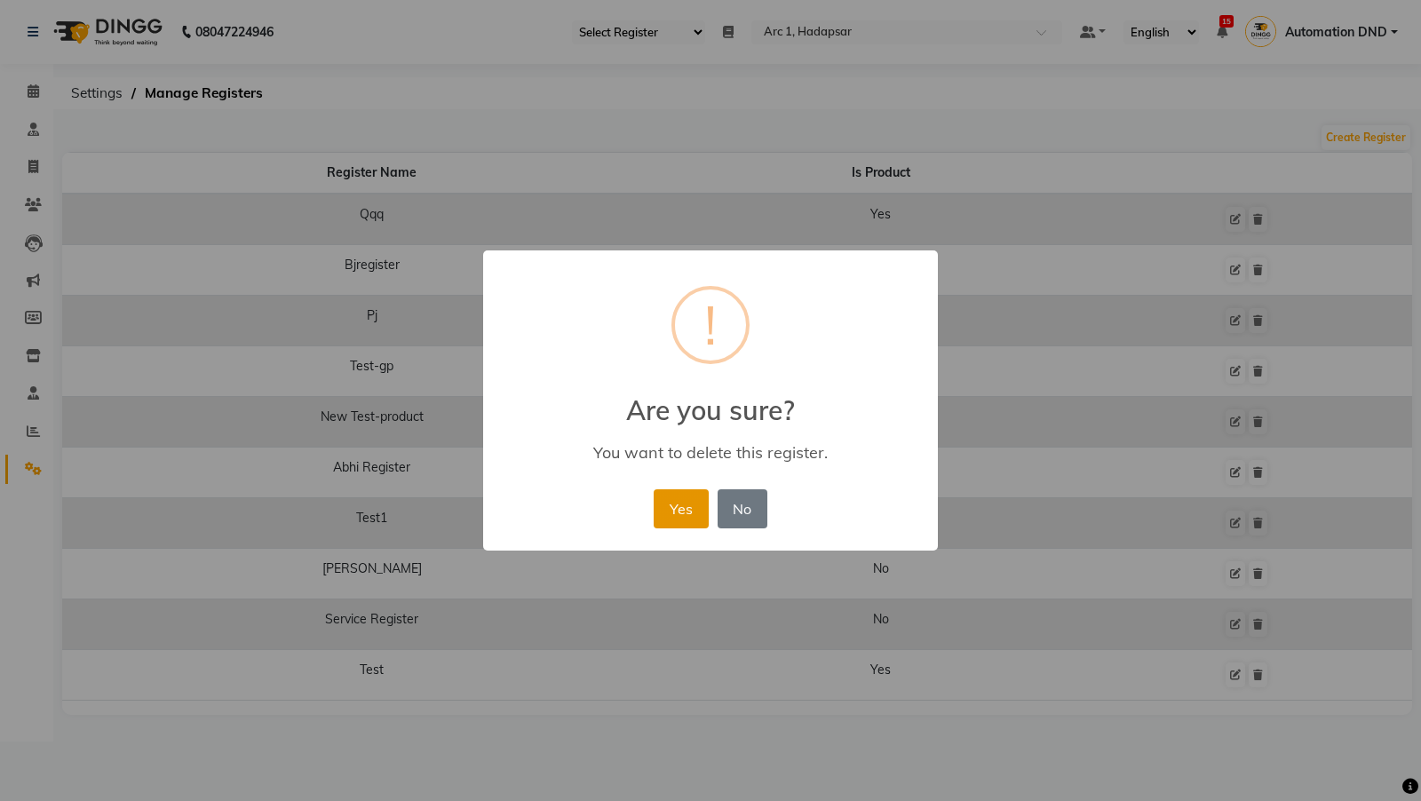
click at [678, 508] on button "Yes" at bounding box center [681, 508] width 54 height 39
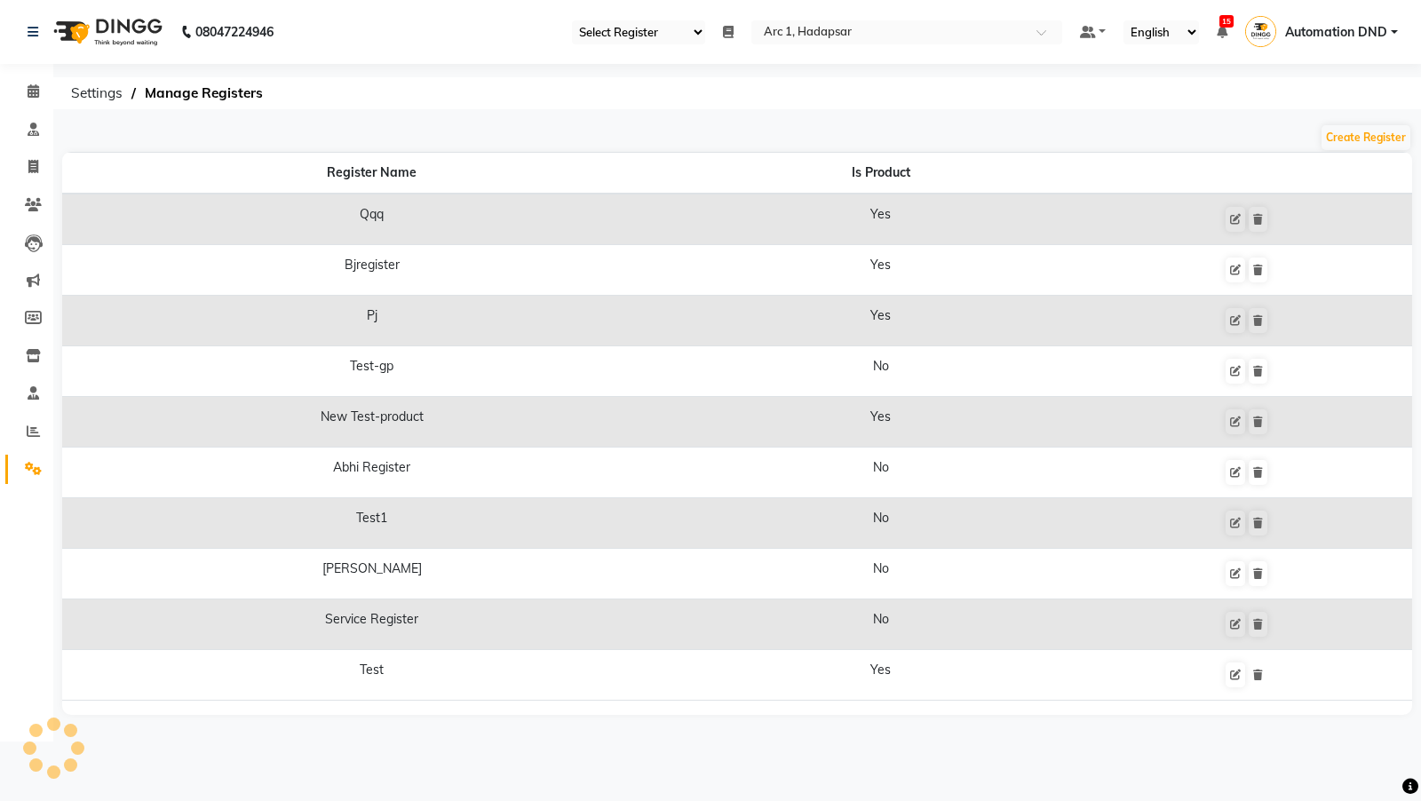
select select "80"
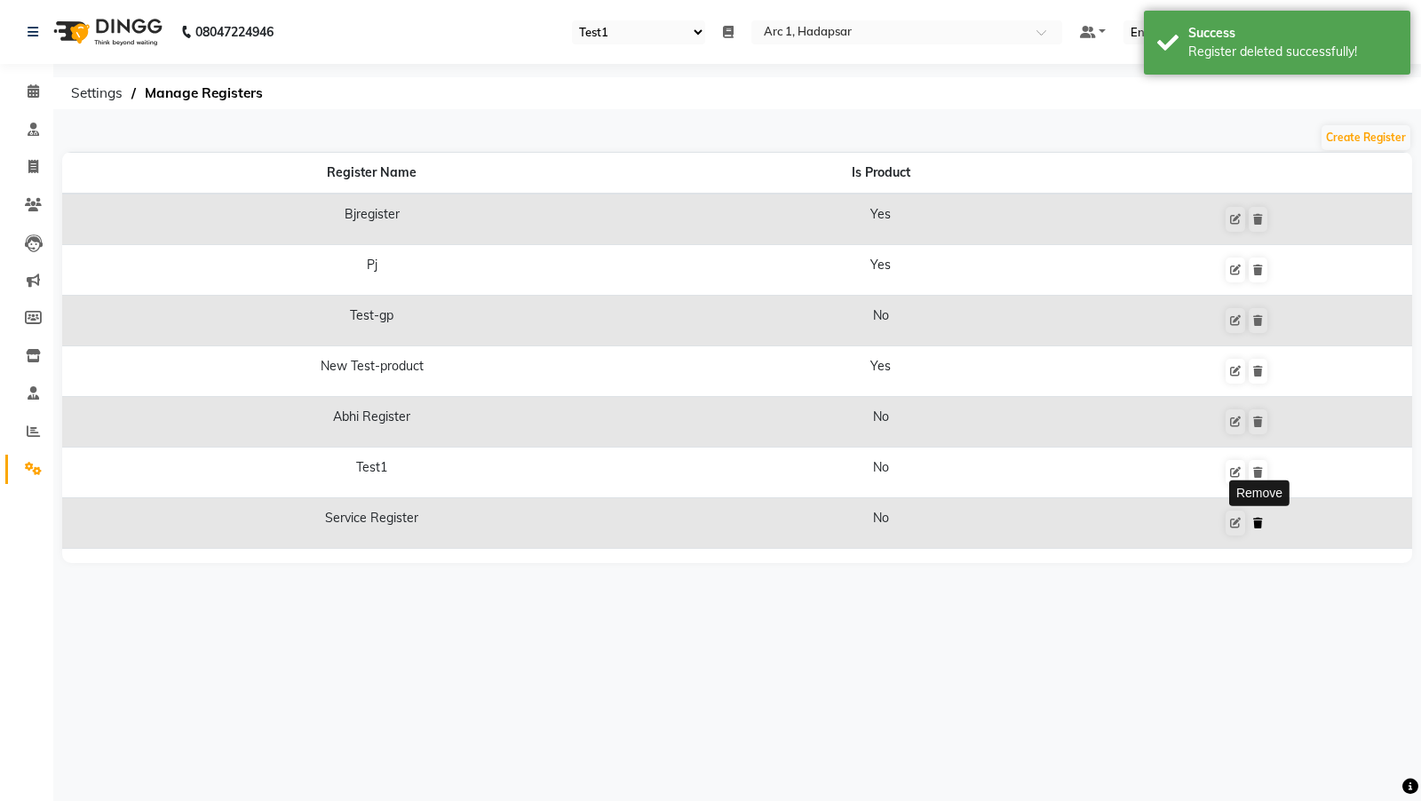
click at [1257, 530] on button at bounding box center [1258, 523] width 19 height 25
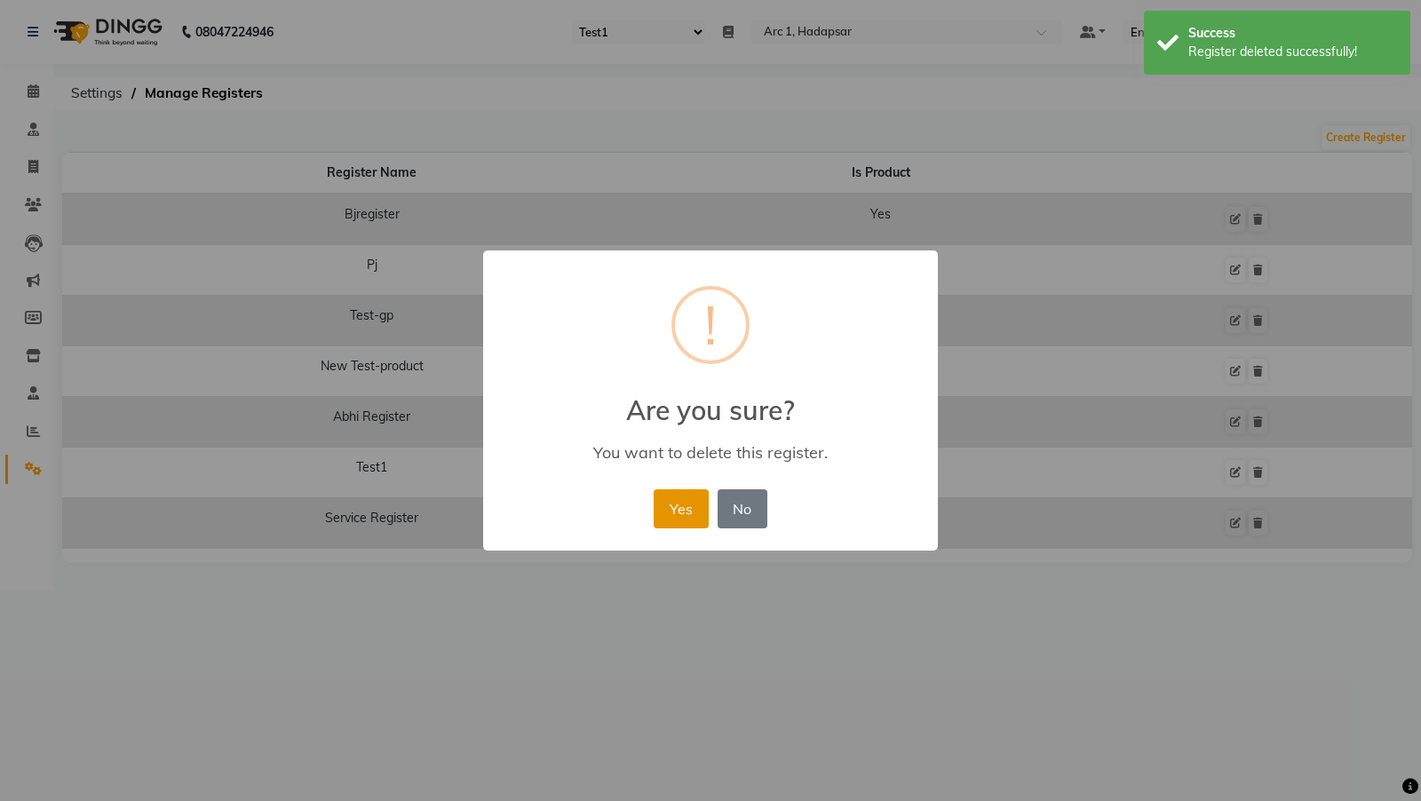
click at [688, 515] on button "Yes" at bounding box center [681, 508] width 54 height 39
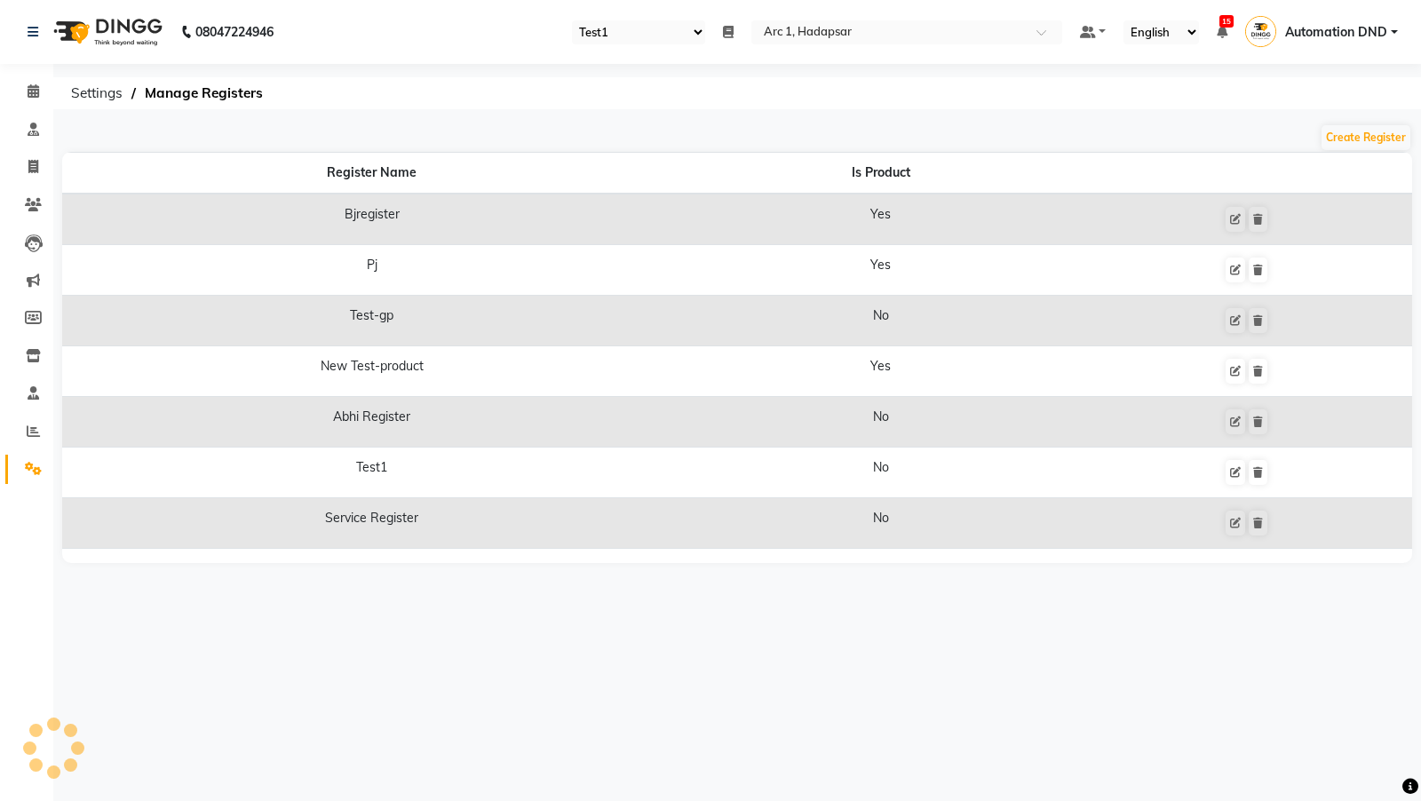
select select "80"
click at [626, 33] on select "Select Register Test-gp Abhi Register Test1 Service Register" at bounding box center [638, 32] width 133 height 24
click at [1254, 369] on icon at bounding box center [1258, 371] width 10 height 11
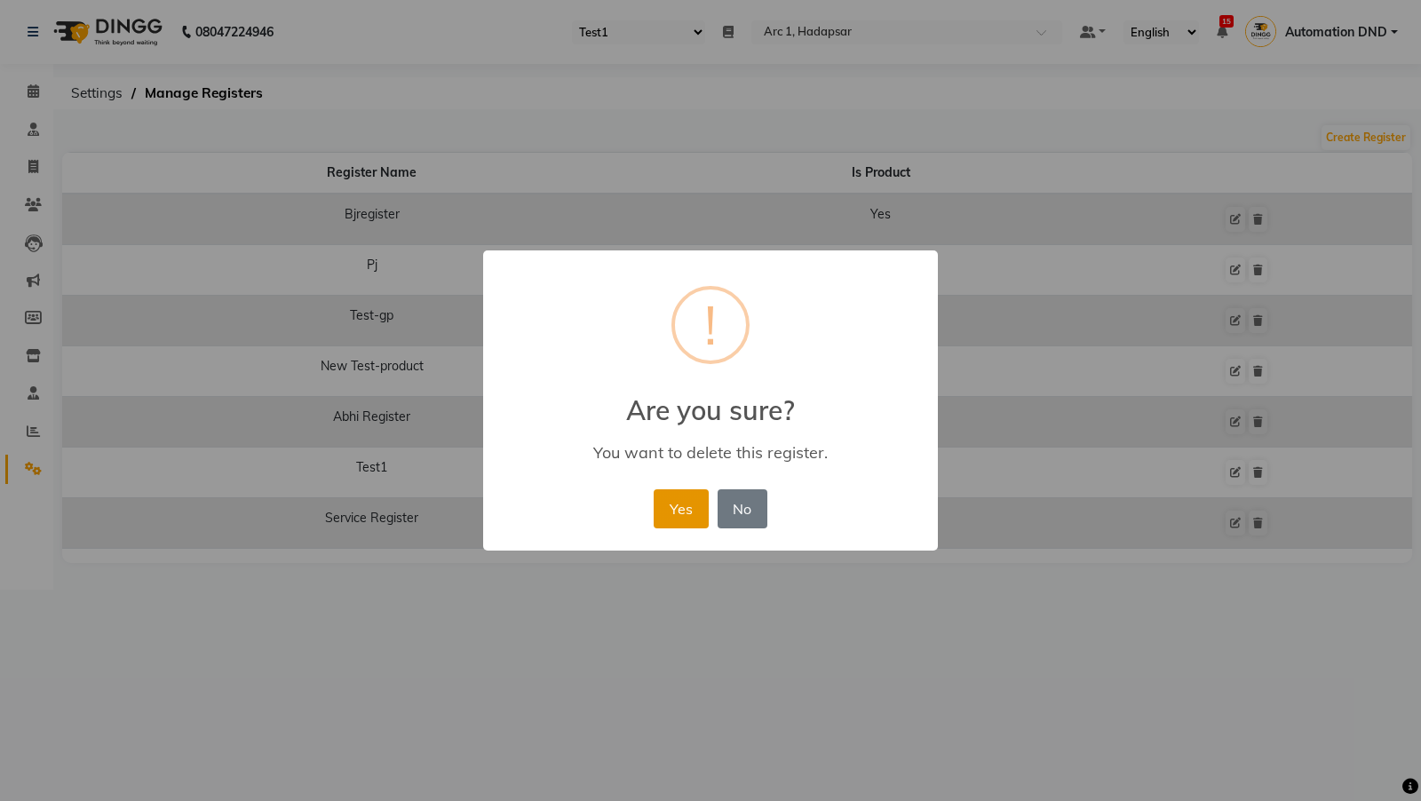
click at [669, 509] on button "Yes" at bounding box center [681, 508] width 54 height 39
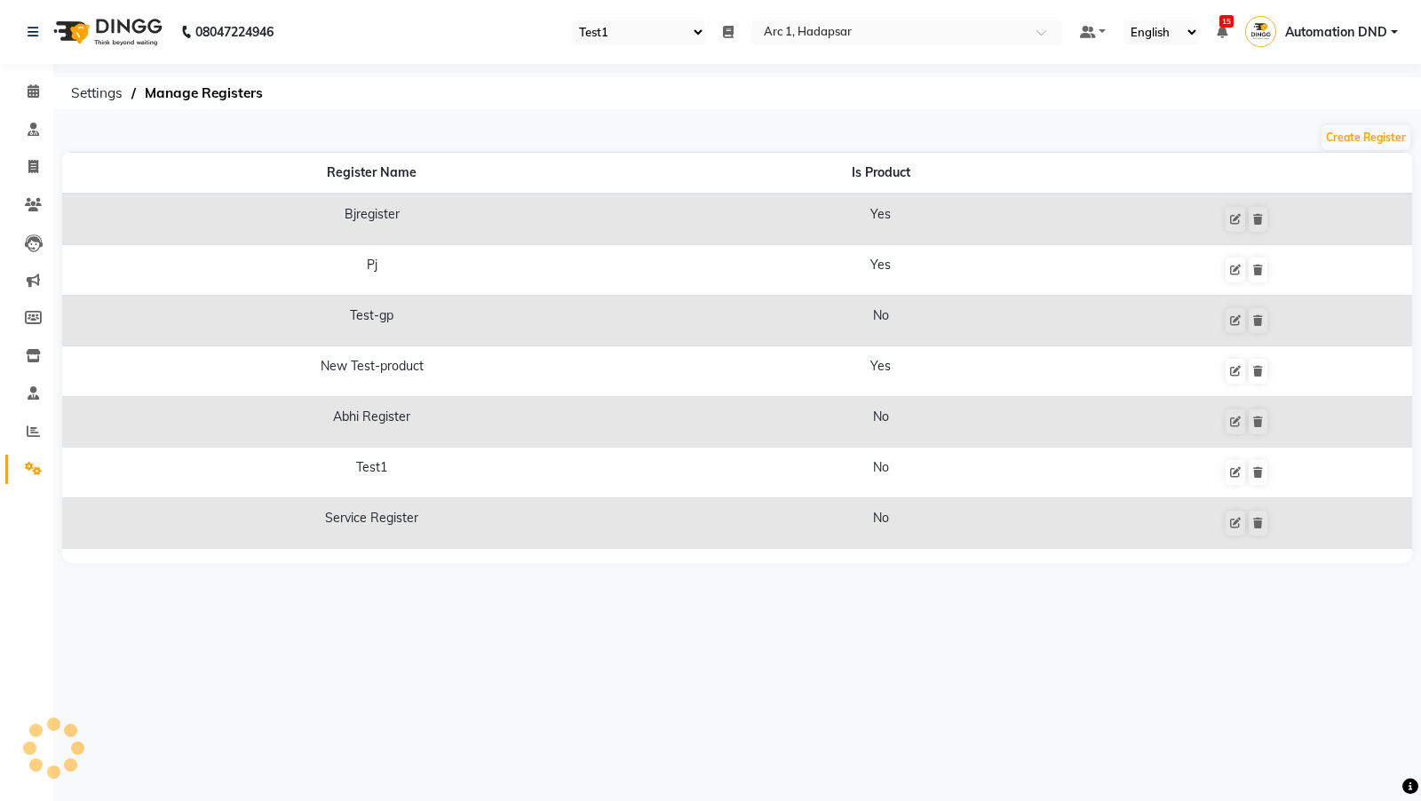
select select "80"
click at [25, 168] on span at bounding box center [33, 167] width 31 height 20
select select "service"
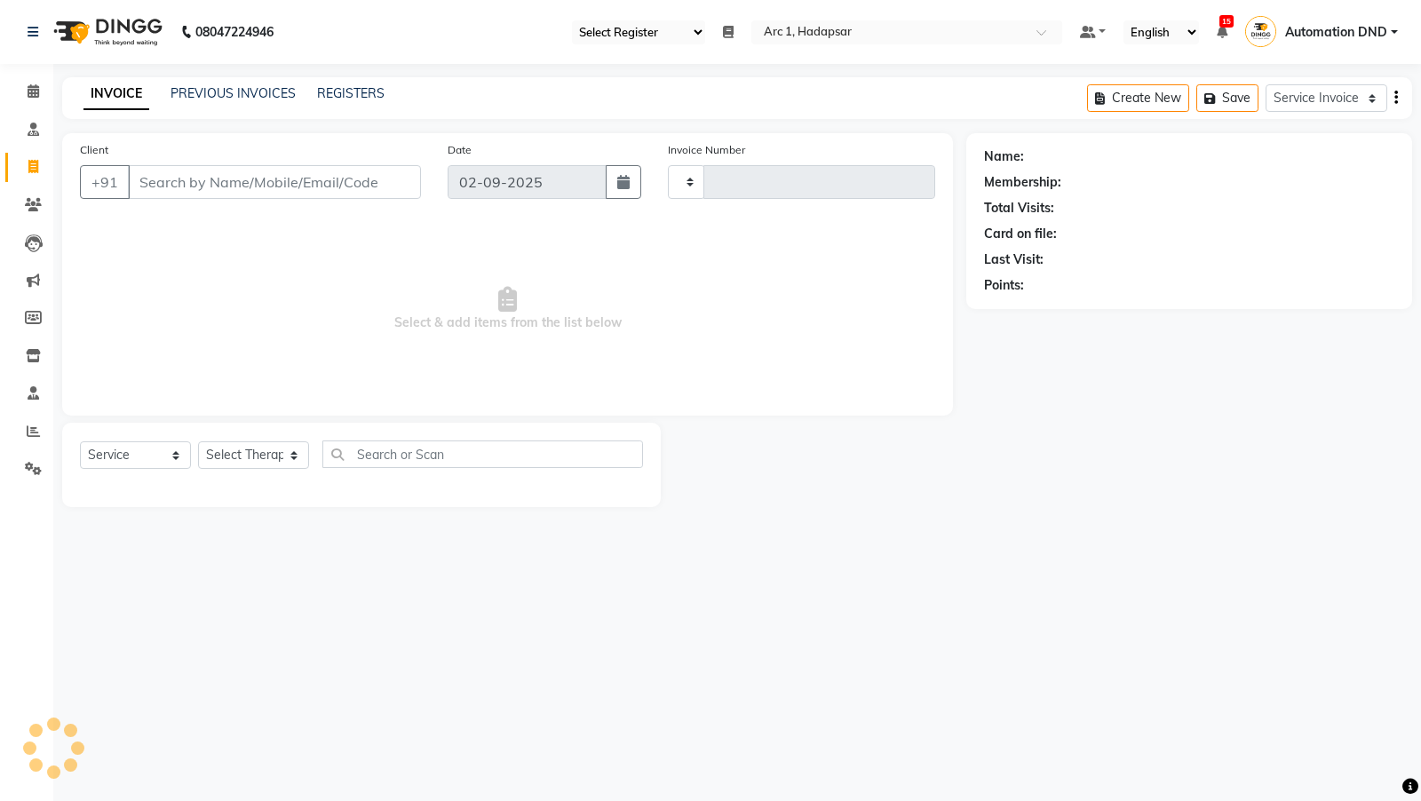
type input "0045"
select select "96"
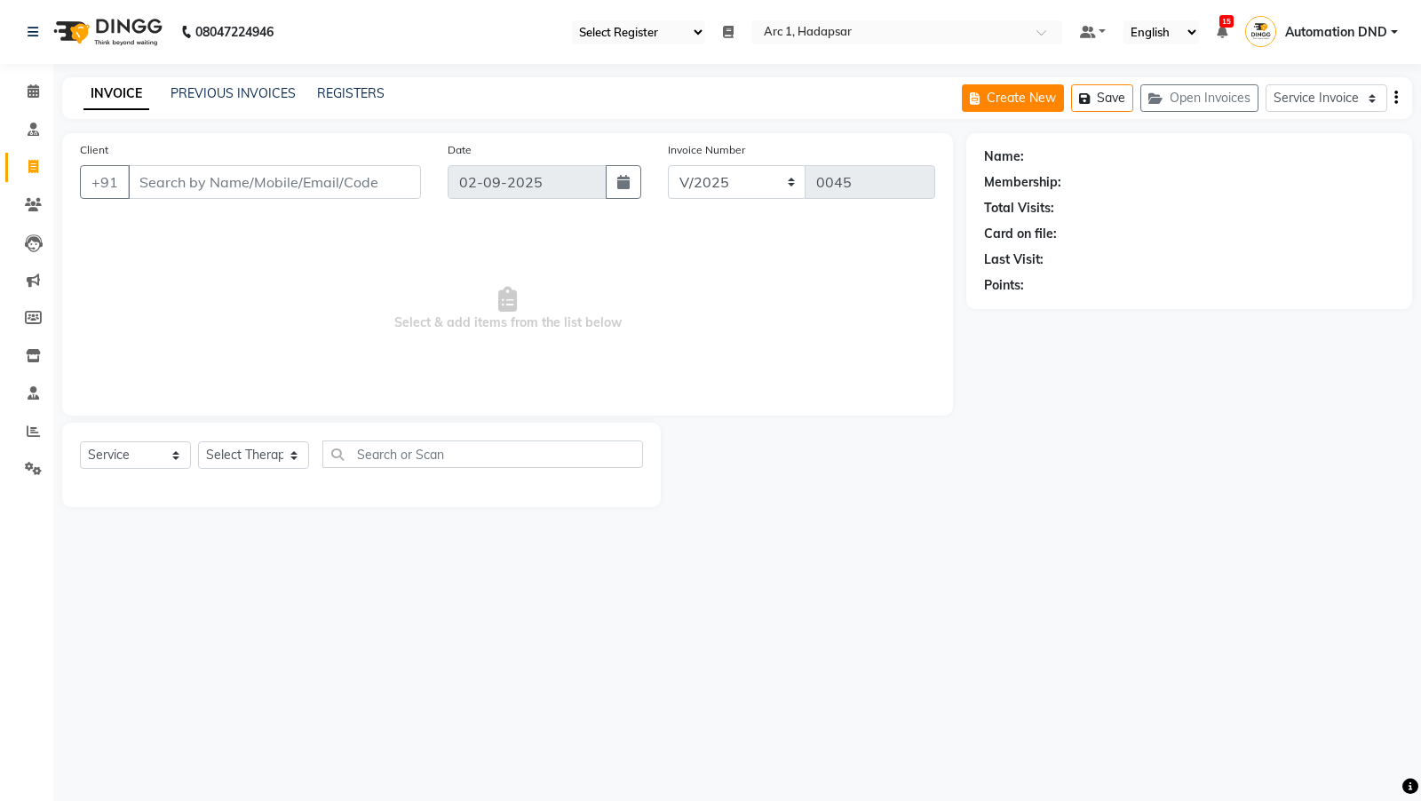
click at [1033, 95] on button "Create New" at bounding box center [1013, 98] width 102 height 28
select select "96"
select select "service"
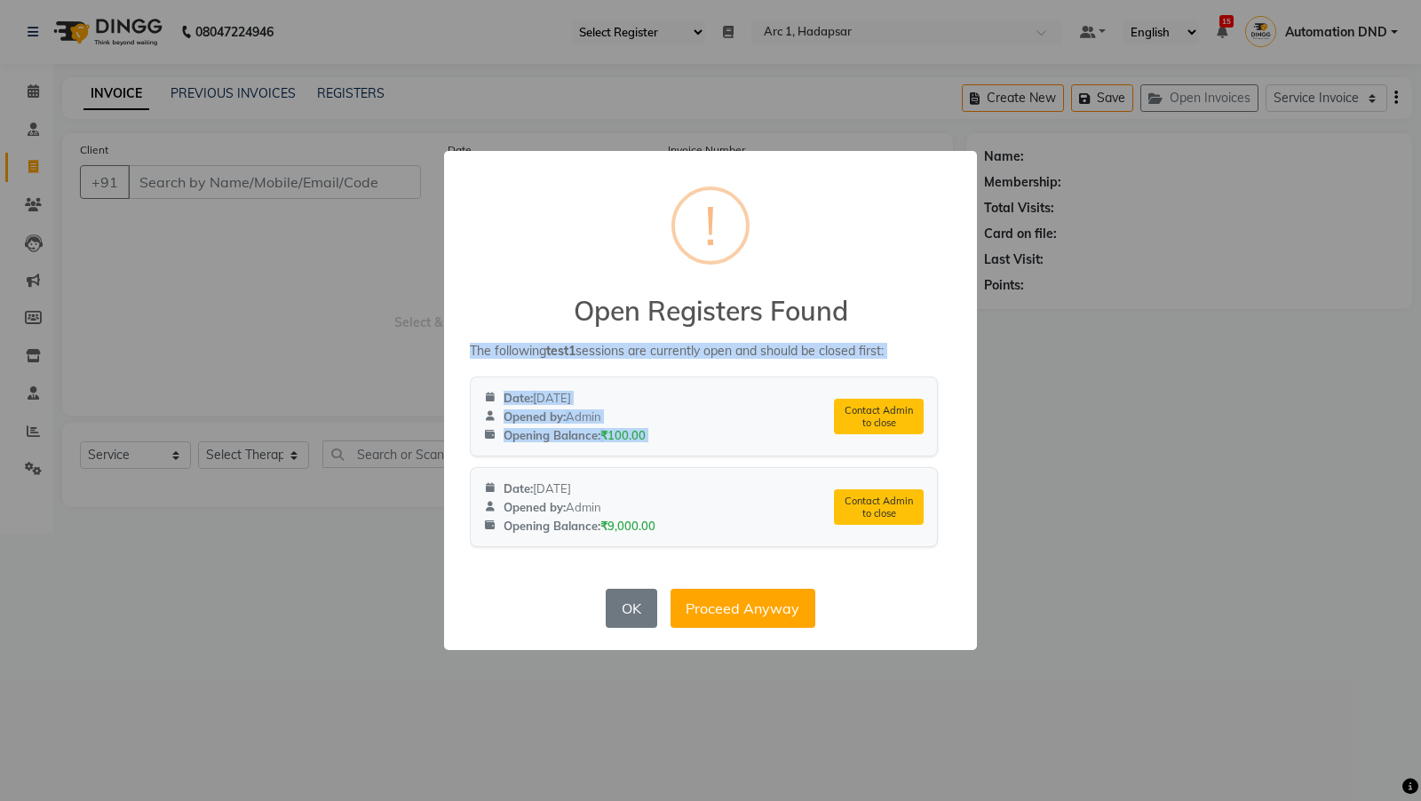
drag, startPoint x: 470, startPoint y: 344, endPoint x: 861, endPoint y: 362, distance: 392.1
click at [861, 362] on div "The following test1 sessions are currently open and should be closed first: Dat…" at bounding box center [704, 445] width 468 height 204
click at [752, 440] on div "Opening Balance: ₹100.00" at bounding box center [652, 434] width 337 height 14
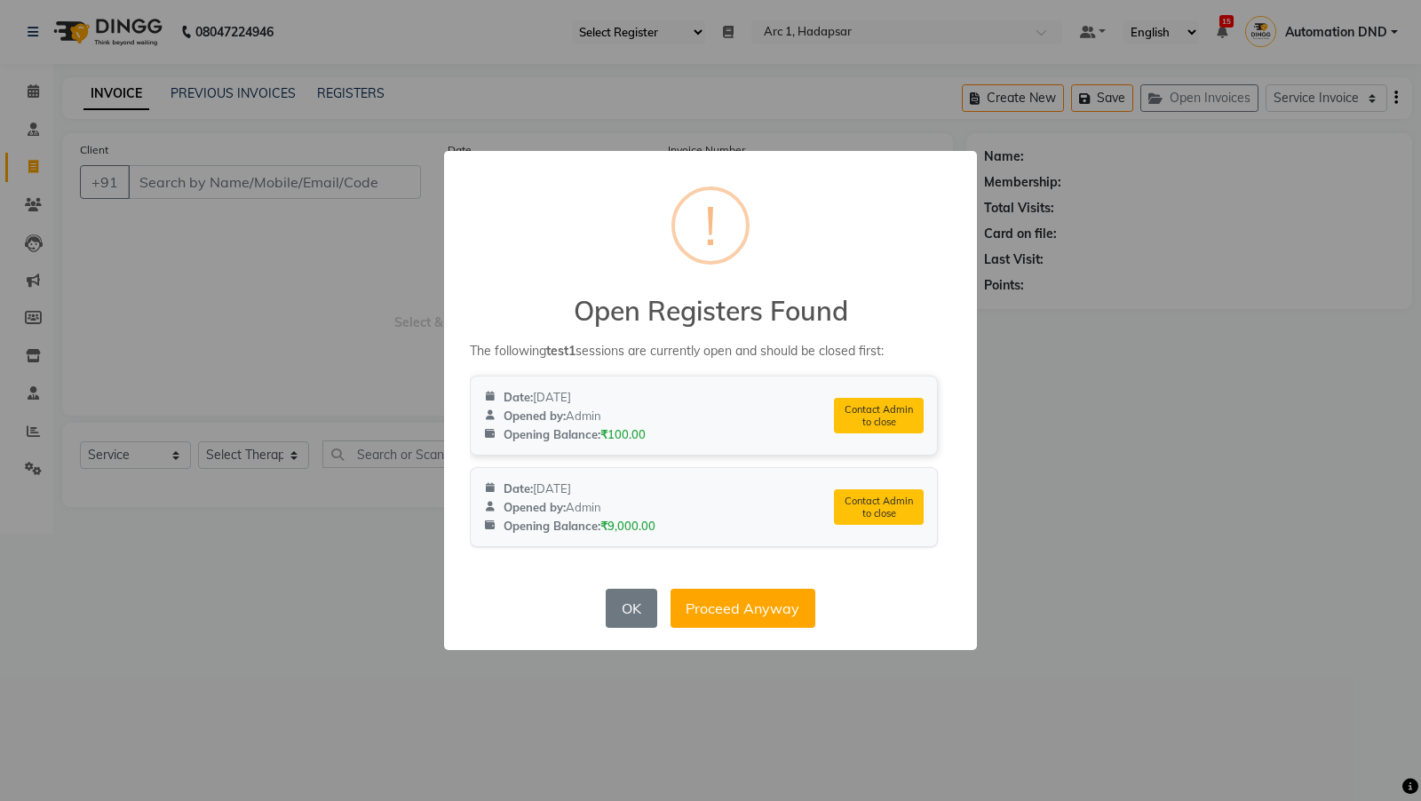
click at [854, 430] on div "Contact Admin to close" at bounding box center [879, 416] width 90 height 36
click at [877, 419] on div "Contact Admin to close" at bounding box center [879, 416] width 90 height 36
drag, startPoint x: 844, startPoint y: 409, endPoint x: 926, endPoint y: 421, distance: 83.5
click at [926, 421] on div "Date: 14-08-2025 Opened by: Admin Opening Balance: ₹100.00 Contact Admin to clo…" at bounding box center [704, 416] width 468 height 80
click at [588, 625] on div "× ! Open Registers Found The following test1 sessions are currently open and sh…" at bounding box center [710, 400] width 533 height 499
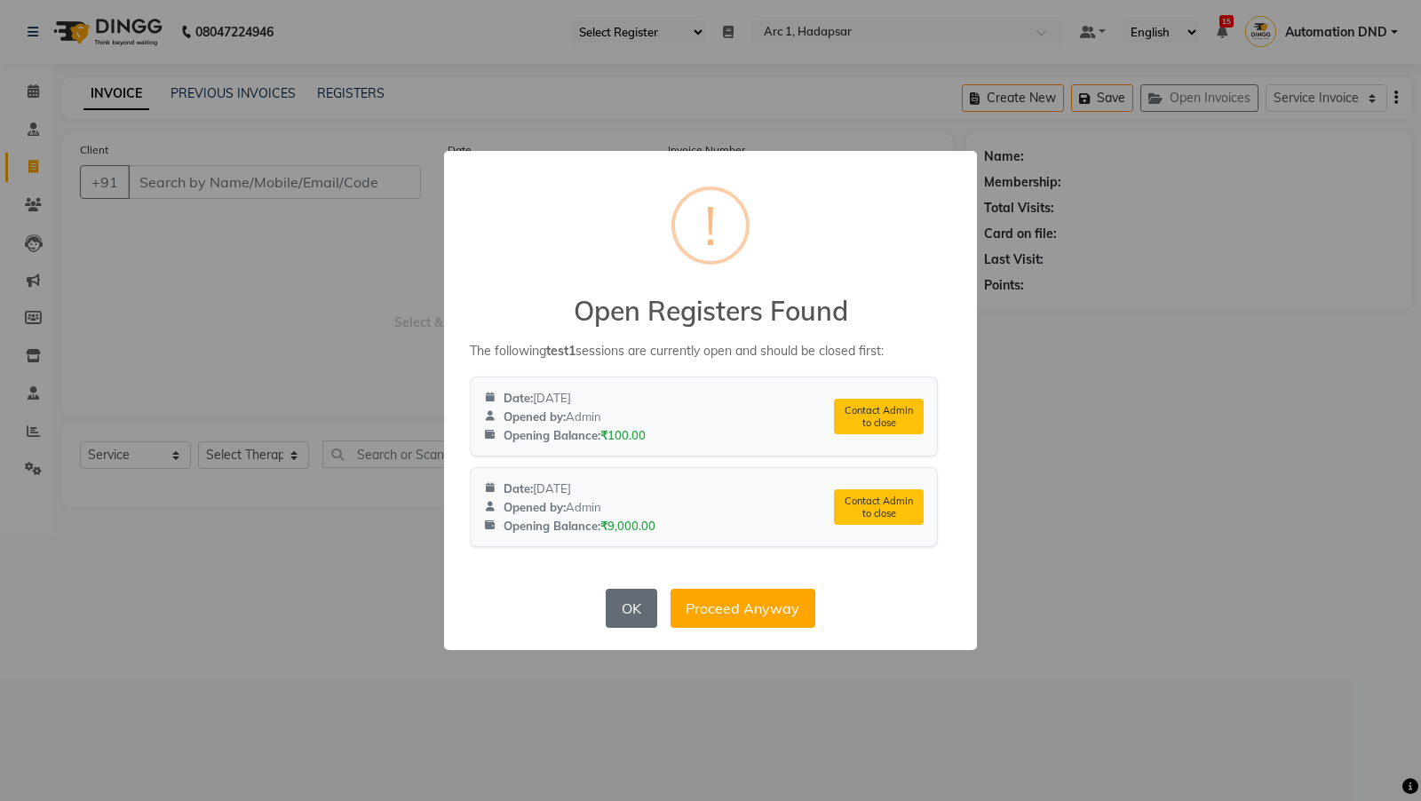
click at [632, 607] on button "OK" at bounding box center [631, 608] width 51 height 39
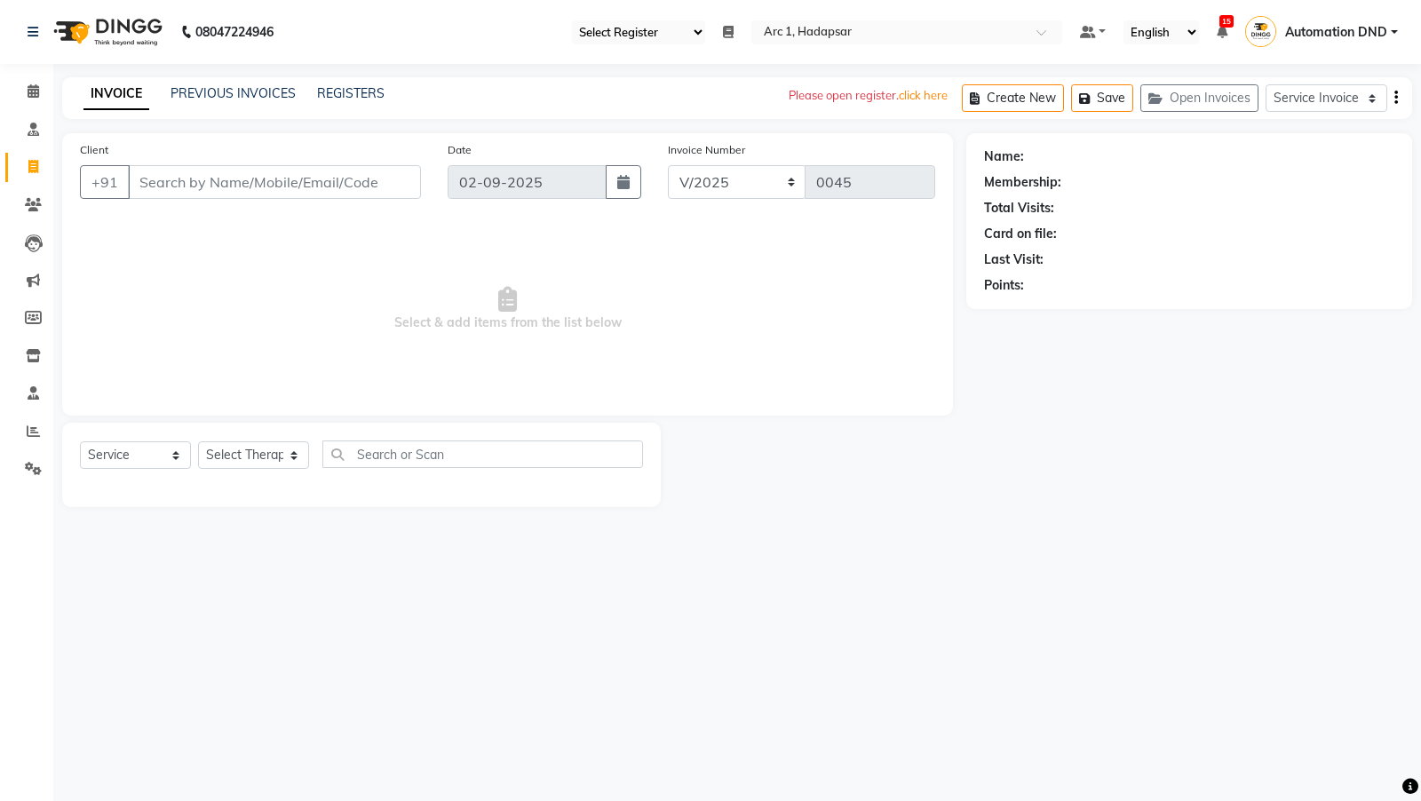
click at [652, 37] on select "Select Register Test-gp Abhi Register Test1 Service Register" at bounding box center [638, 32] width 133 height 24
select select "80"
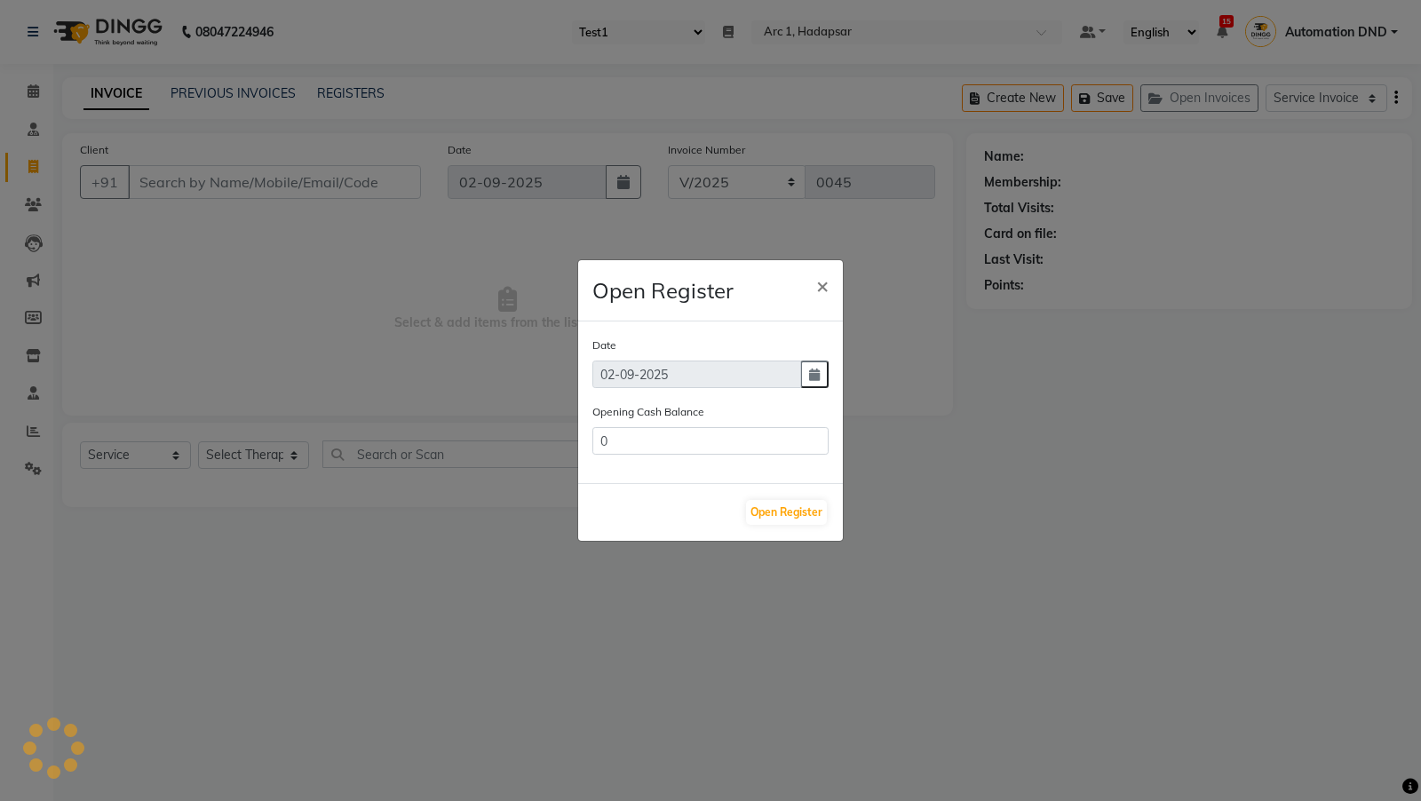
type input "5500"
click at [826, 275] on span "×" at bounding box center [822, 285] width 12 height 27
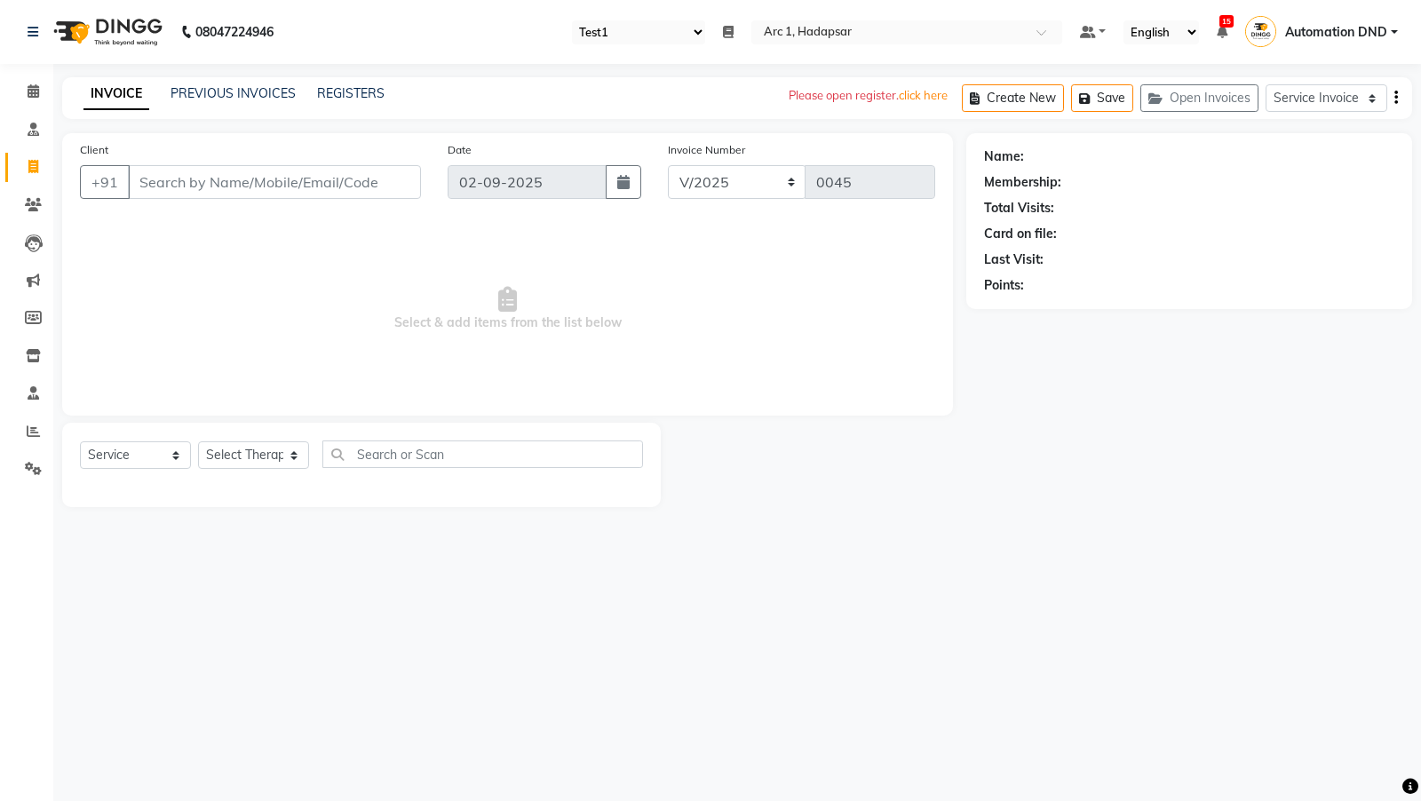
click at [617, 18] on nav "08047224946 Select Register Test-gp Abhi Register Test1 Service Register Daily …" at bounding box center [710, 32] width 1421 height 64
click at [617, 25] on select "Select Register Test-gp Abhi Register Test1 Service Register" at bounding box center [638, 32] width 133 height 24
click at [31, 92] on icon at bounding box center [34, 90] width 12 height 13
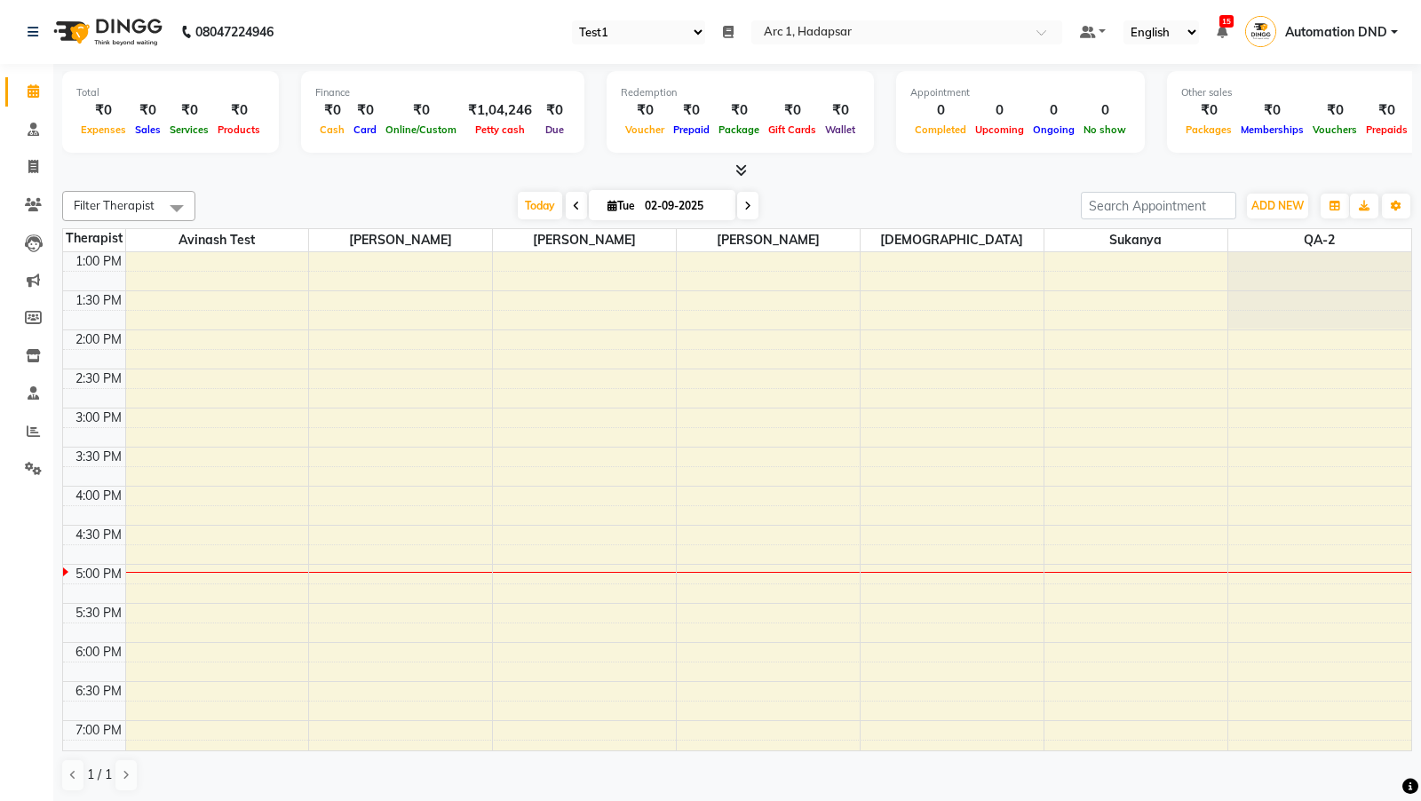
click at [615, 28] on select "Select Register Test-gp Abhi Register Test1 Service Register" at bounding box center [638, 32] width 133 height 24
select select "78"
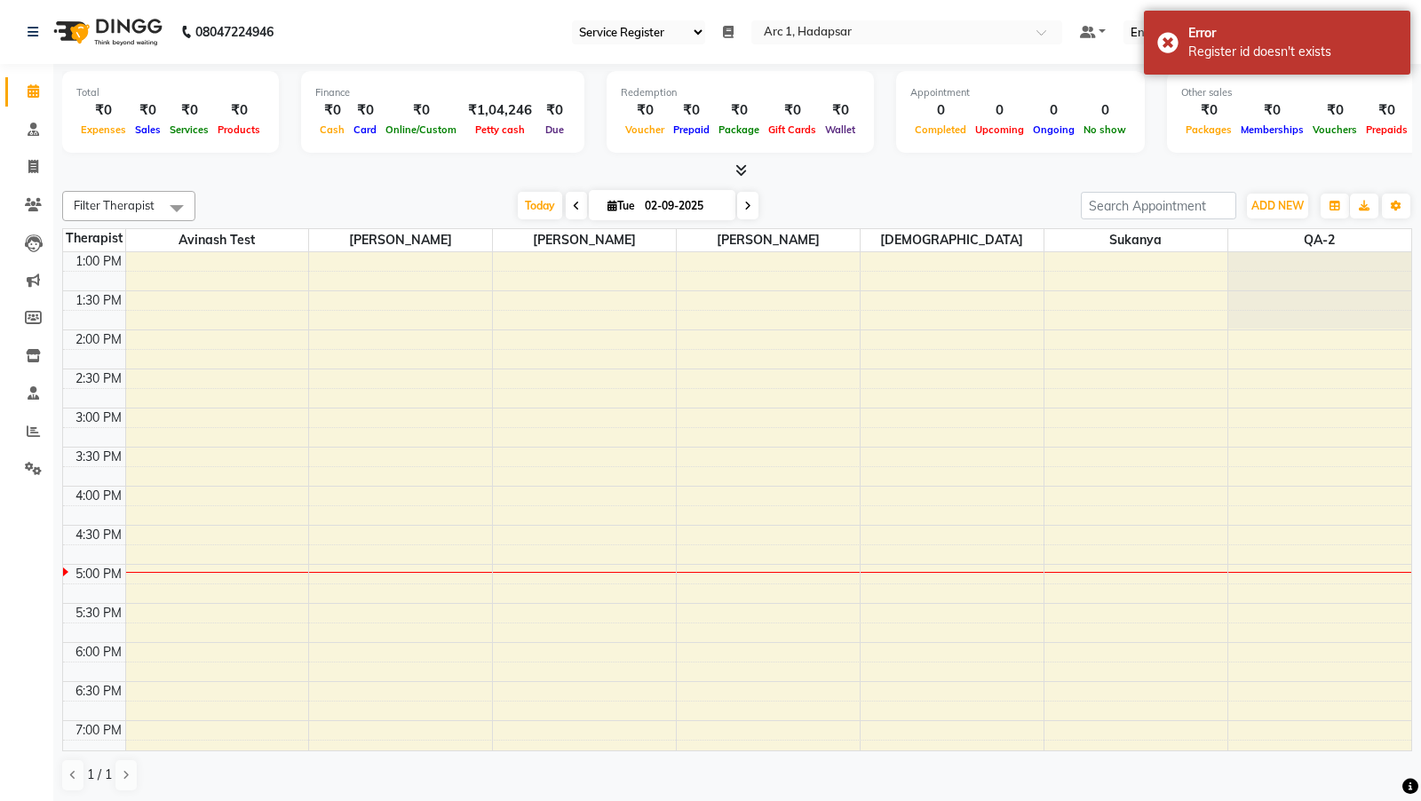
click at [610, 44] on nav "08047224946 Select Register Test-gp Abhi Register Test1 Service Register Daily …" at bounding box center [710, 32] width 1421 height 64
click at [613, 26] on select "Select Register Test-gp Abhi Register Test1 Service Register" at bounding box center [638, 32] width 133 height 24
click at [611, 35] on select "Select Register Test-gp Abhi Register Test1 Service Register" at bounding box center [638, 32] width 133 height 24
click at [618, 34] on select "Select Register Test-gp Abhi Register Test1 Service Register" at bounding box center [638, 32] width 133 height 24
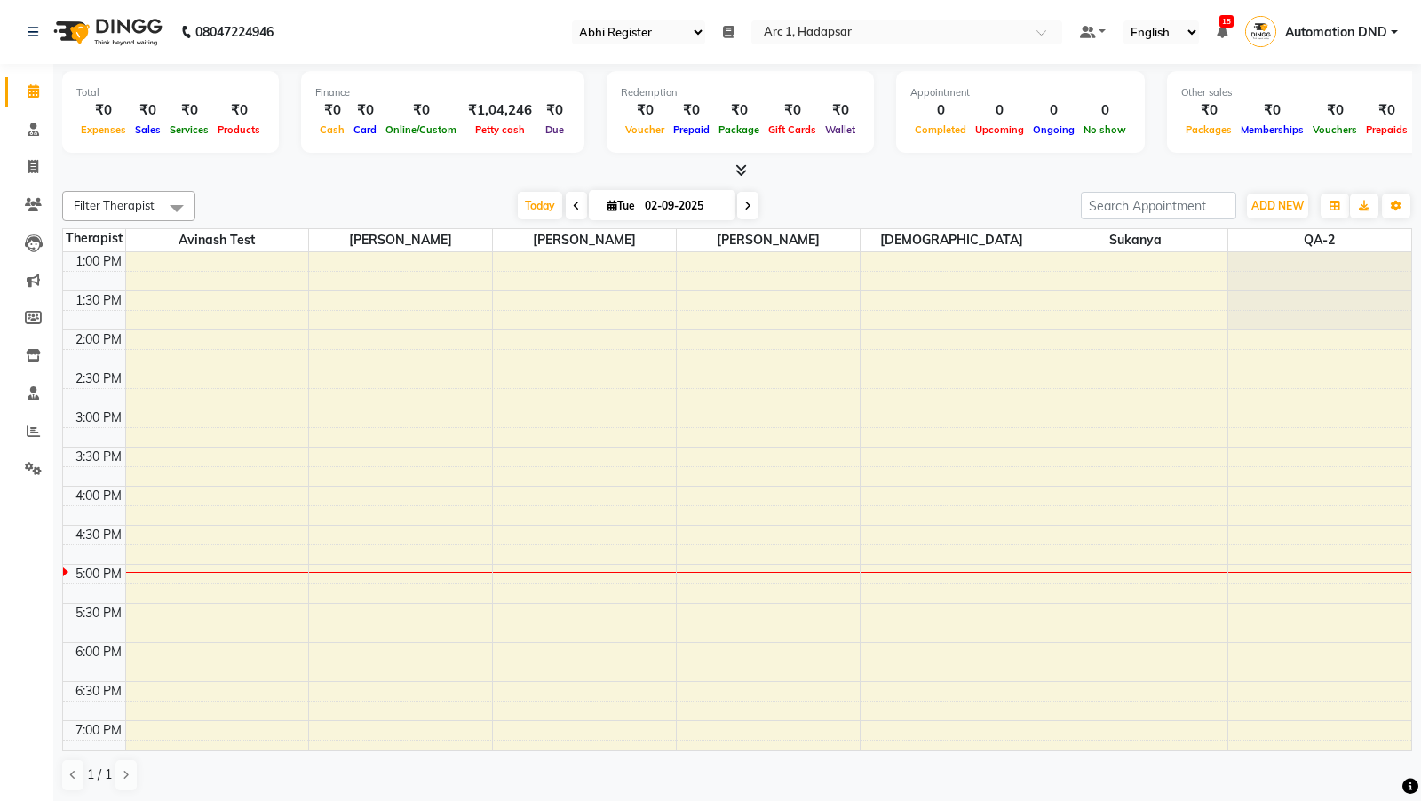
select select "80"
click at [31, 467] on icon at bounding box center [33, 468] width 17 height 13
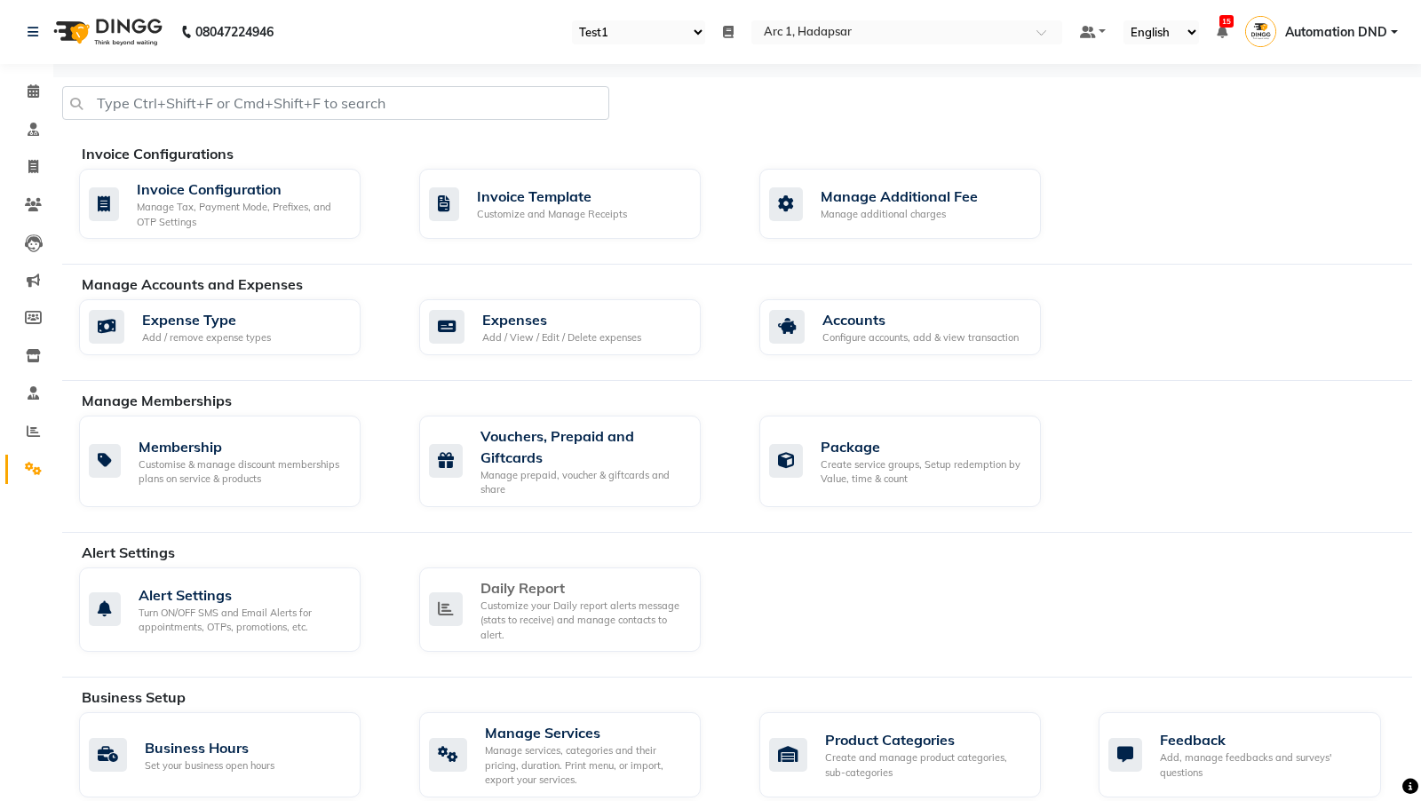
scroll to position [681, 0]
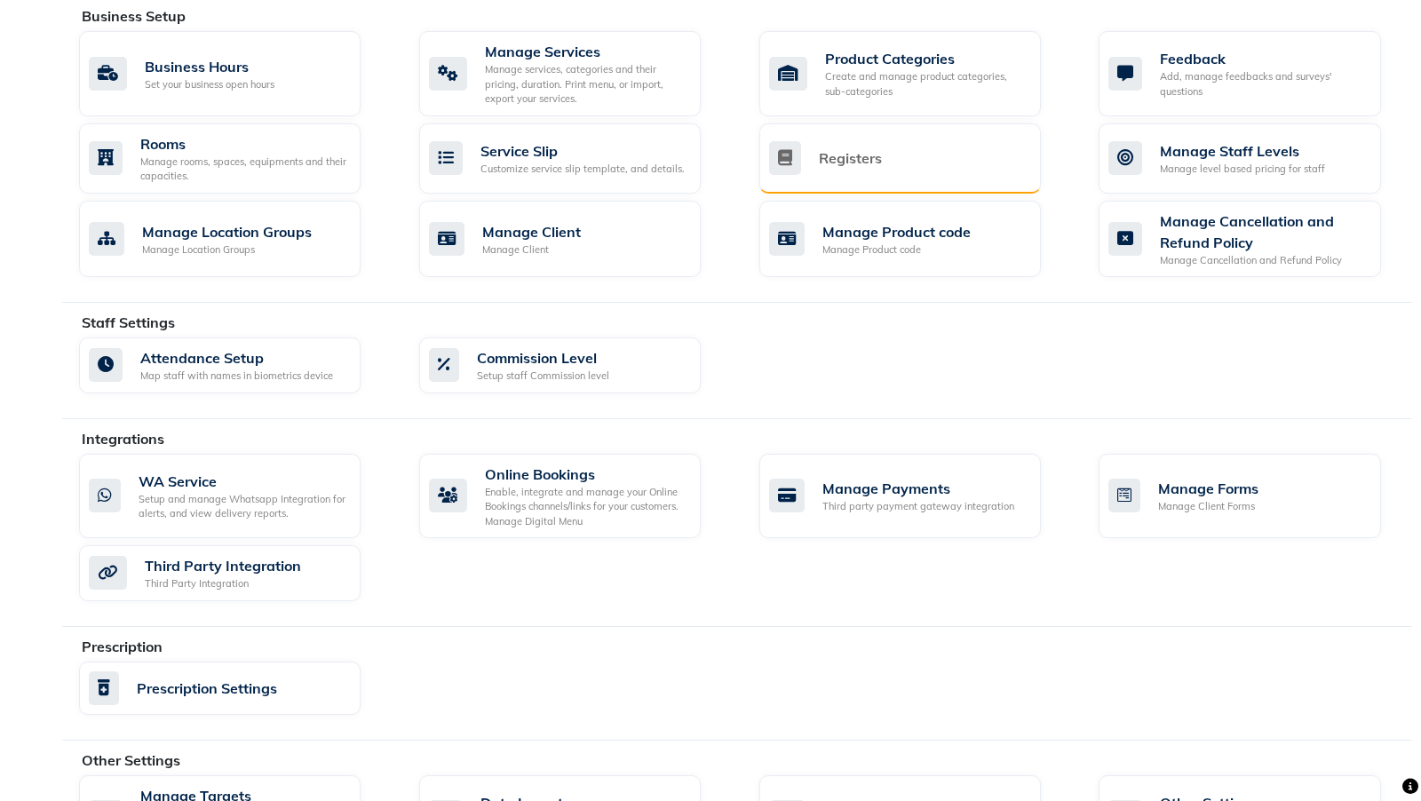
click at [910, 142] on div "Registers" at bounding box center [898, 158] width 258 height 34
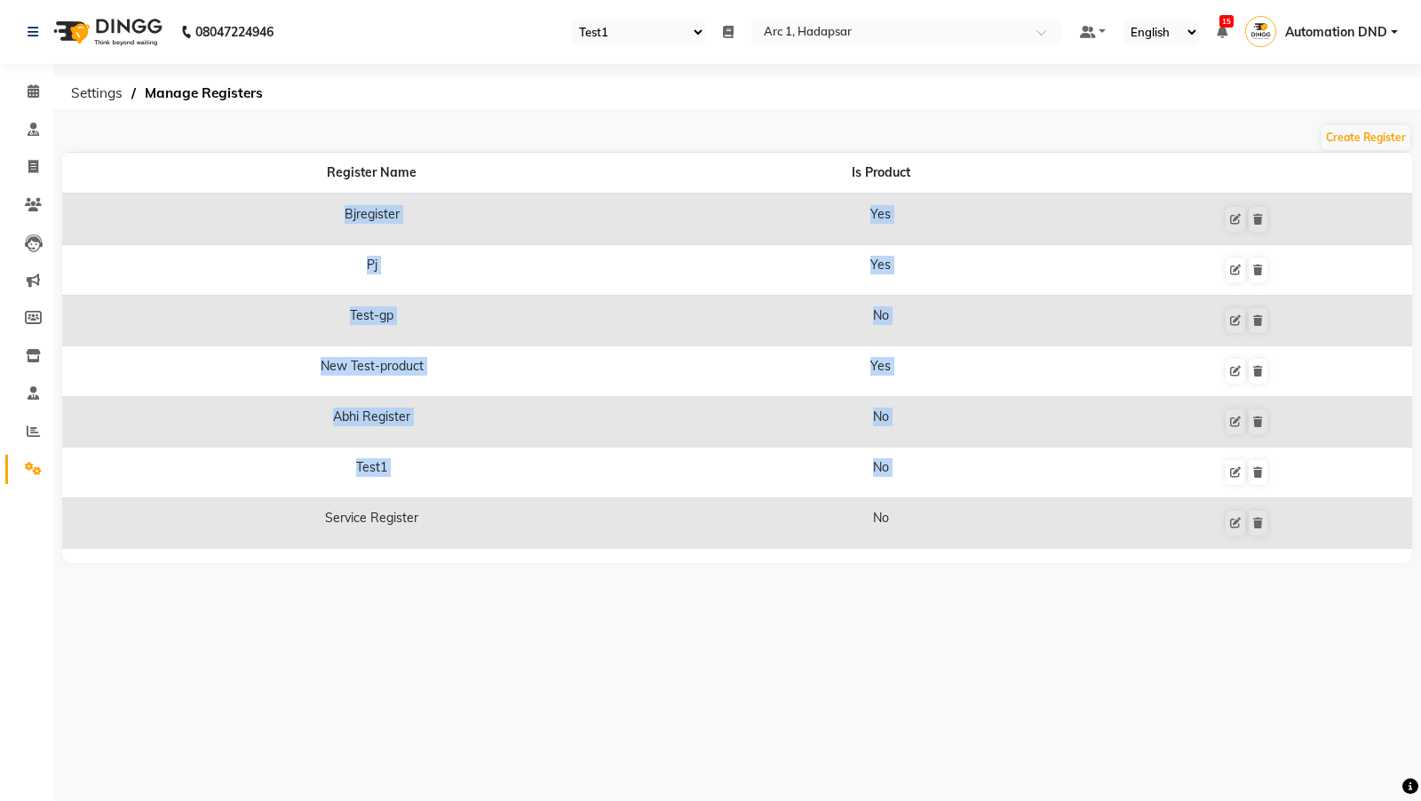
drag, startPoint x: 337, startPoint y: 210, endPoint x: 486, endPoint y: 504, distance: 330.4
click at [486, 504] on tbody "Bjregister Yes Pj Yes Test-gp No New Test-product Yes Abhi Register No Test1 No…" at bounding box center [737, 371] width 1350 height 355
click at [610, 43] on select "Select Register Test-gp Abhi Register Test1 Service Register" at bounding box center [638, 32] width 133 height 24
select select "80"
click at [1348, 44] on link "Automation DND" at bounding box center [1321, 32] width 153 height 29
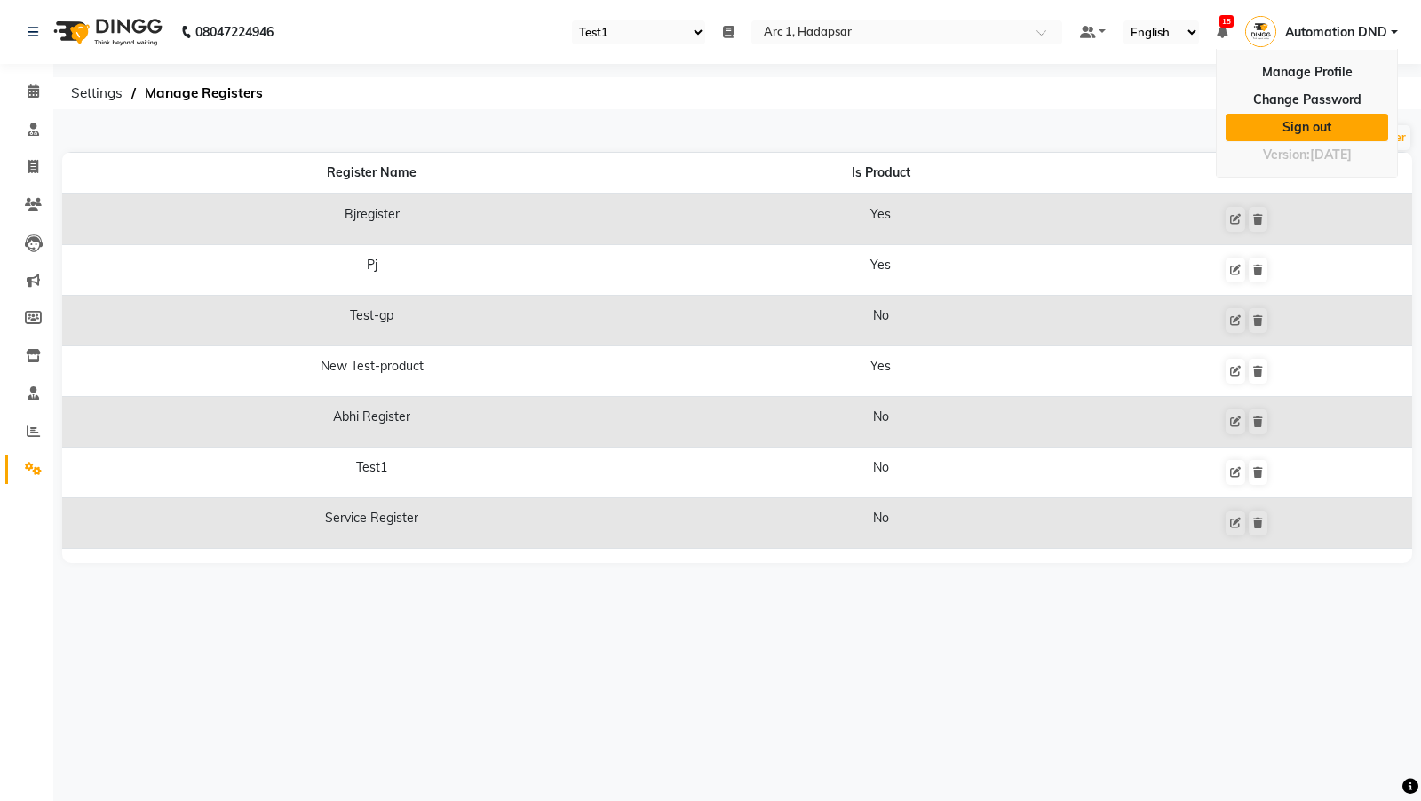
click at [1266, 114] on link "Sign out" at bounding box center [1307, 128] width 163 height 28
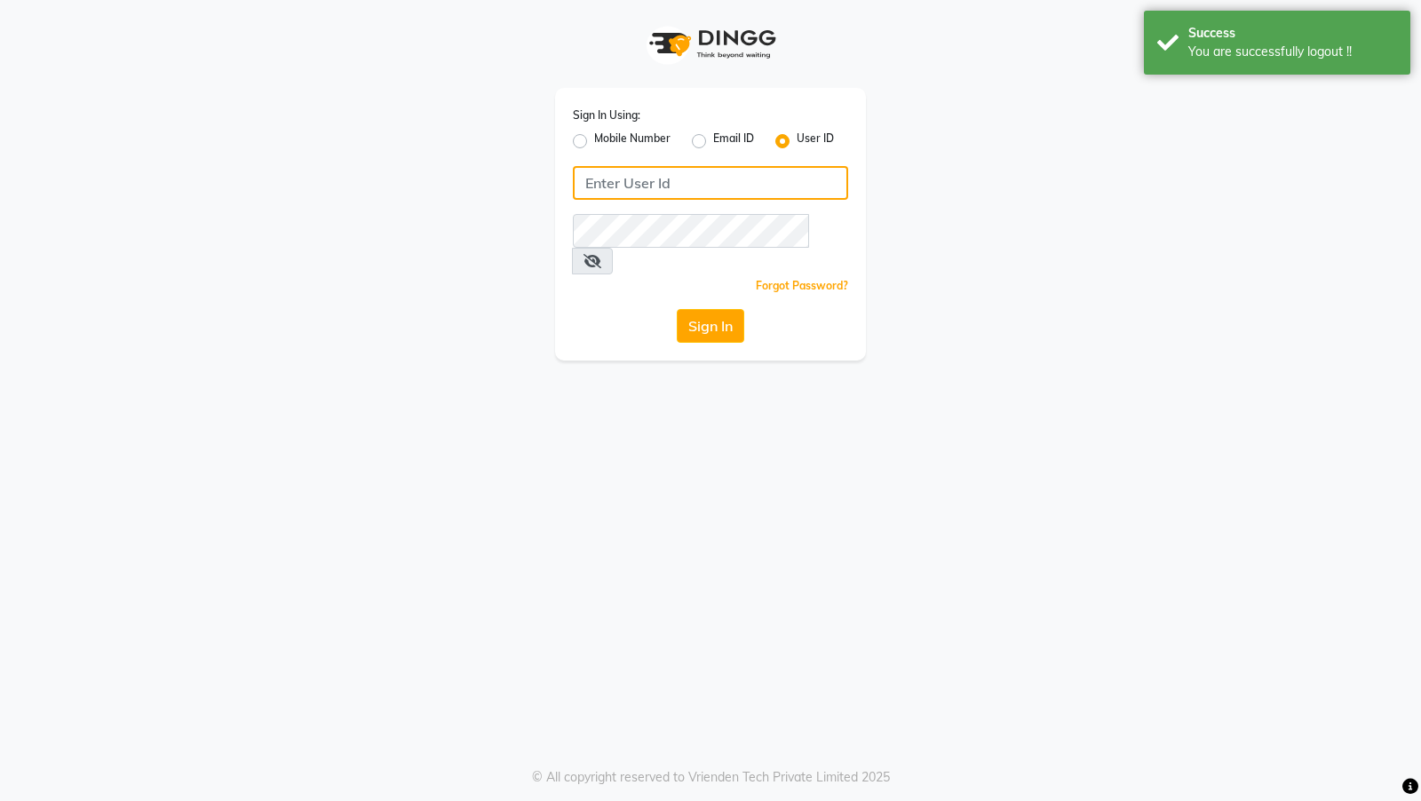
click at [667, 184] on input "Username" at bounding box center [710, 183] width 275 height 34
type input "arsp"
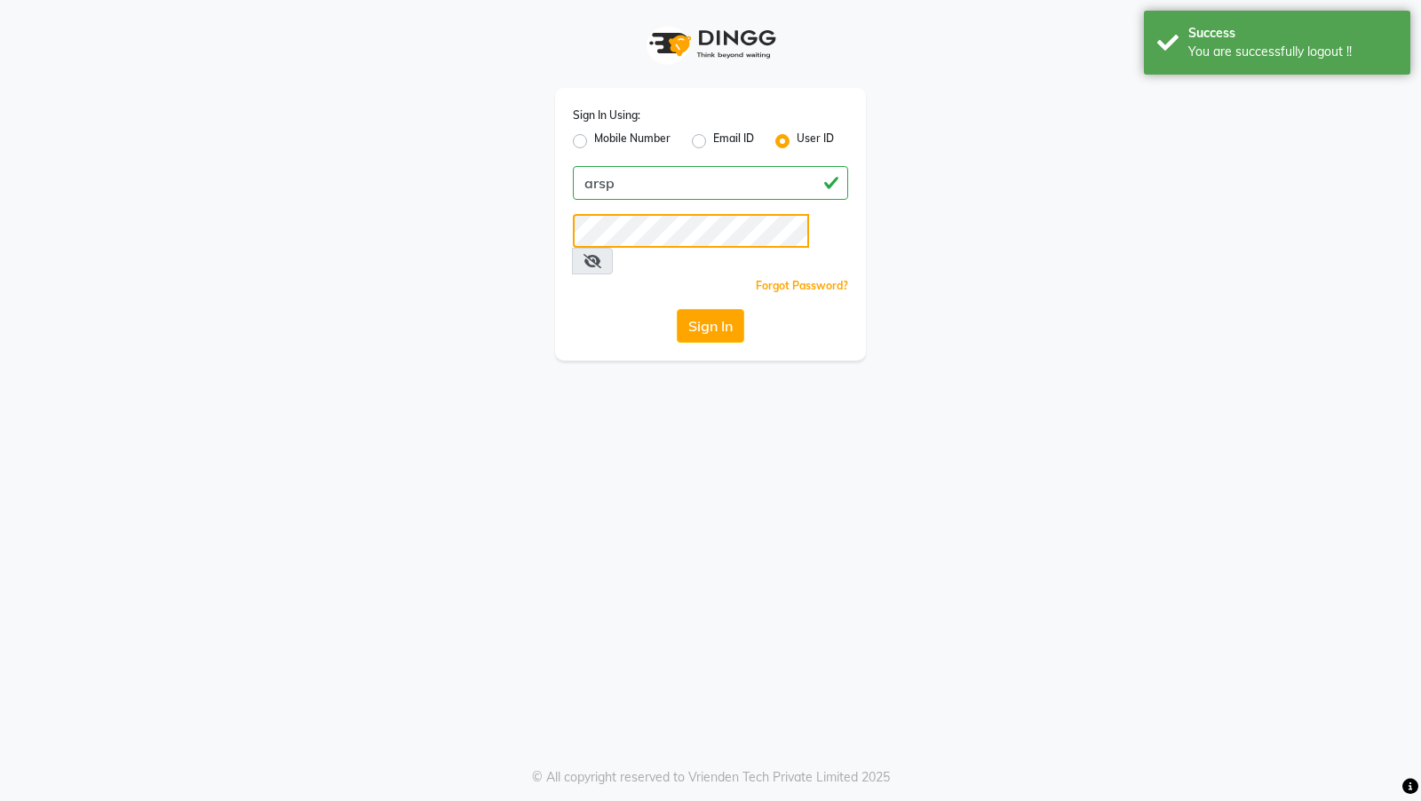
click at [677, 309] on button "Sign In" at bounding box center [710, 326] width 67 height 34
